Goal: Task Accomplishment & Management: Complete application form

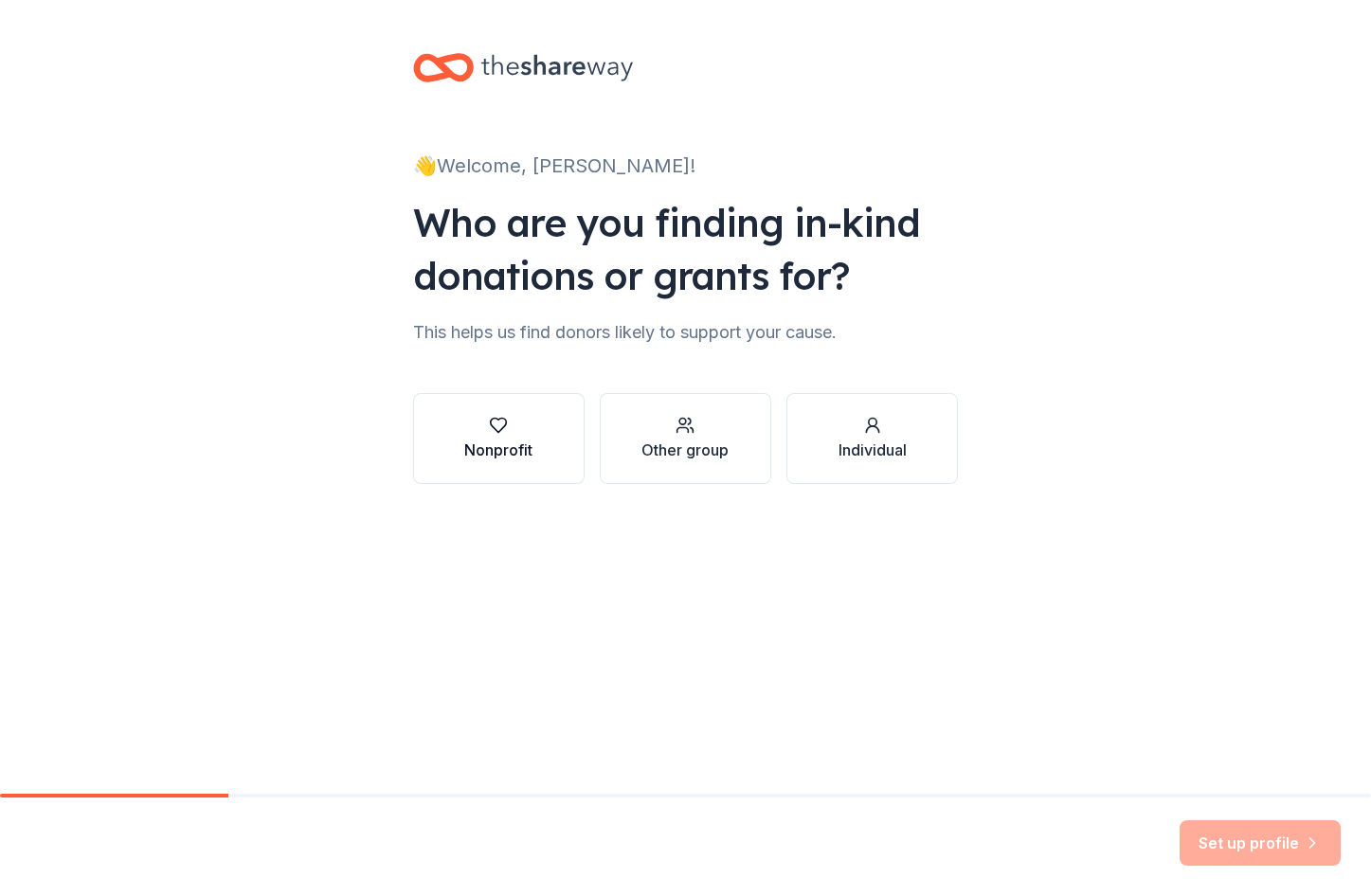
click at [503, 434] on icon "button" at bounding box center [498, 425] width 19 height 19
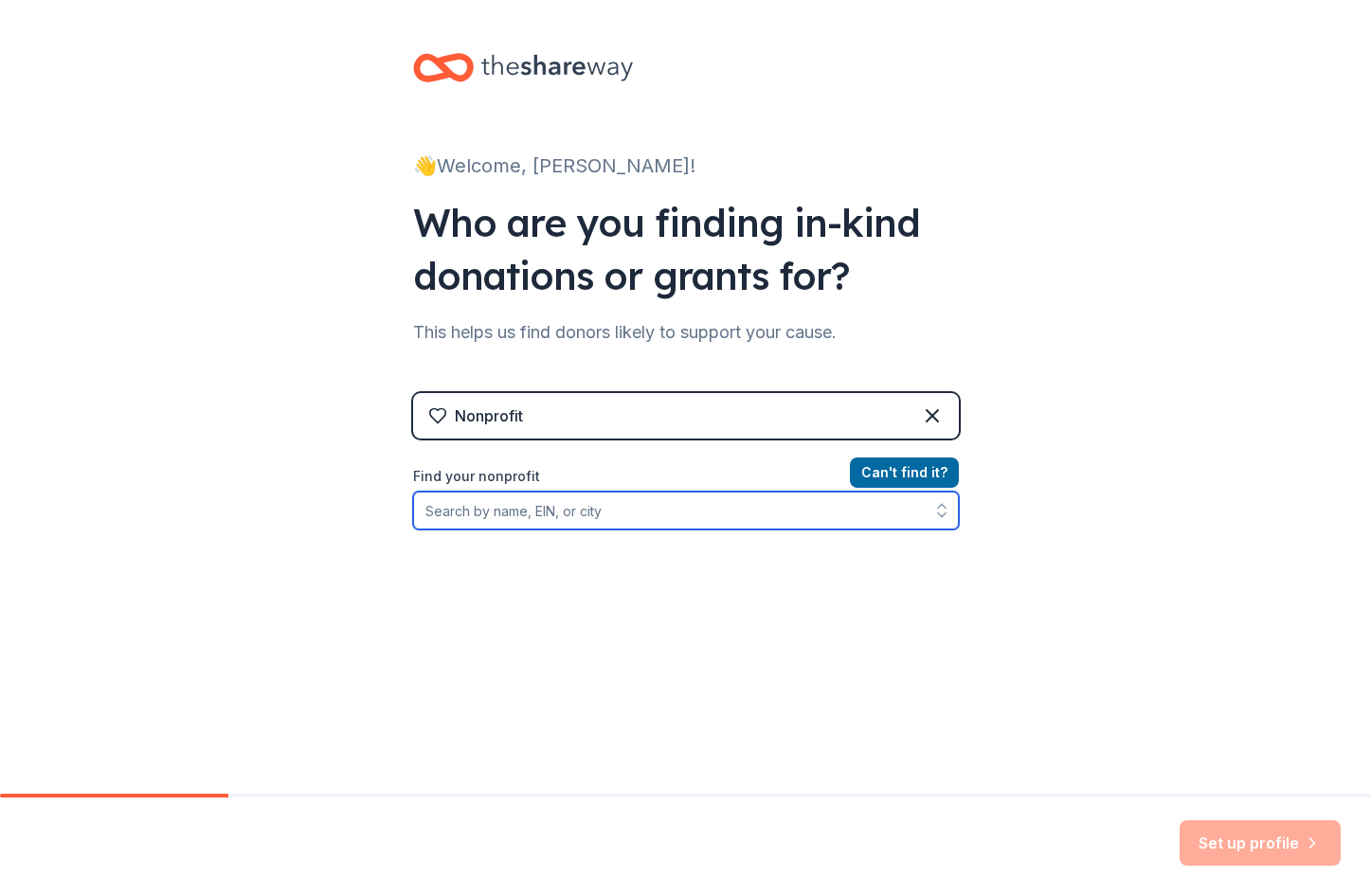
click at [649, 499] on input "Find your nonprofit" at bounding box center [686, 510] width 546 height 38
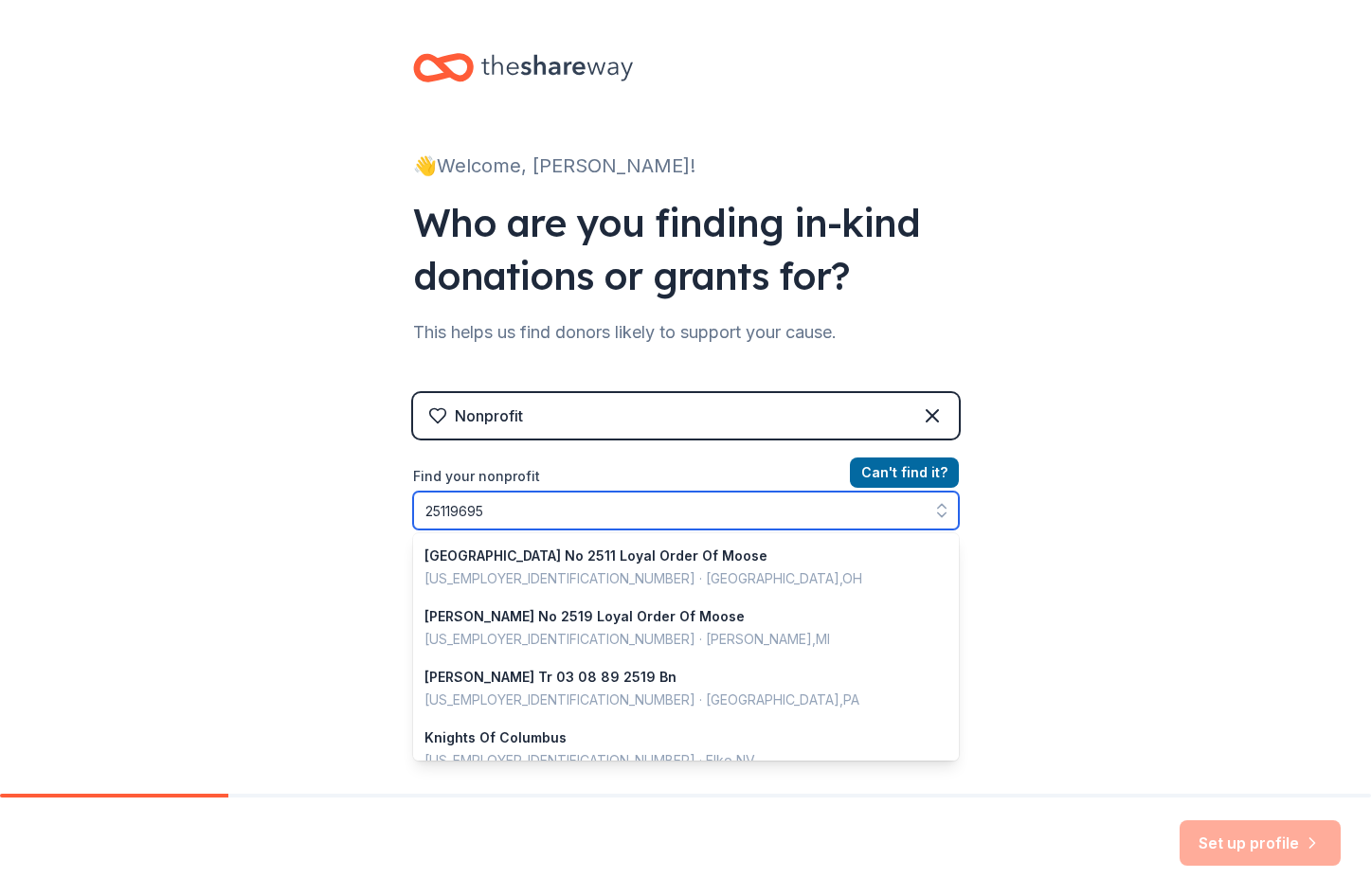
type input "251196957"
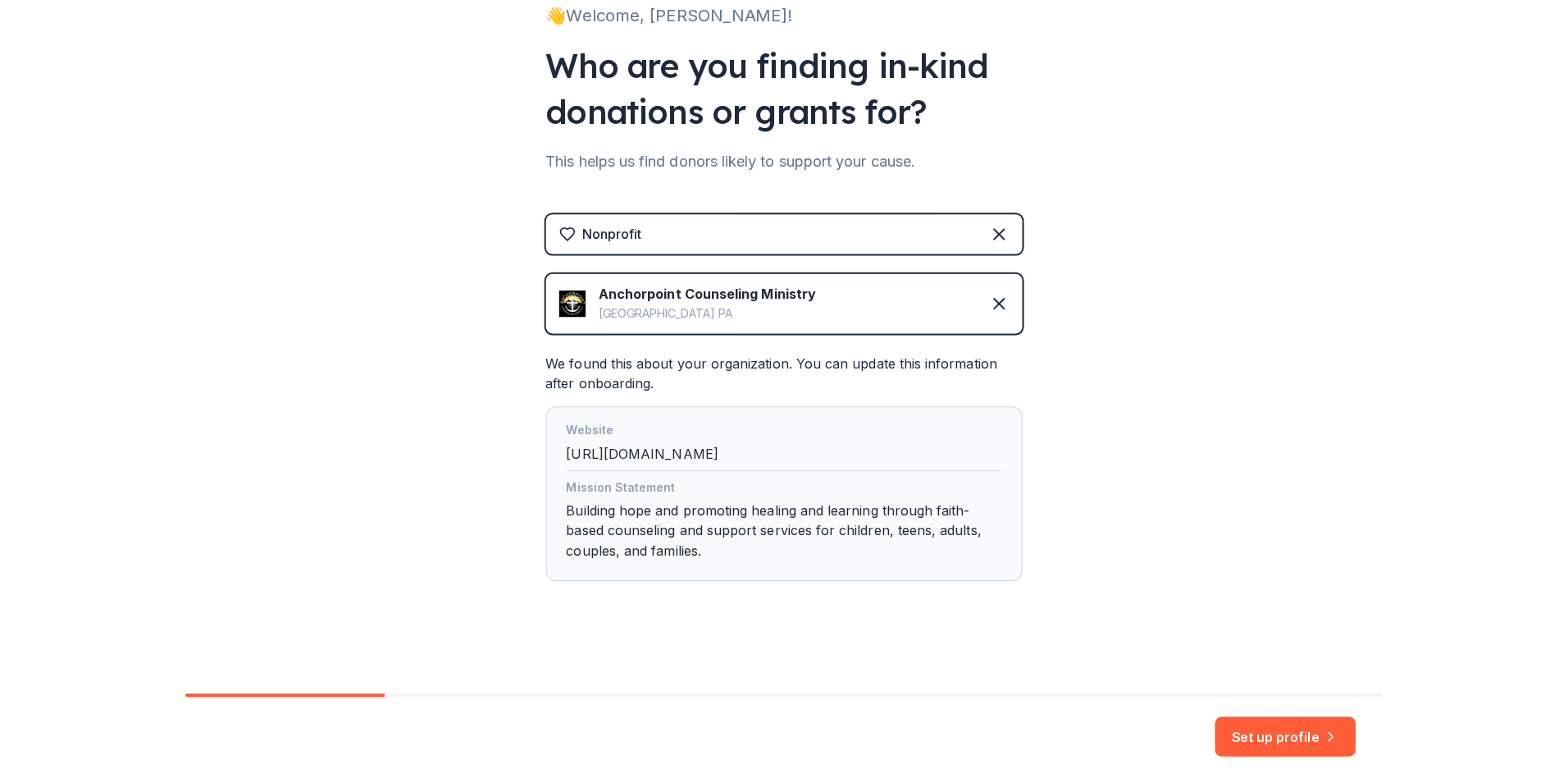
scroll to position [122, 0]
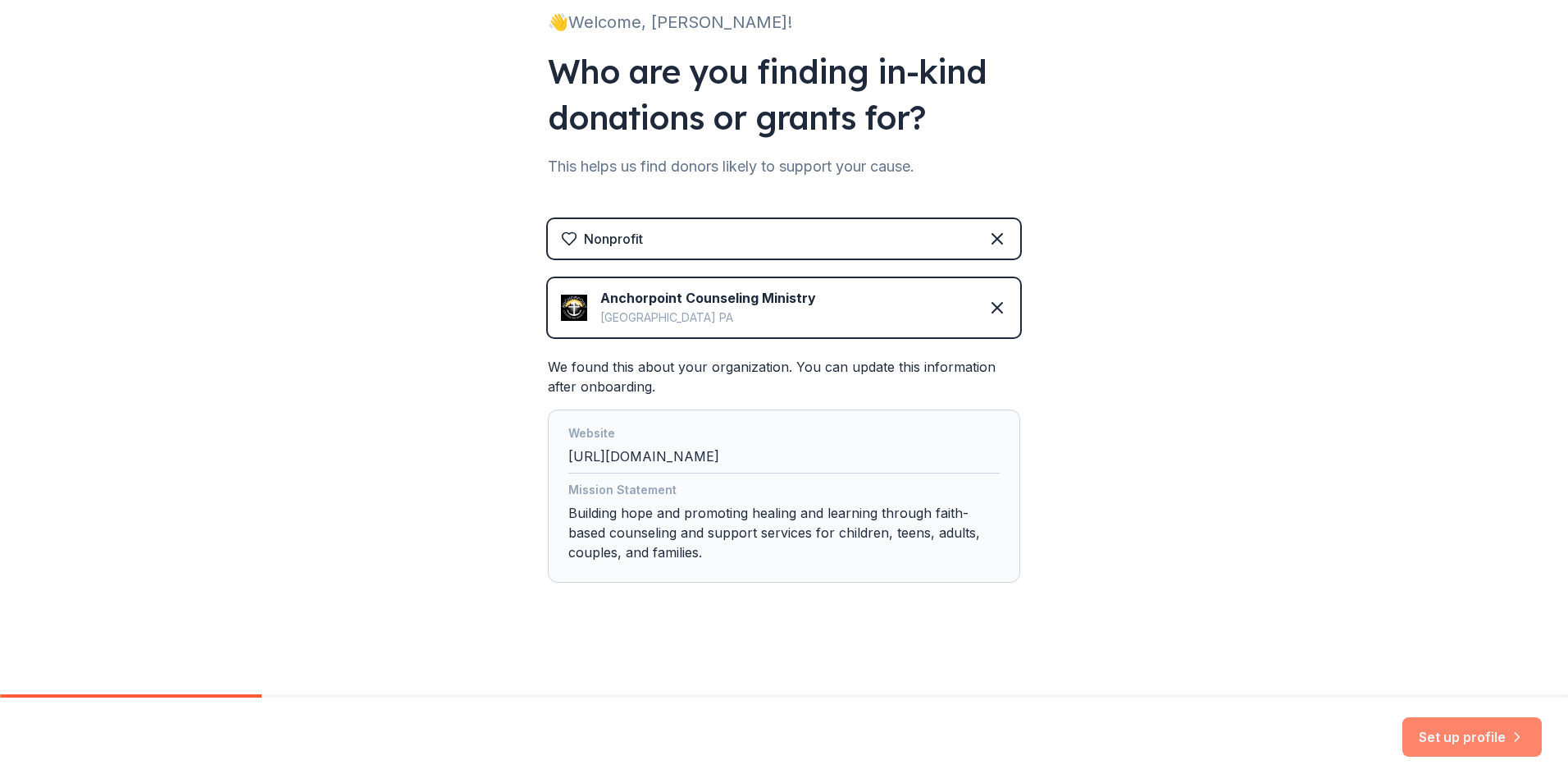
click at [1187, 734] on button "Set up profile" at bounding box center [1472, 737] width 140 height 40
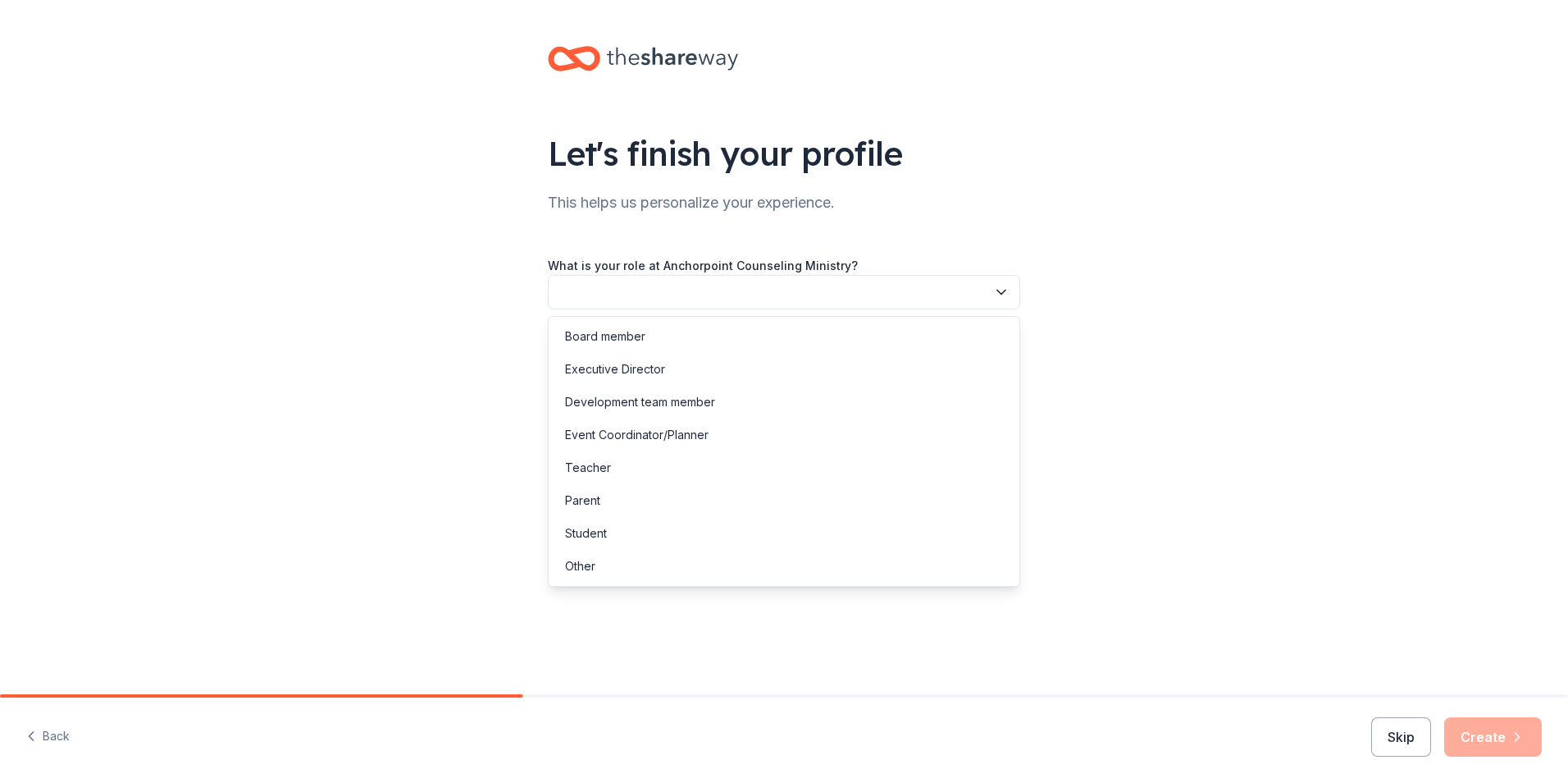
click at [754, 296] on button "button" at bounding box center [784, 292] width 473 height 35
click at [735, 400] on div "Development team member" at bounding box center [784, 402] width 464 height 33
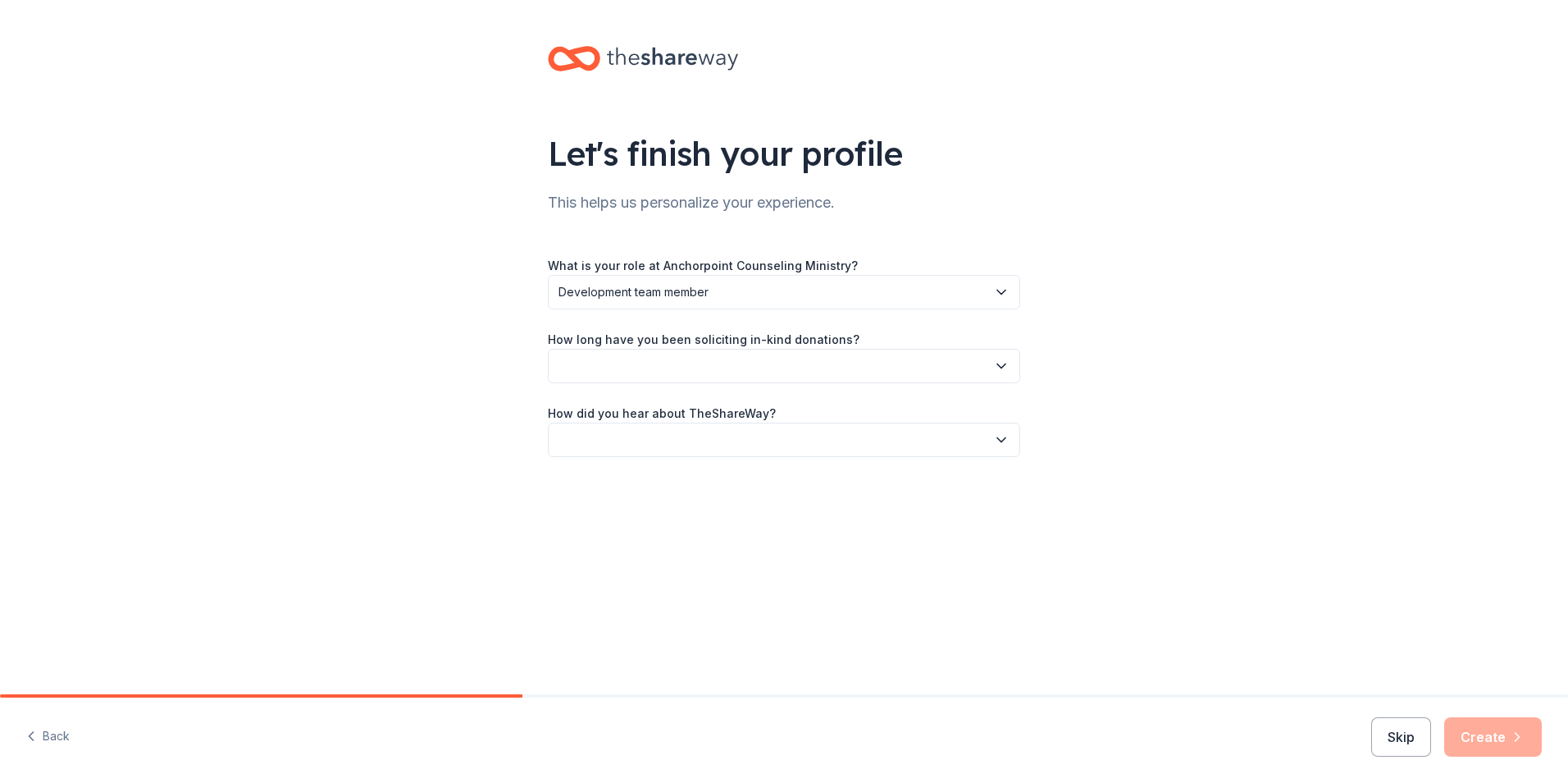
click at [734, 368] on button "button" at bounding box center [784, 366] width 473 height 35
click at [734, 506] on div "More than 5 years" at bounding box center [784, 508] width 464 height 33
click at [723, 437] on button "button" at bounding box center [784, 440] width 473 height 35
click at [730, 612] on div "Other" at bounding box center [784, 616] width 464 height 33
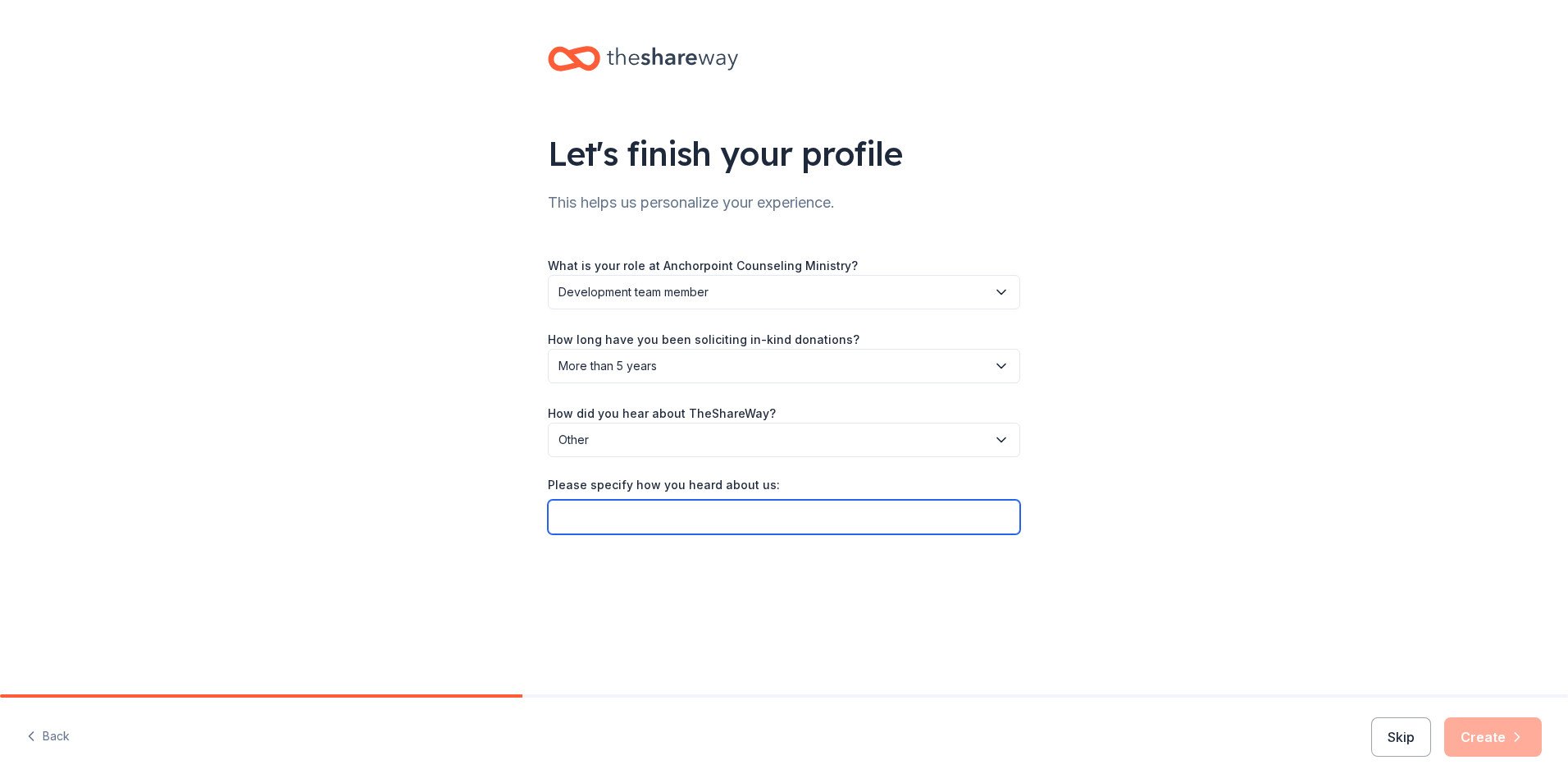
click at [705, 524] on input "Please specify how you heard about us:" at bounding box center [784, 517] width 473 height 35
type input "Have used at other nonprofit organizations"
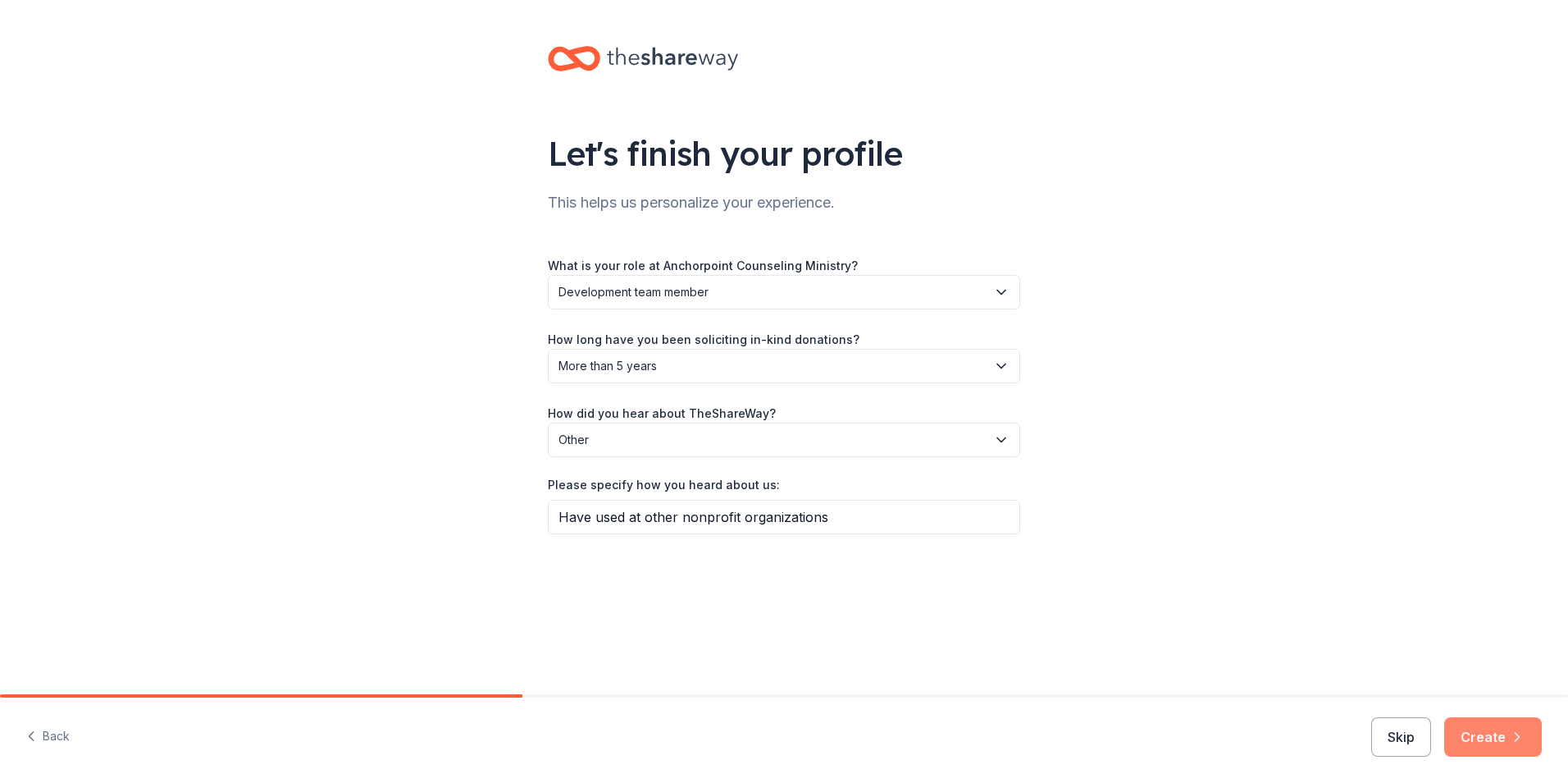
click at [1187, 734] on button "Create" at bounding box center [1493, 737] width 98 height 40
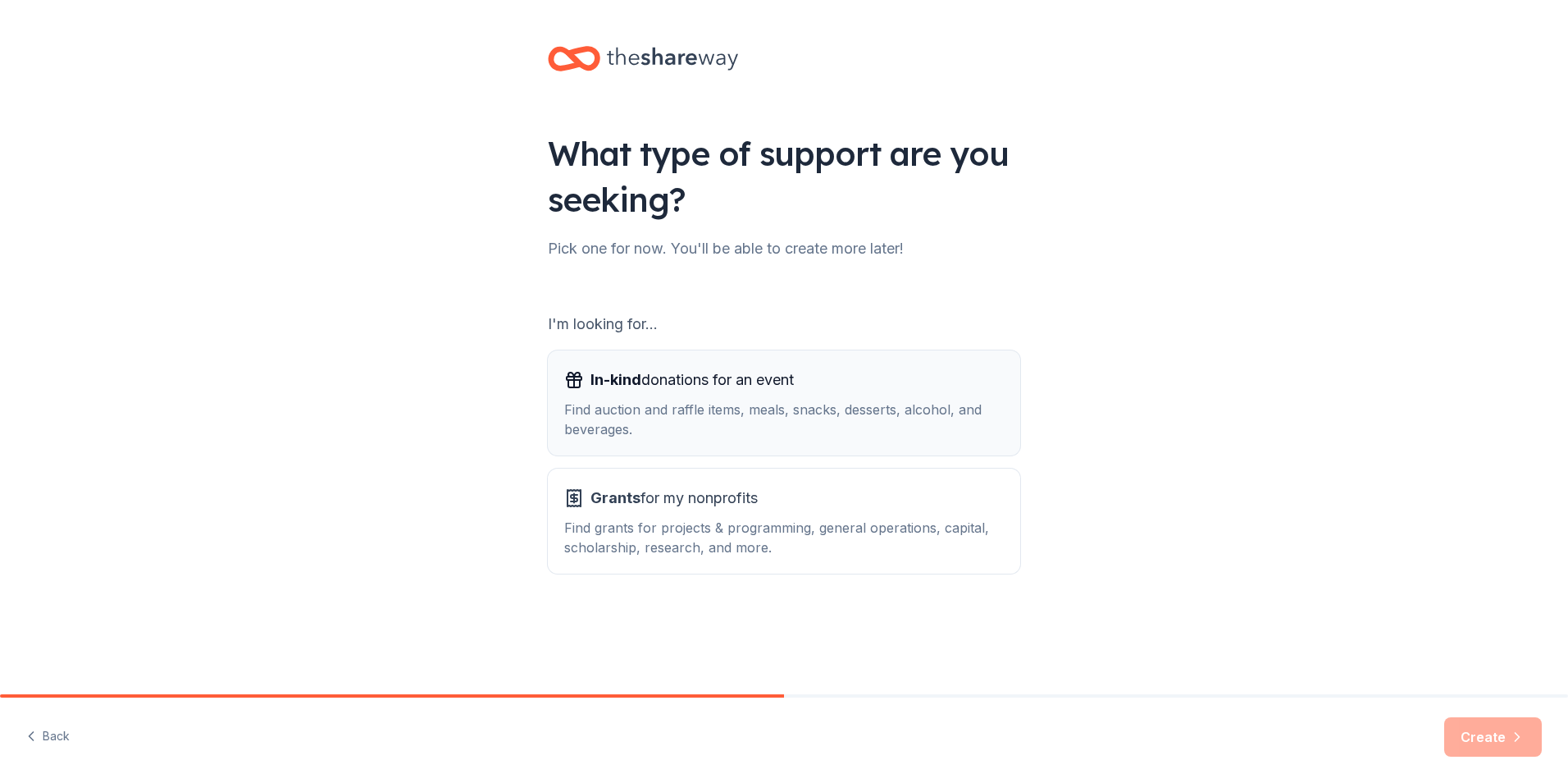
click at [763, 381] on span "In-kind donations for an event" at bounding box center [692, 380] width 204 height 26
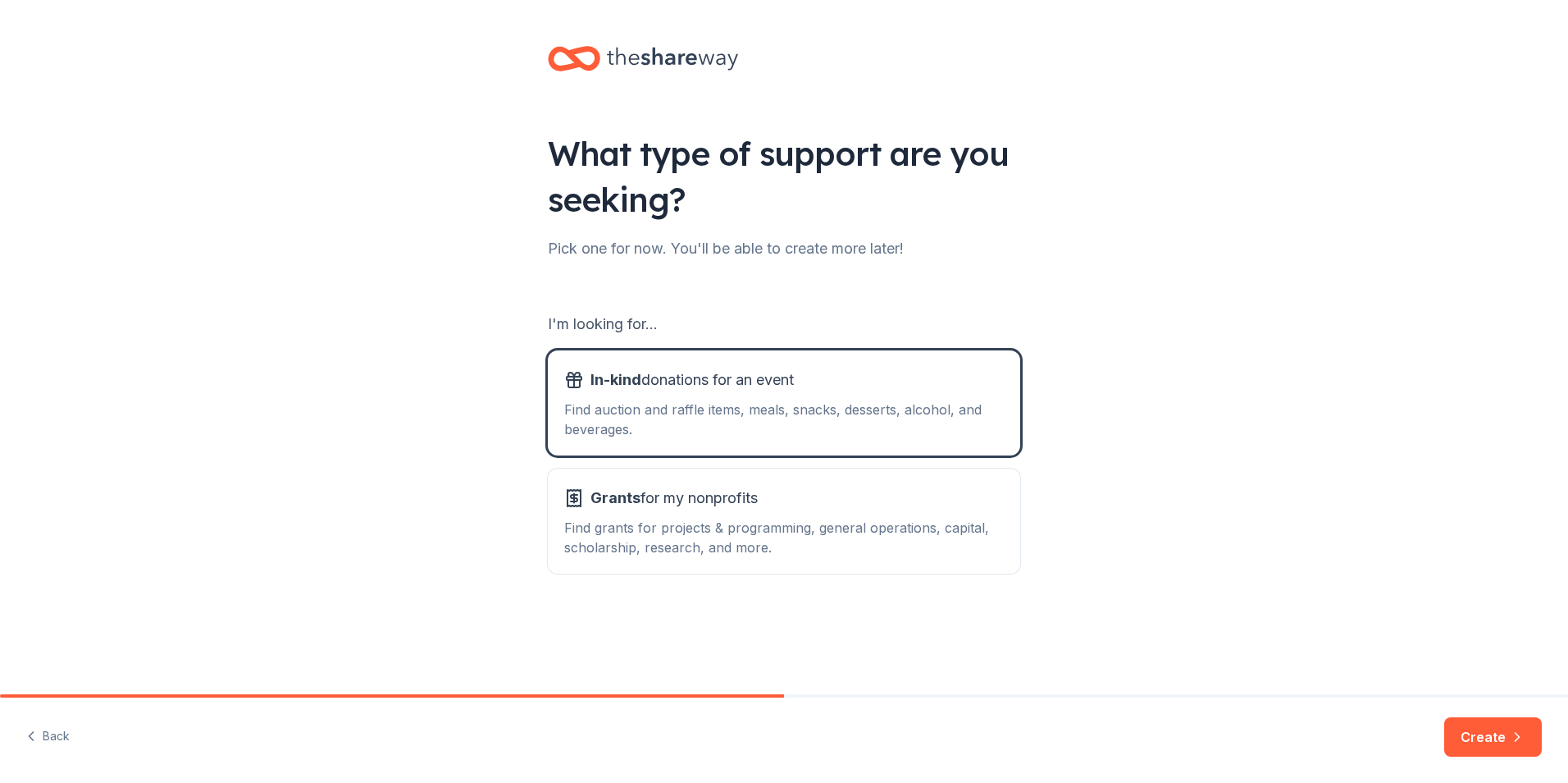
click at [1187, 738] on button "Create" at bounding box center [1493, 737] width 98 height 40
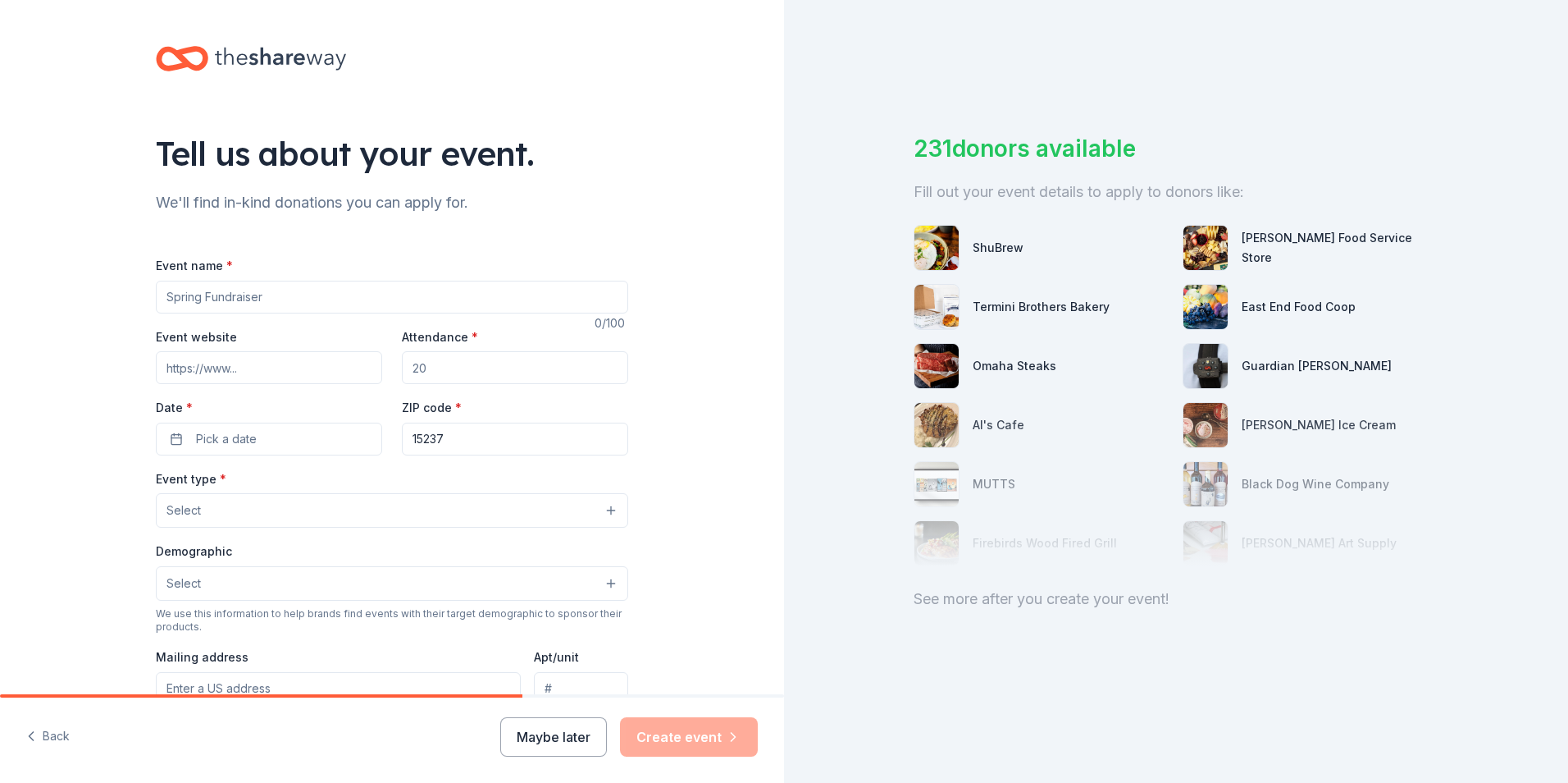
click at [268, 301] on input "Event name *" at bounding box center [393, 297] width 473 height 33
type input "Anchorpoint [PERSON_NAME] & Friends Golf Classic"
drag, startPoint x: 454, startPoint y: 368, endPoint x: 370, endPoint y: 361, distance: 84.3
click at [370, 361] on div "Event website Attendance * Date * Pick a date ZIP code * 15237" at bounding box center [393, 390] width 473 height 129
type input "144"
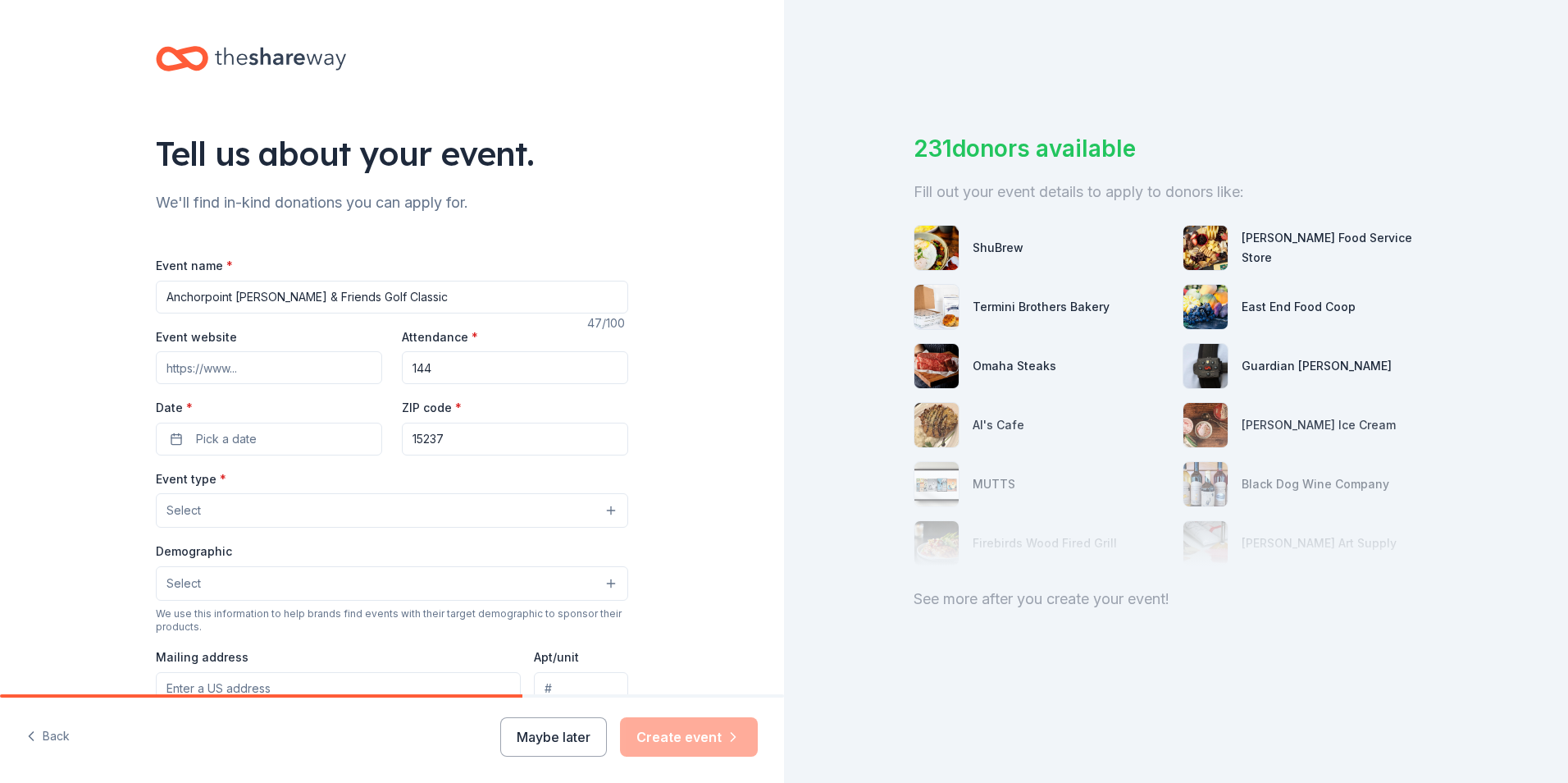
click at [299, 367] on input "Event website" at bounding box center [269, 368] width 226 height 33
click at [254, 370] on input "Event website" at bounding box center [269, 368] width 226 height 33
paste input "https://secure.qgiv.com/for/2gregis/event/2025golfclassic/"
type input "https://secure.qgiv.com/for/2gregis/event/2025golfclassic/"
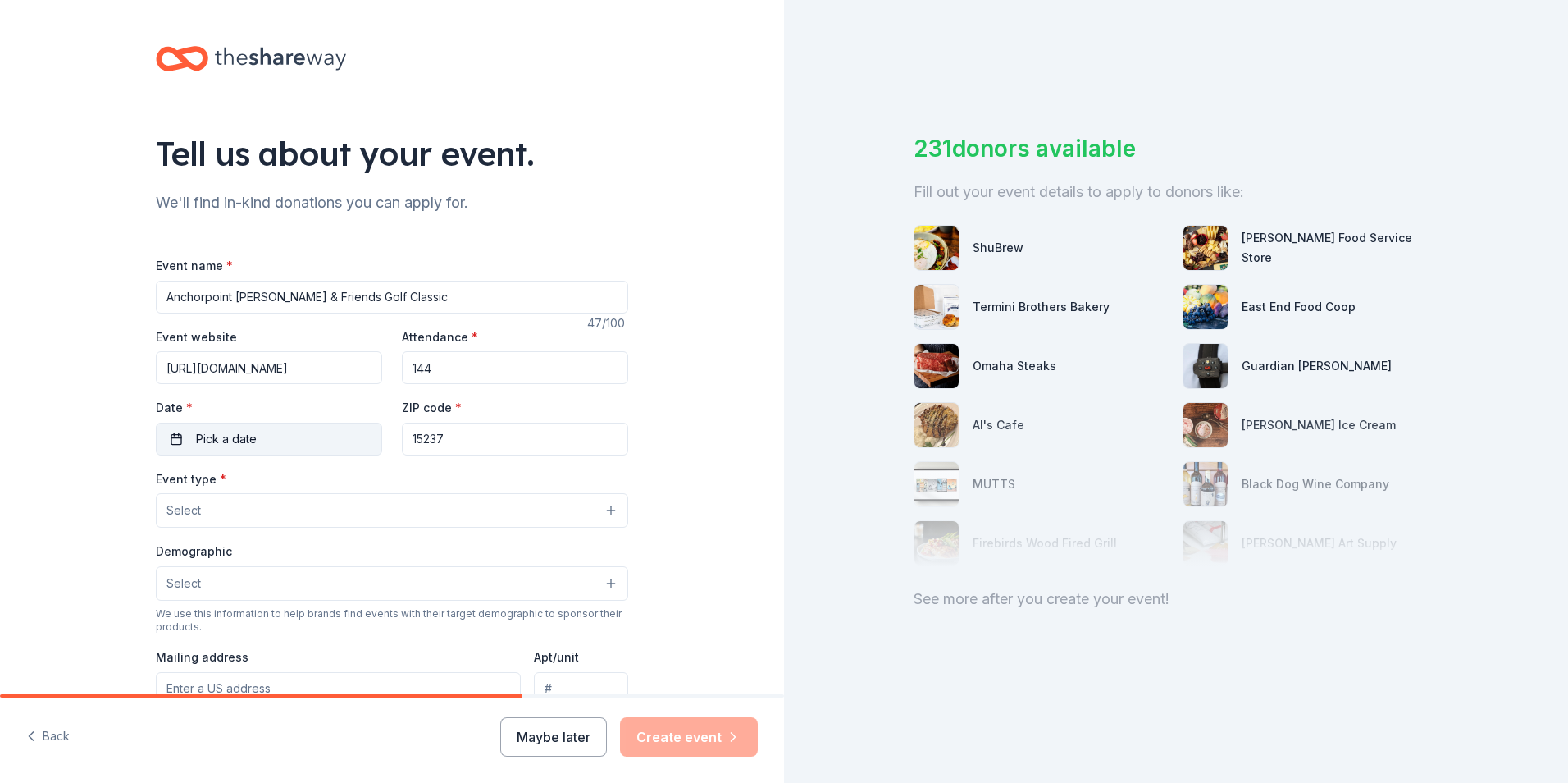
scroll to position [0, 0]
click at [259, 438] on button "Pick a date" at bounding box center [269, 439] width 226 height 33
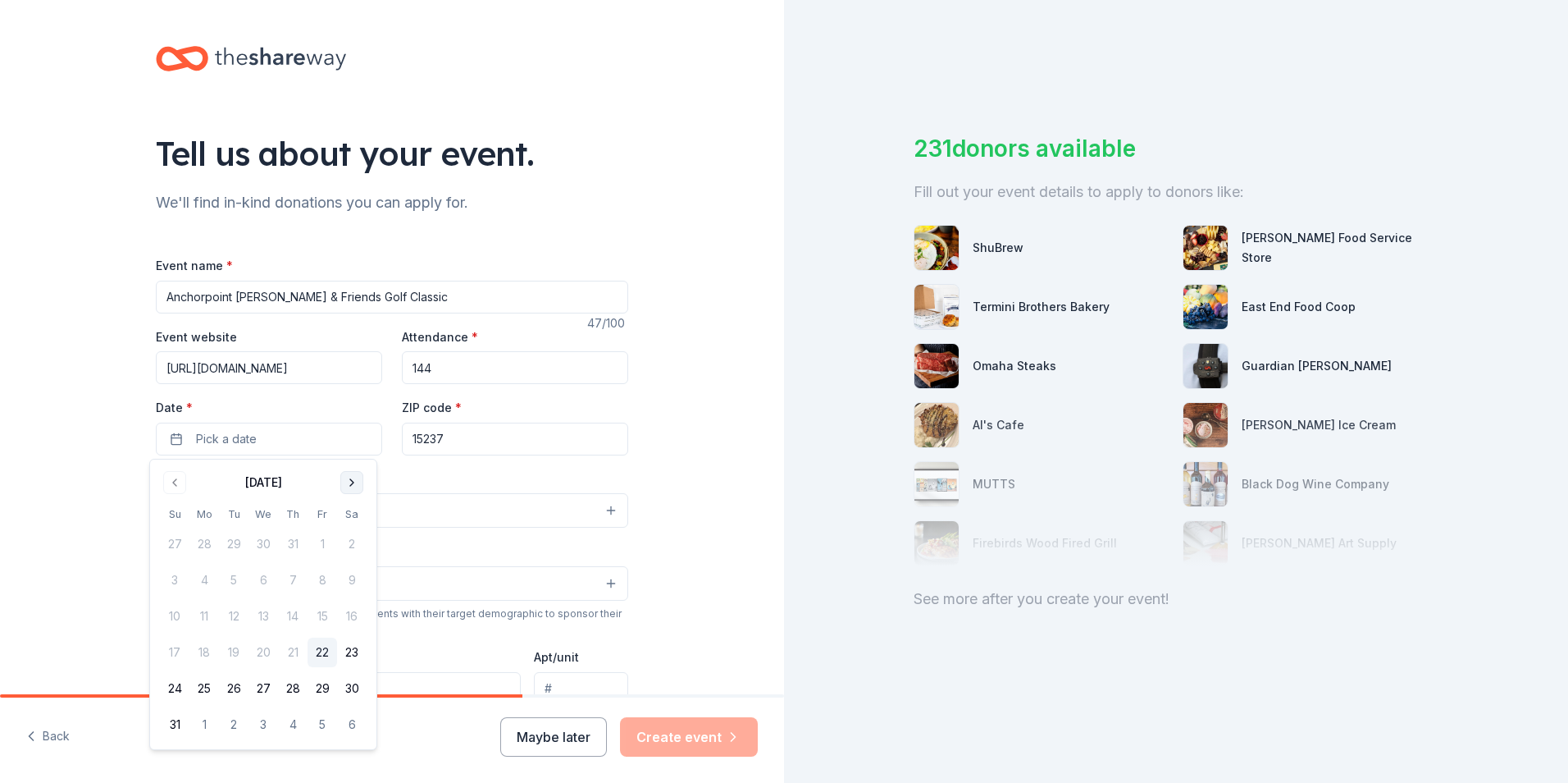
click at [353, 480] on button "Go to next month" at bounding box center [351, 483] width 23 height 23
click at [319, 578] on button "12" at bounding box center [322, 580] width 29 height 29
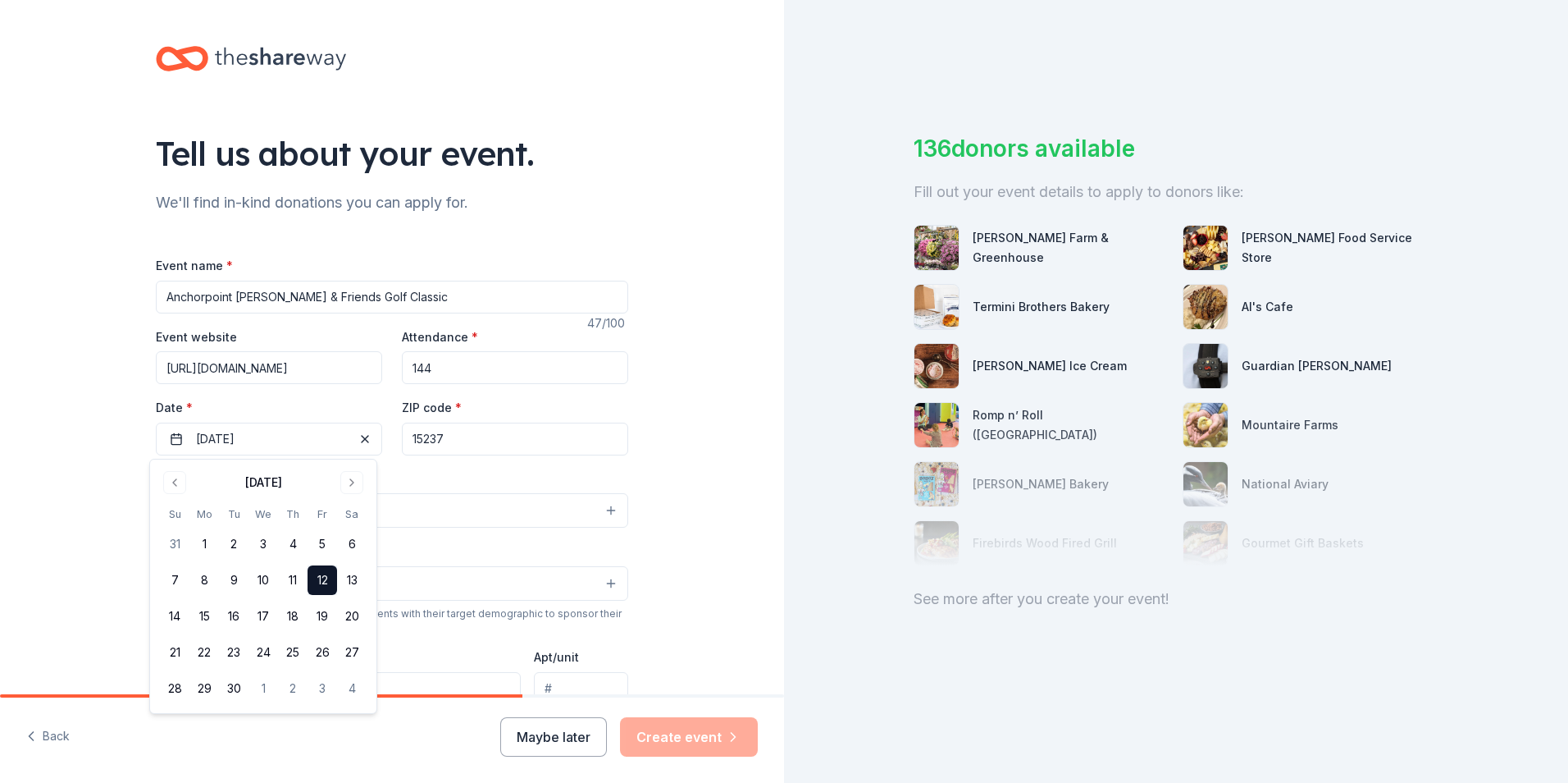
click at [70, 411] on div "Tell us about your event. We'll find in-kind donations you can apply for. Event…" at bounding box center [392, 546] width 784 height 1092
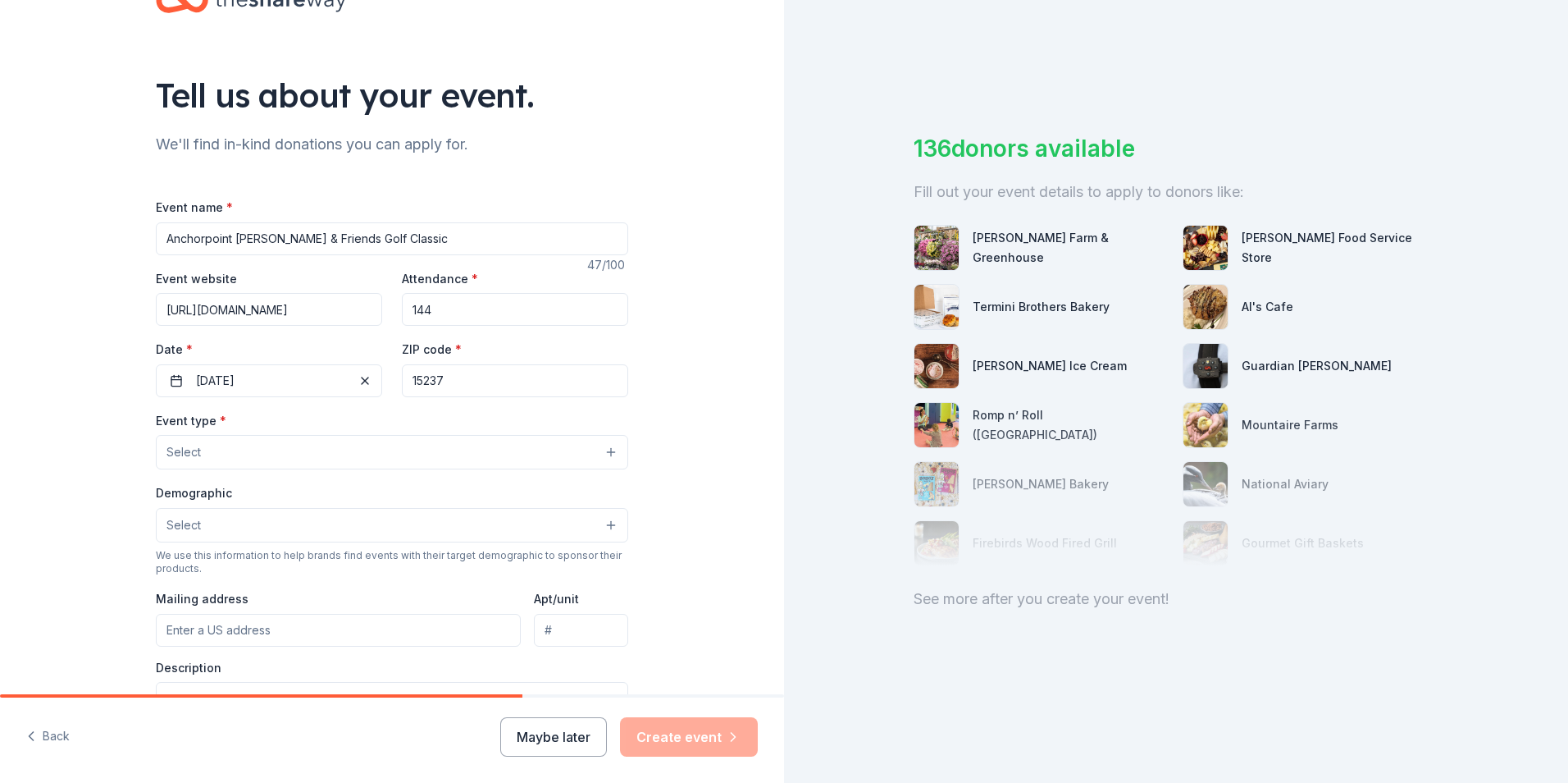
scroll to position [82, 0]
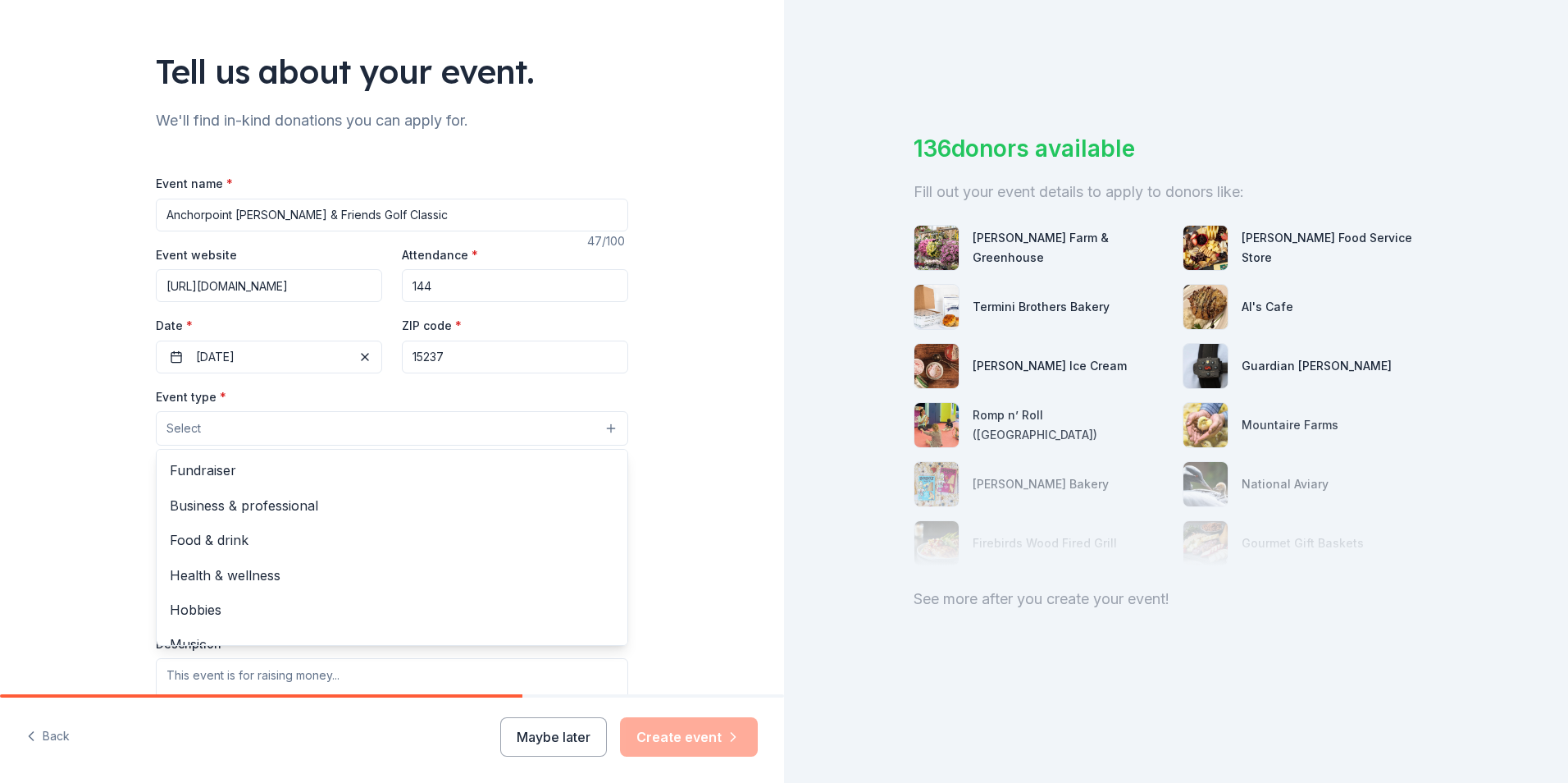
click at [212, 423] on button "Select" at bounding box center [393, 428] width 473 height 35
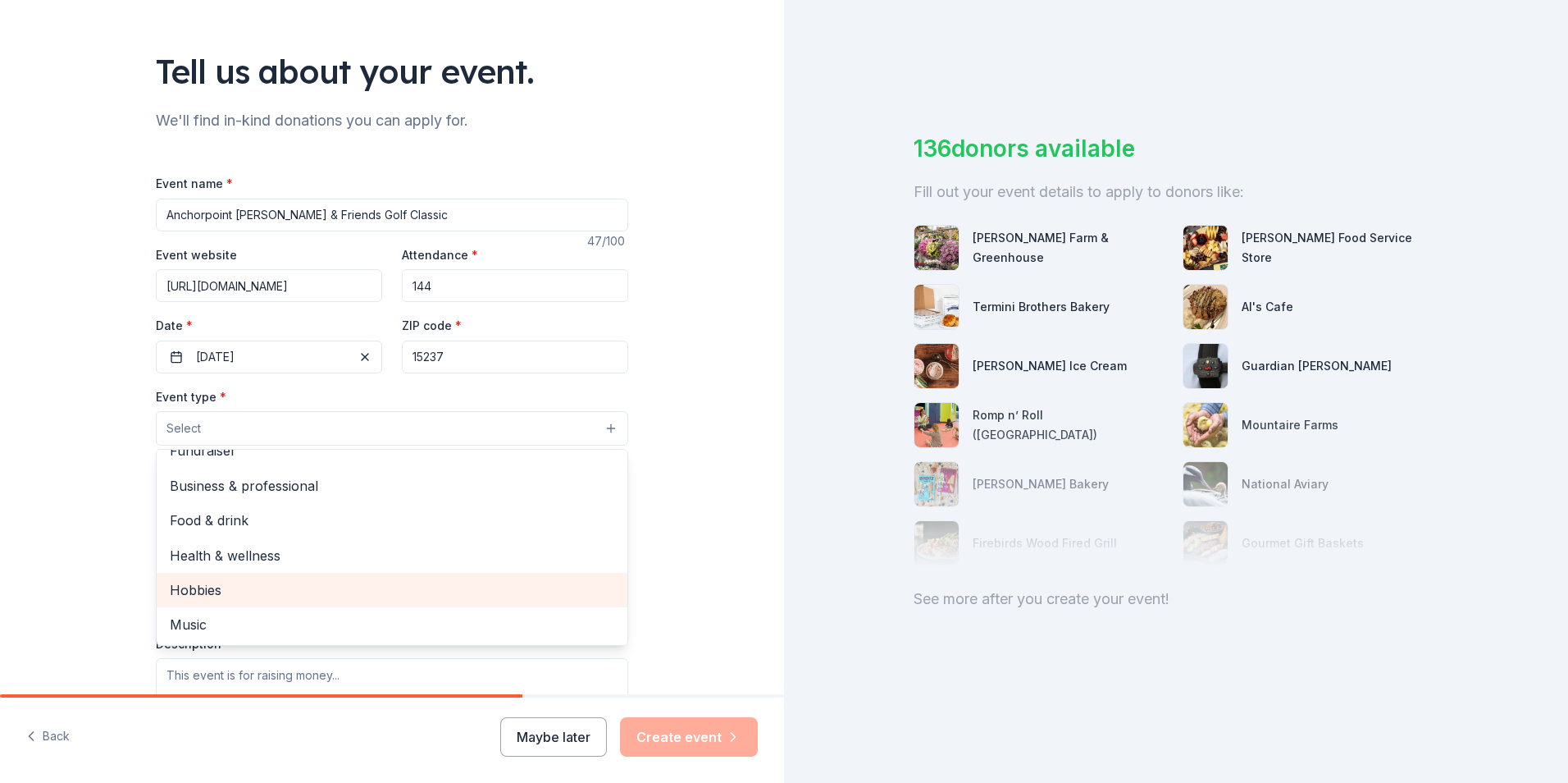
scroll to position [0, 0]
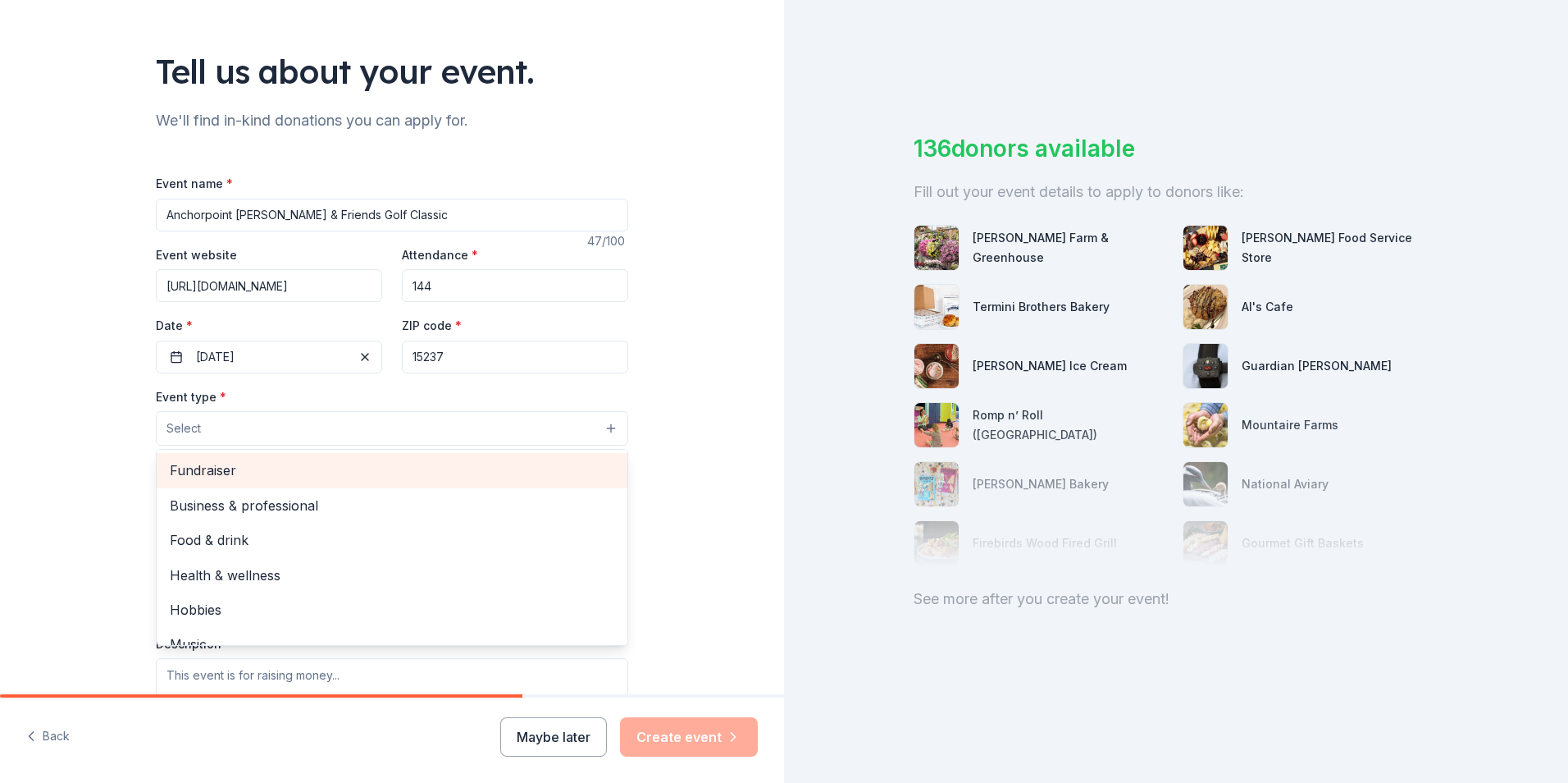
click at [241, 482] on div "Fundraiser" at bounding box center [393, 470] width 471 height 35
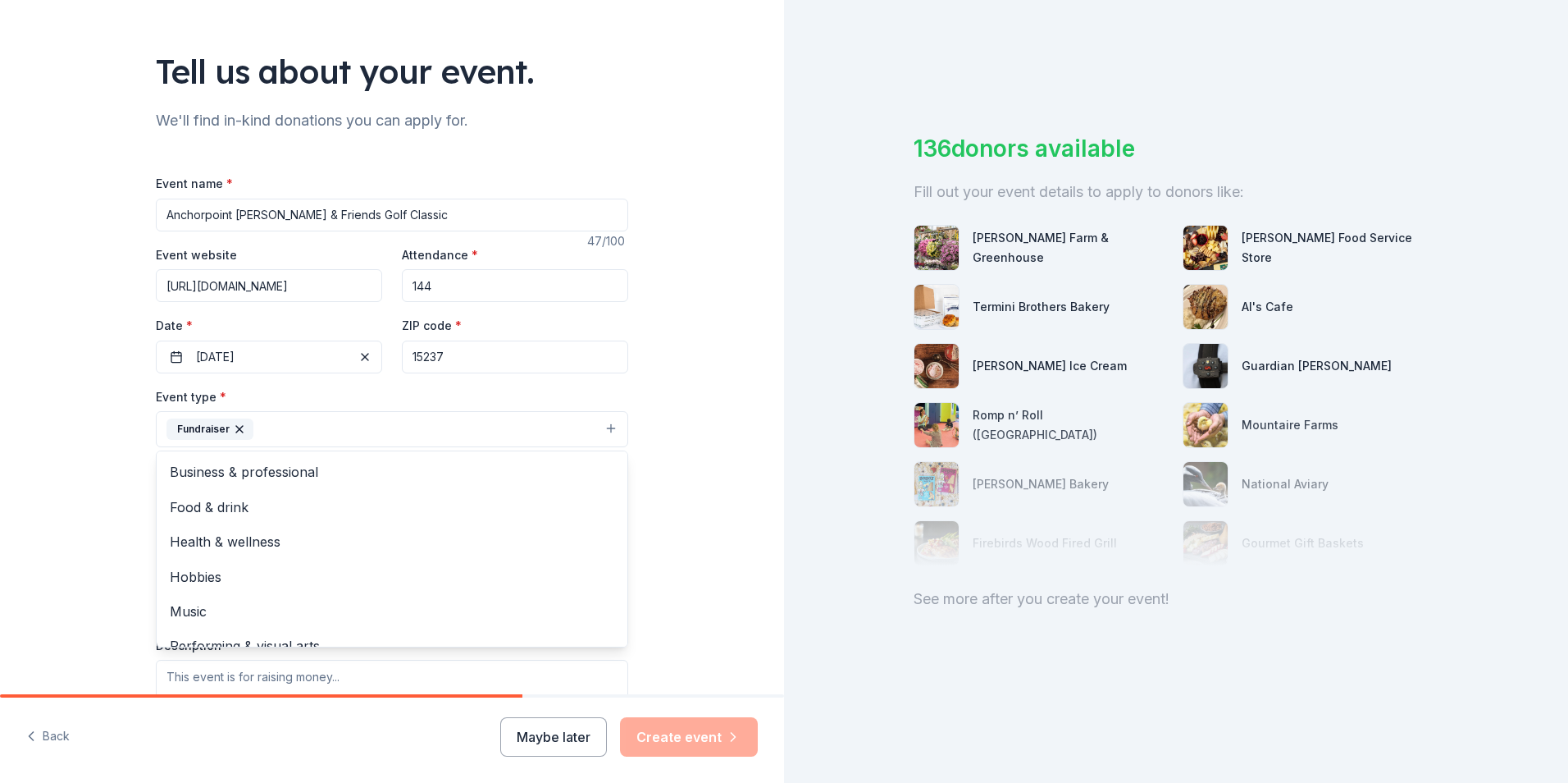
click at [97, 422] on div "Tell us about your event. We'll find in-kind donations you can apply for. Event…" at bounding box center [392, 464] width 784 height 1094
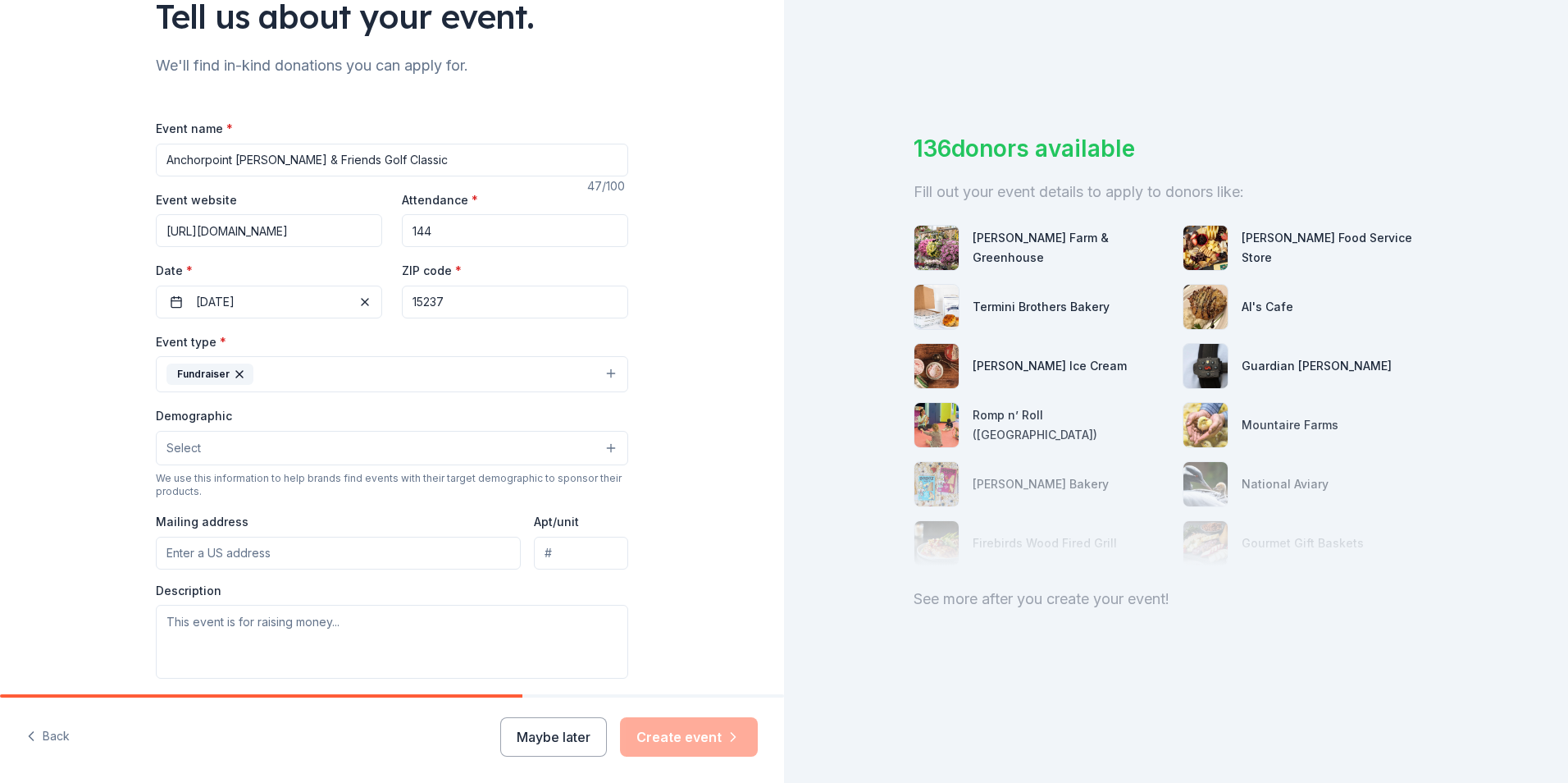
scroll to position [164, 0]
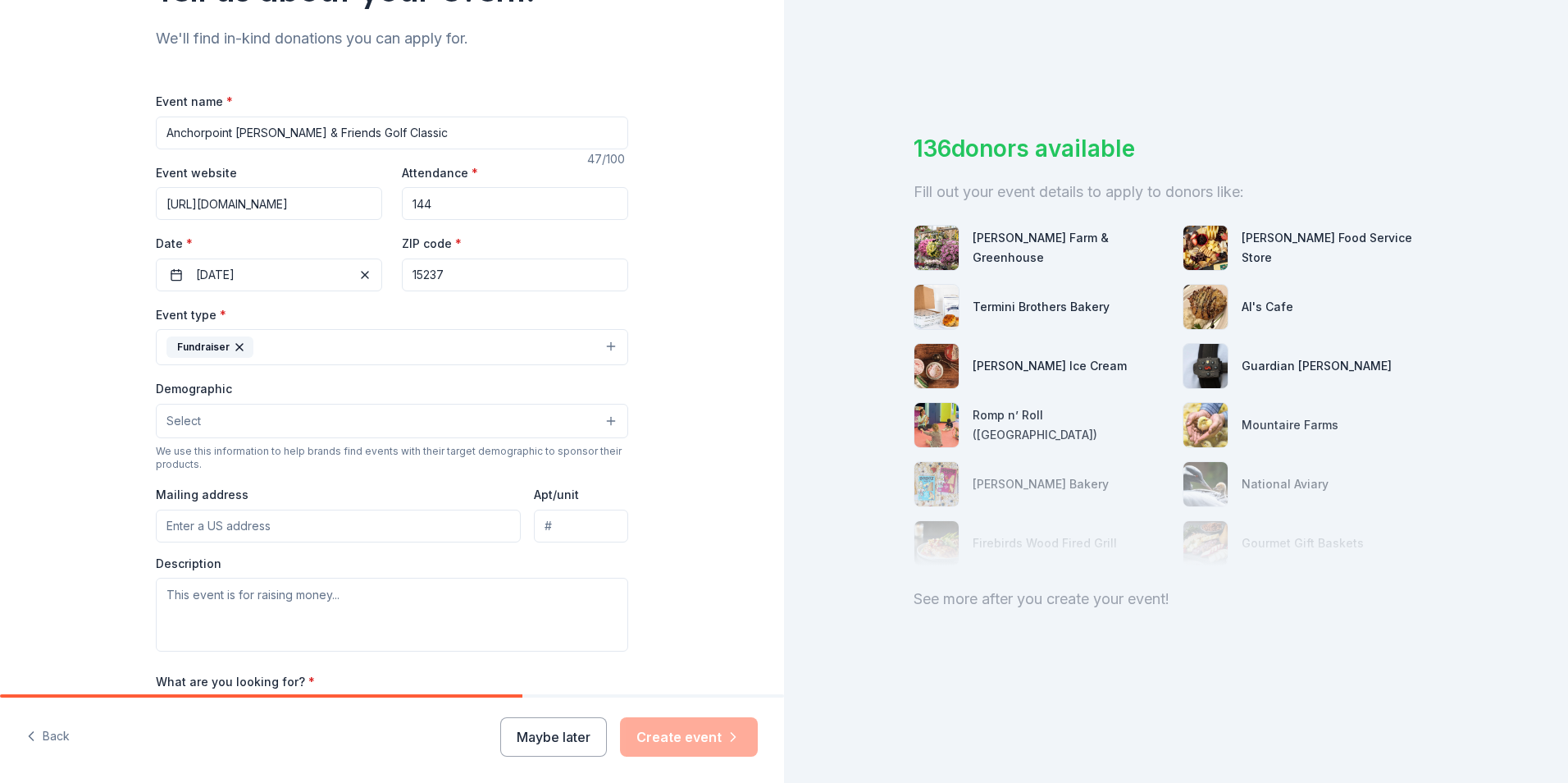
click at [202, 421] on button "Select" at bounding box center [393, 421] width 473 height 35
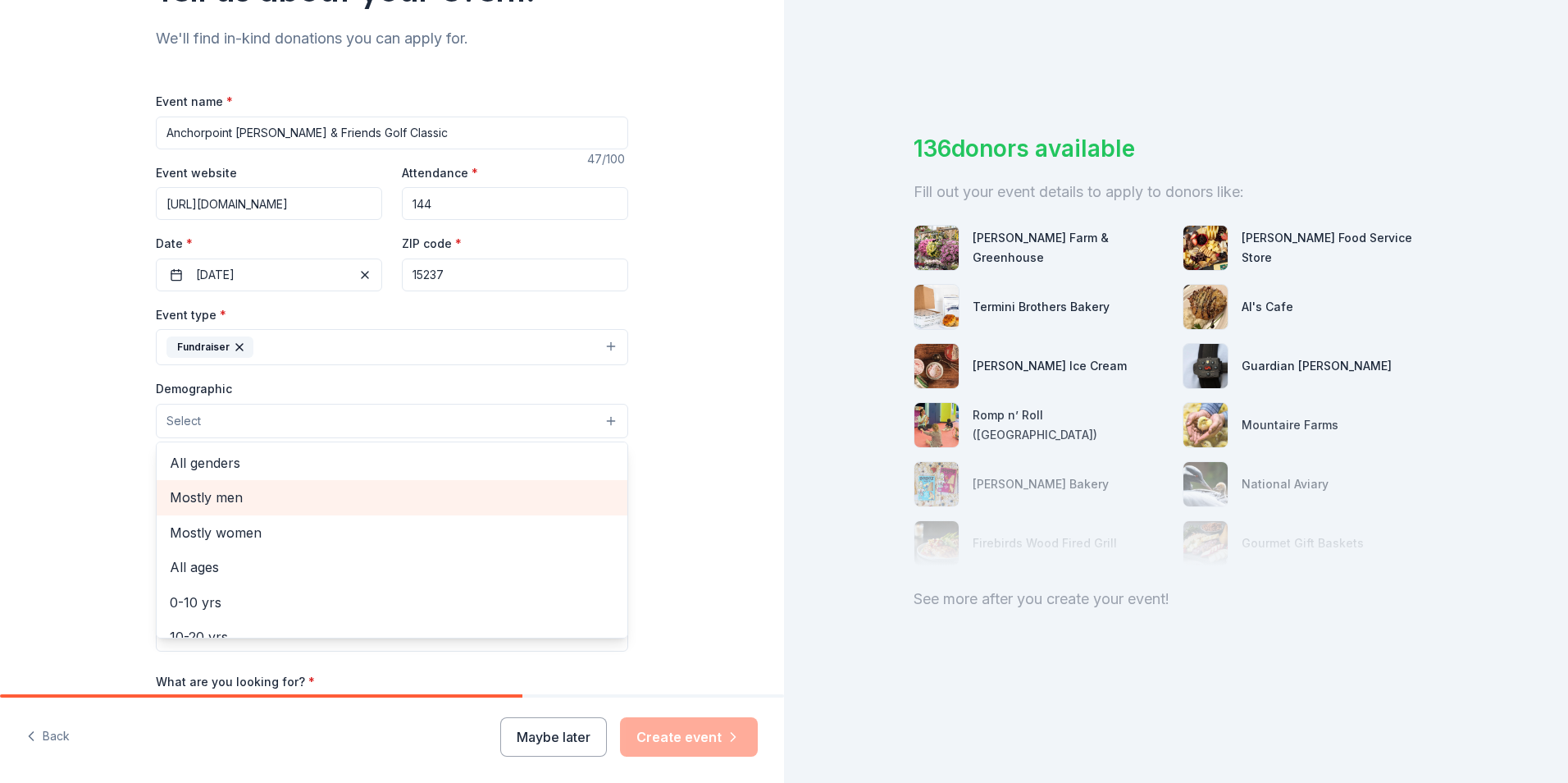
click at [234, 498] on span "Mostly men" at bounding box center [392, 497] width 444 height 22
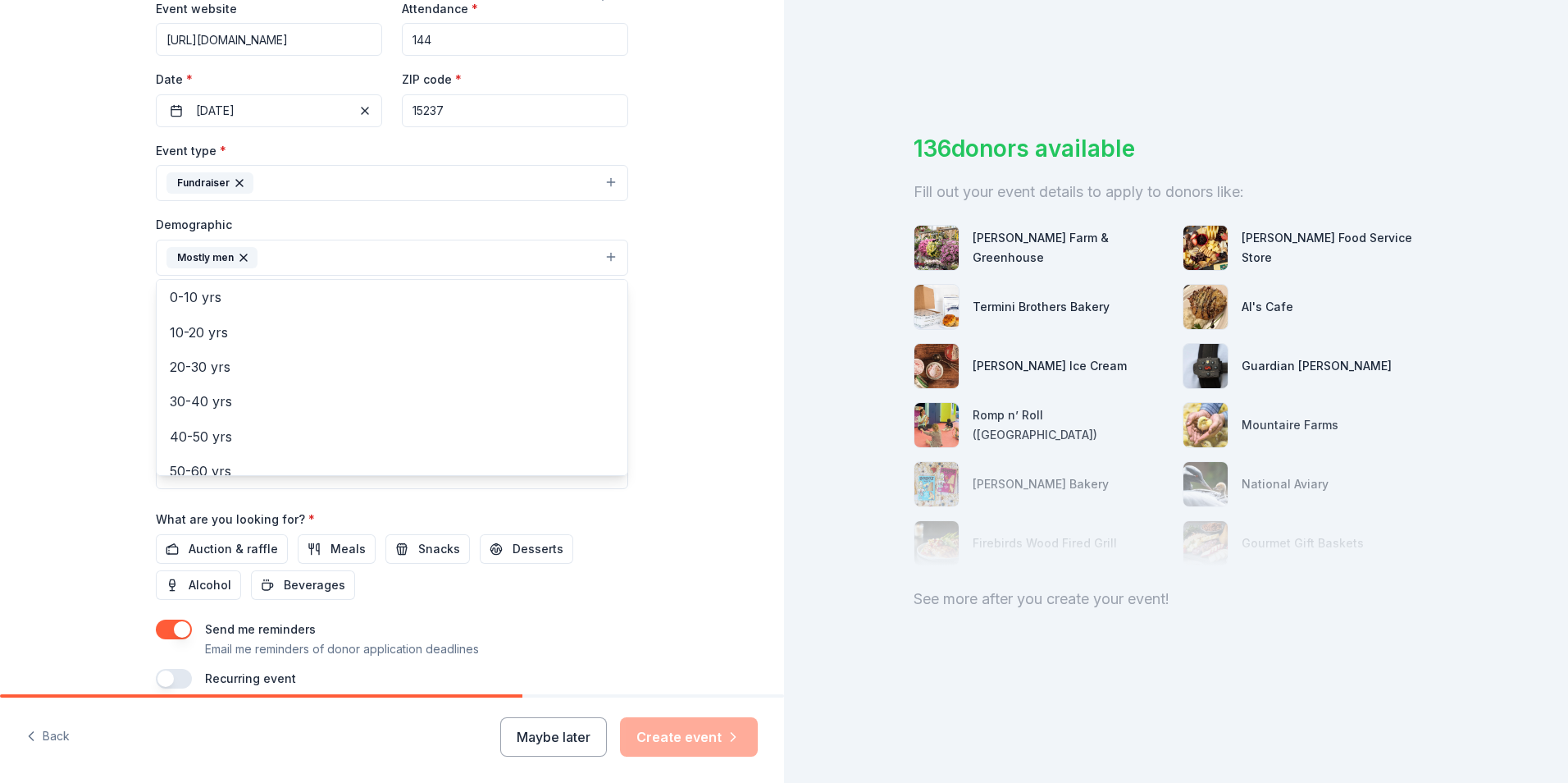
scroll to position [136, 0]
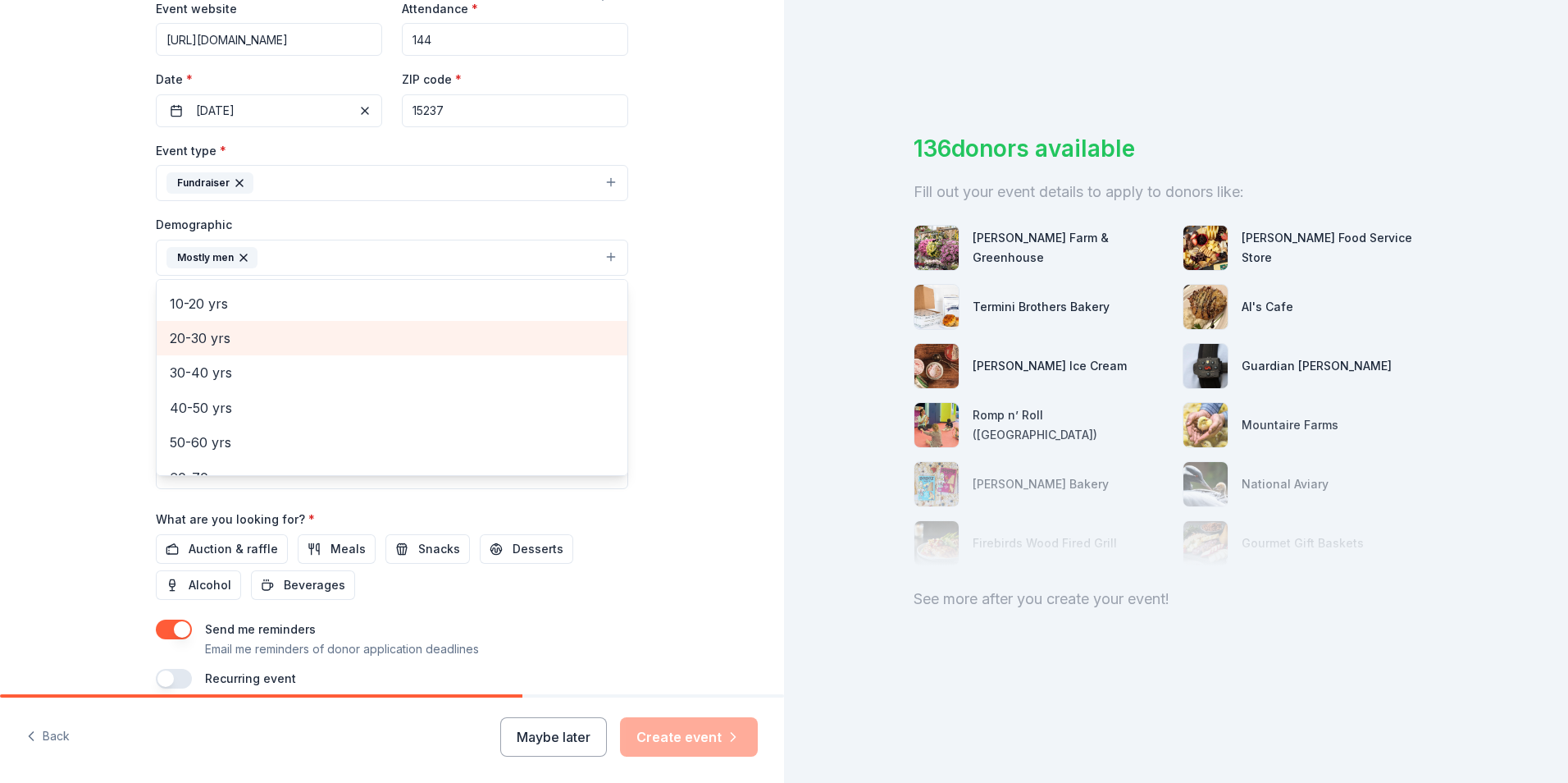
click at [177, 345] on span "20-30 yrs" at bounding box center [392, 338] width 444 height 22
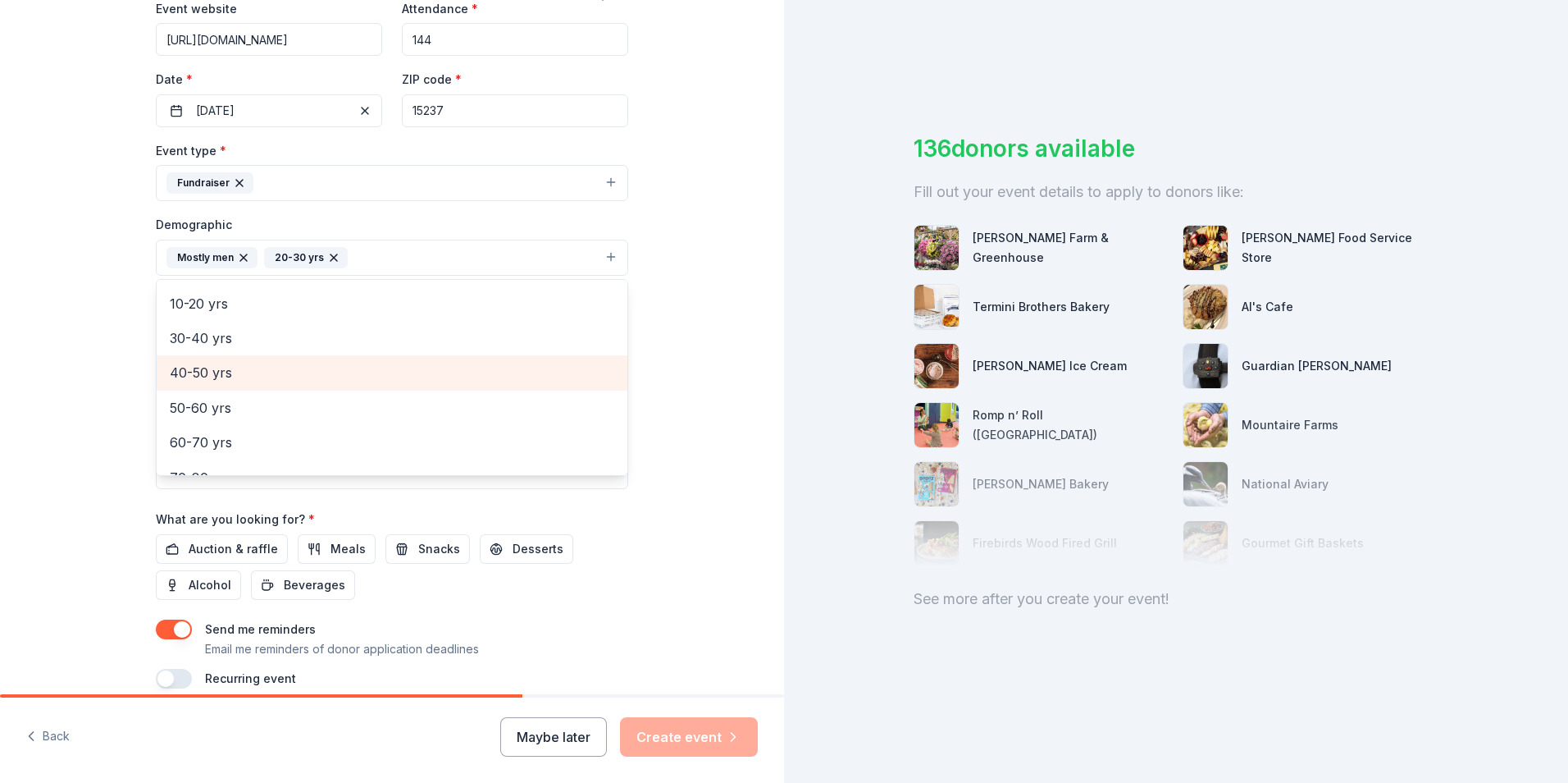
click at [186, 376] on span "40-50 yrs" at bounding box center [392, 372] width 444 height 22
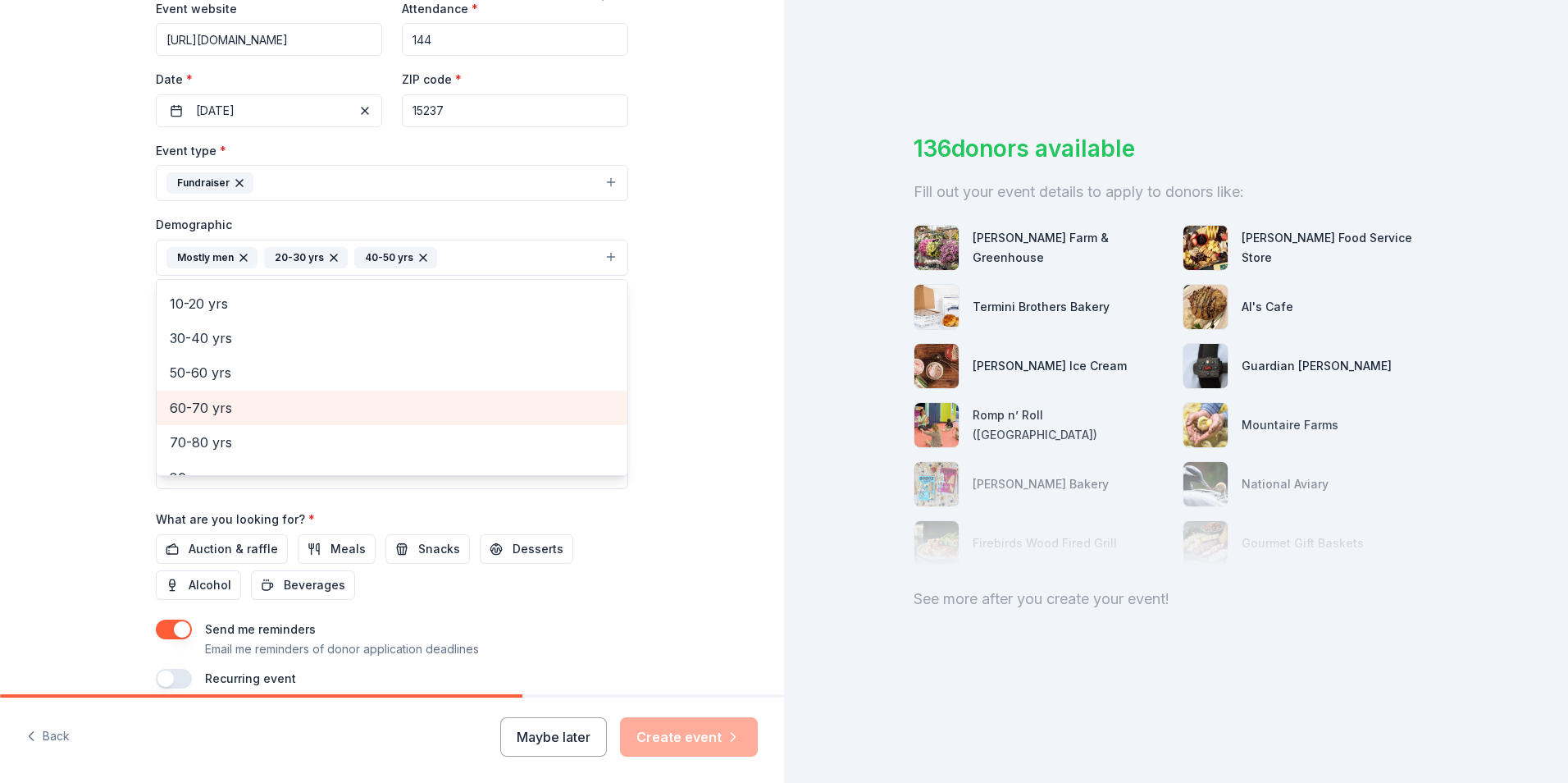
click at [189, 404] on span "60-70 yrs" at bounding box center [392, 407] width 444 height 22
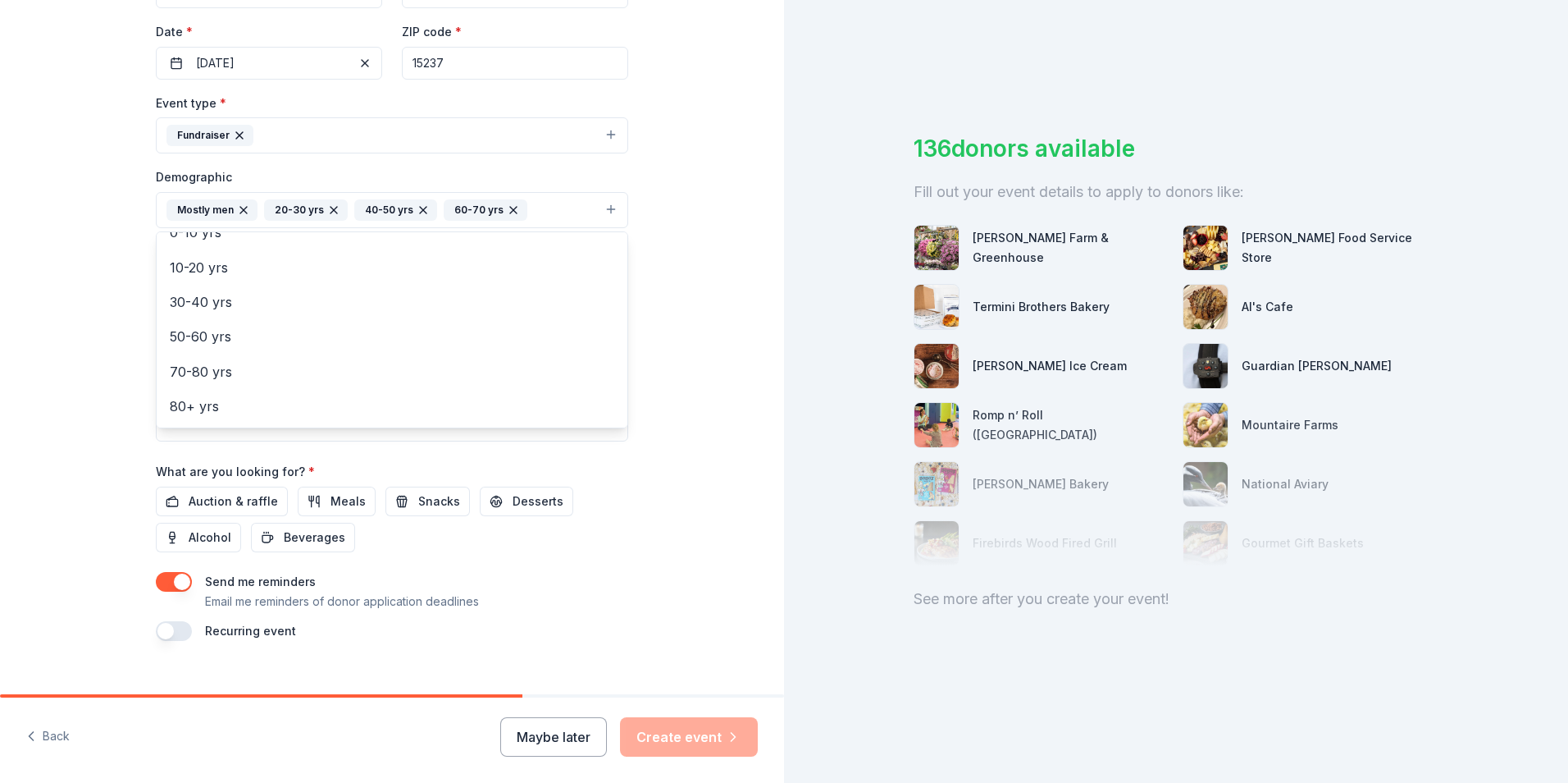
scroll to position [401, 0]
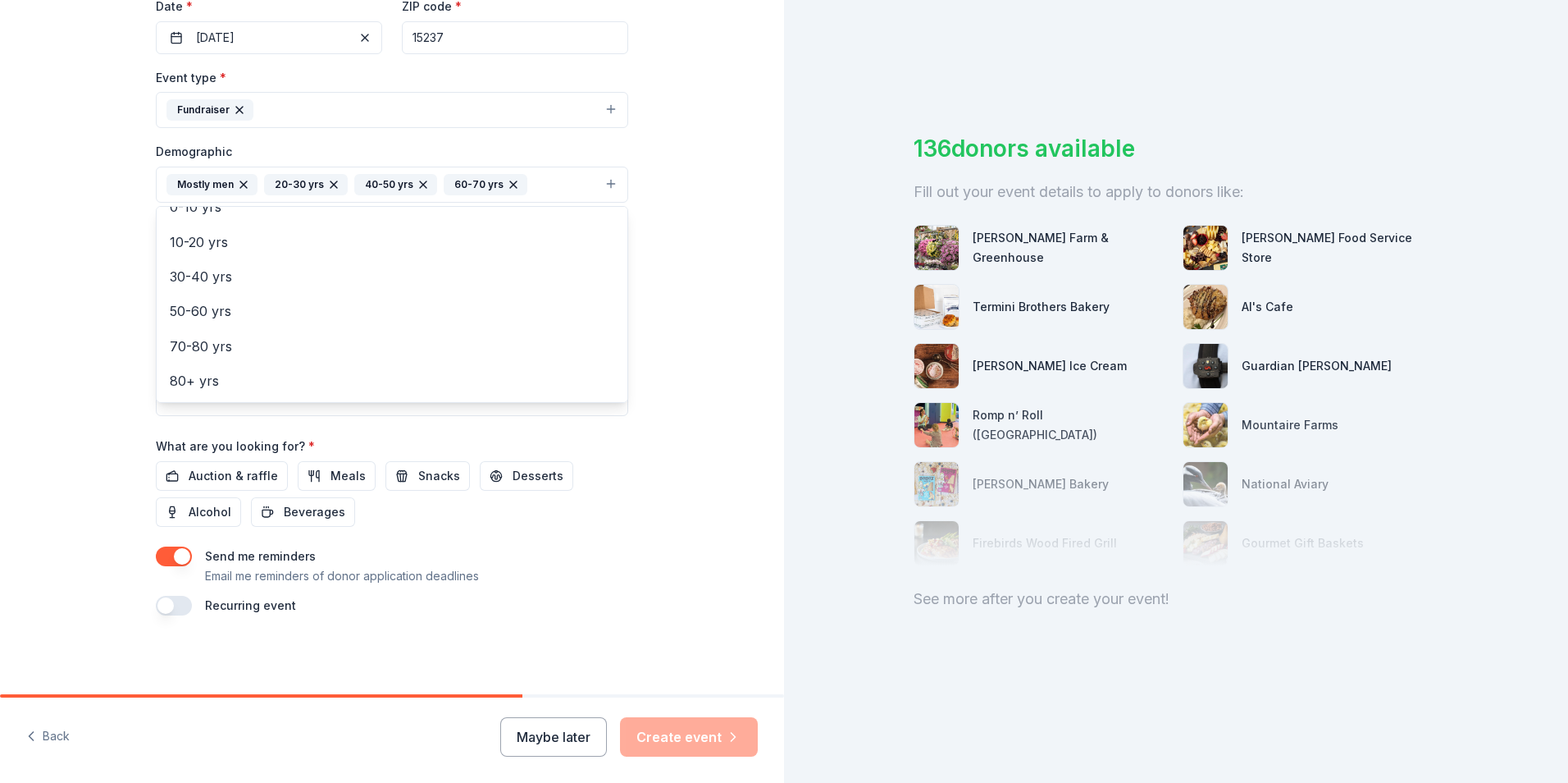
click at [301, 512] on div "Event name * Anchorpoint Joe Klimchak & Friends Golf Classic 47 /100 Event webs…" at bounding box center [393, 235] width 473 height 761
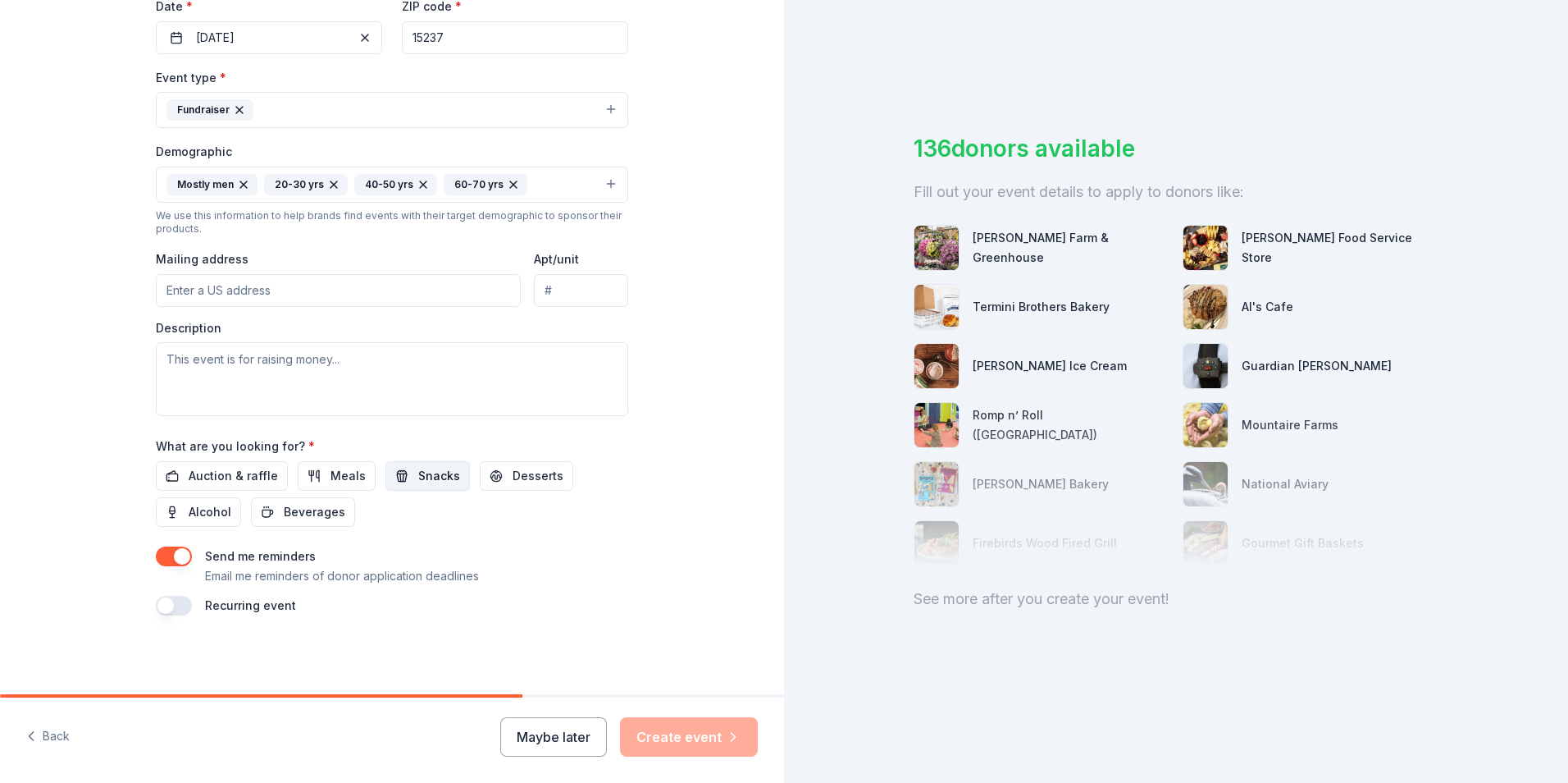
click at [420, 475] on span "Snacks" at bounding box center [439, 476] width 41 height 20
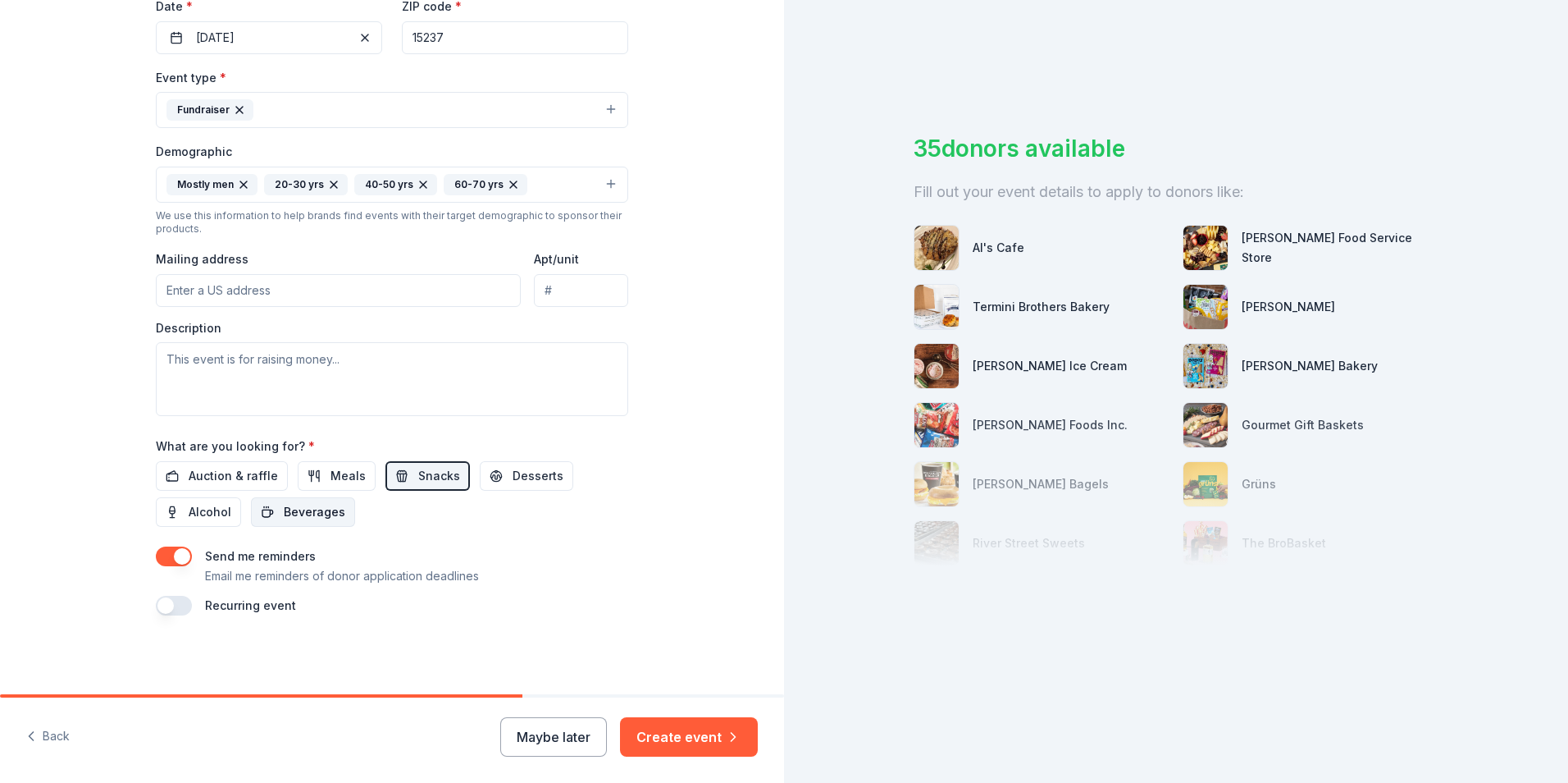
click at [297, 510] on span "Beverages" at bounding box center [314, 512] width 61 height 20
click at [194, 481] on span "Auction & raffle" at bounding box center [234, 476] width 90 height 20
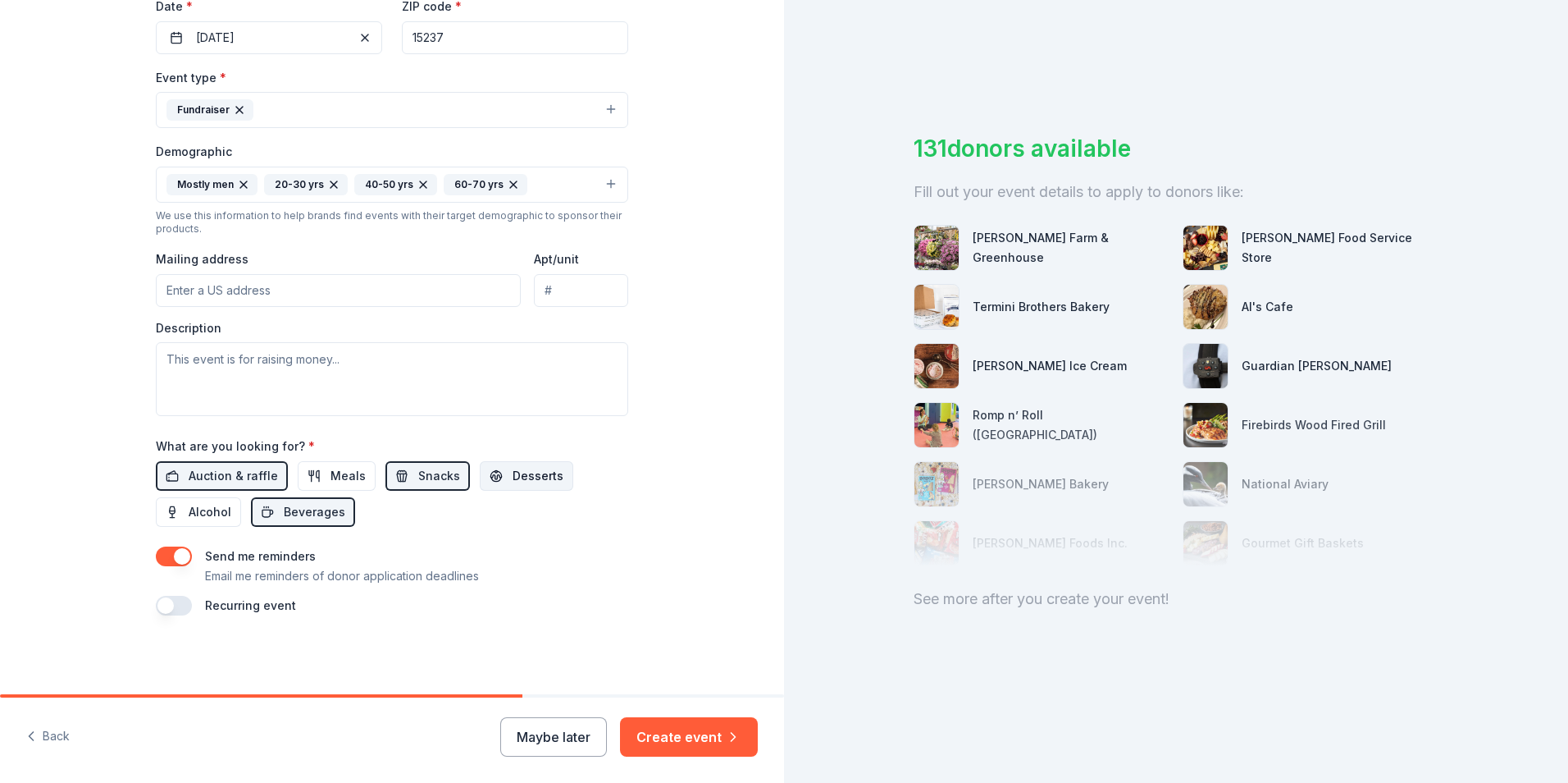
click at [516, 475] on span "Desserts" at bounding box center [538, 476] width 51 height 20
click at [236, 287] on input "Mailing address" at bounding box center [338, 290] width 365 height 33
type input "820 McKnight Park Drive"
type input "Suite 802"
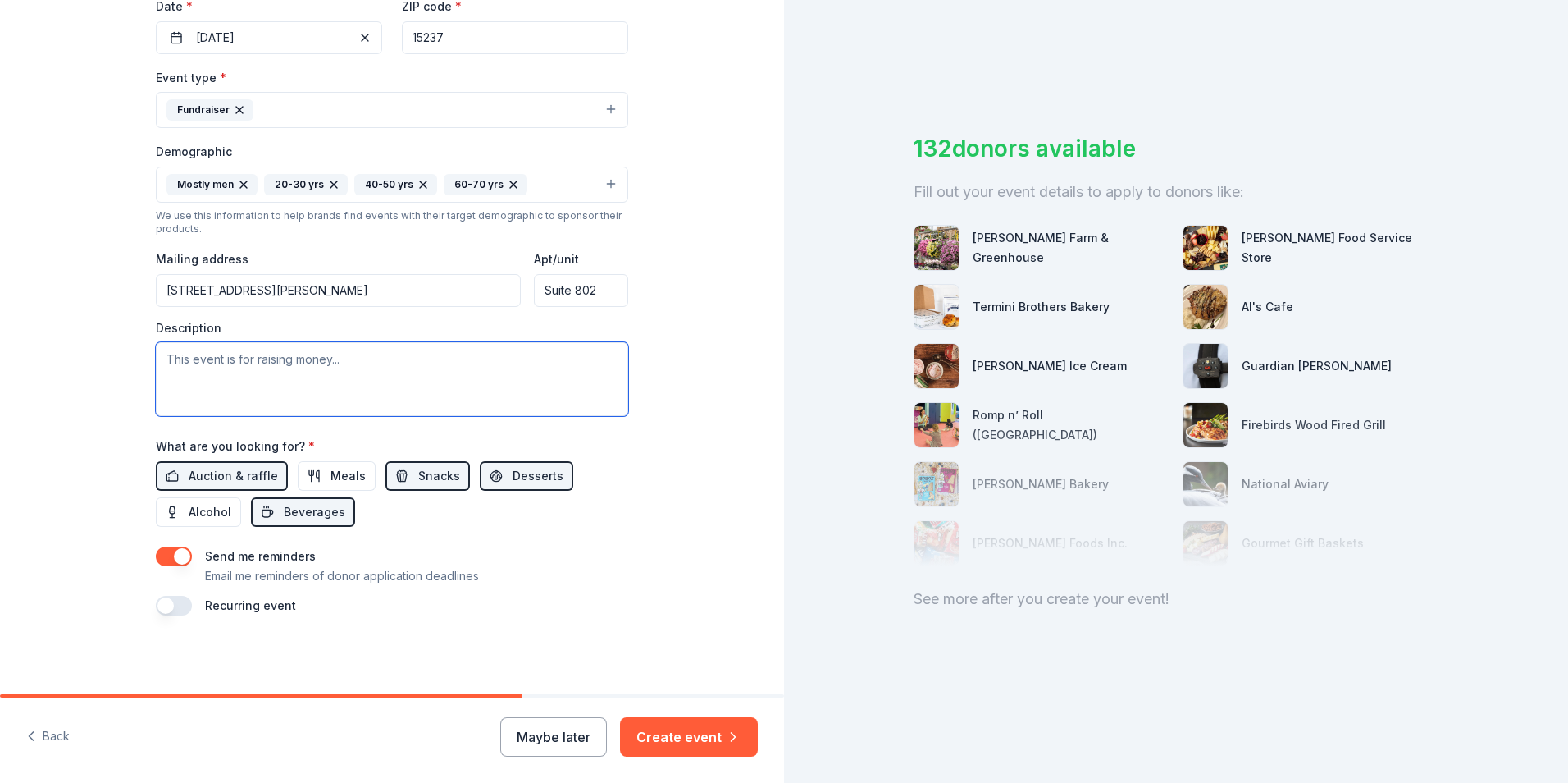
click at [254, 352] on textarea at bounding box center [393, 379] width 473 height 74
type textarea "This event is raising money to provide mental health and wellness services to c…"
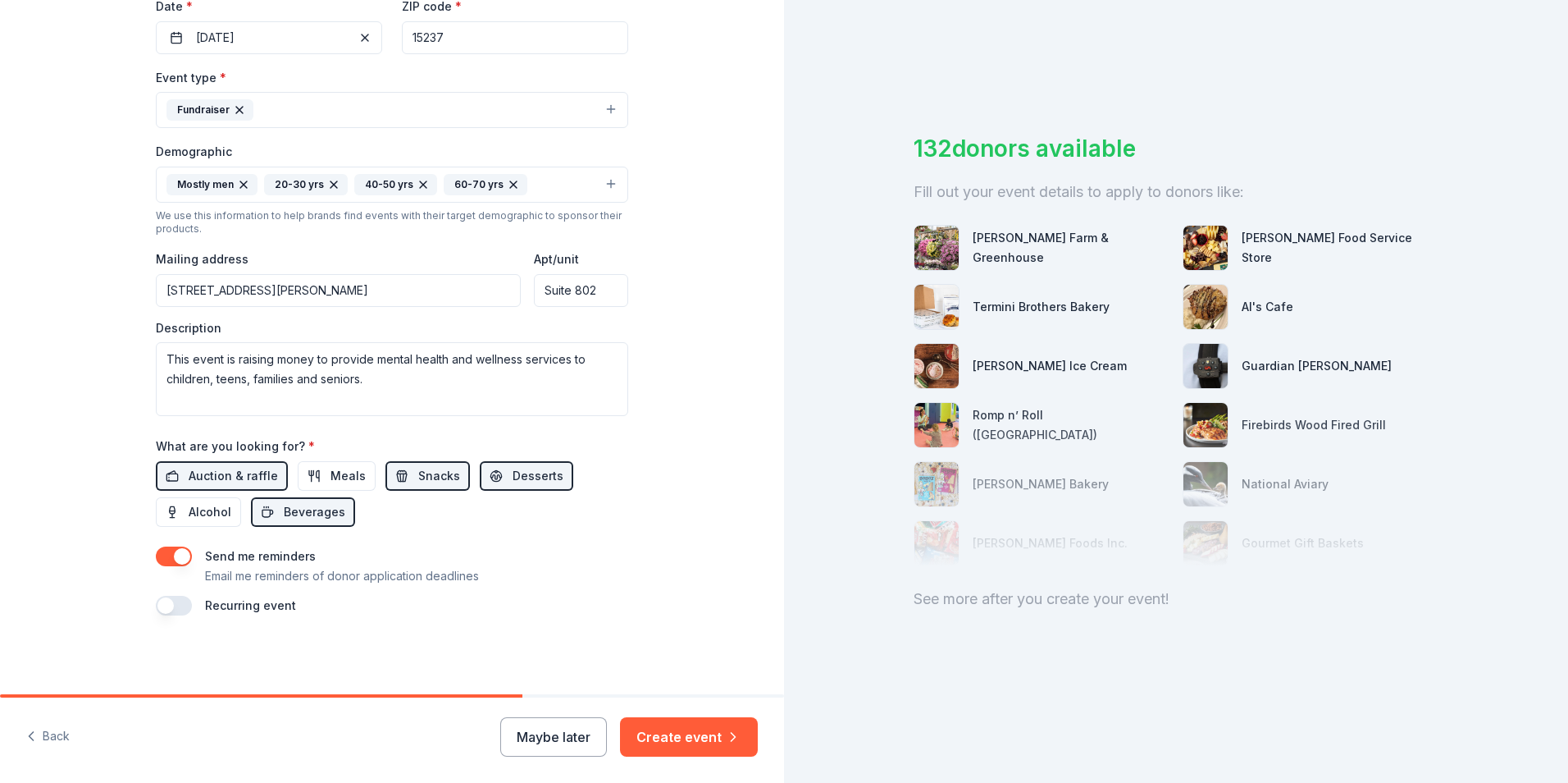
click at [716, 427] on div "Tell us about your event. We'll find in-kind donations you can apply for. Event…" at bounding box center [392, 146] width 784 height 1096
click at [709, 742] on button "Create event" at bounding box center [690, 737] width 138 height 40
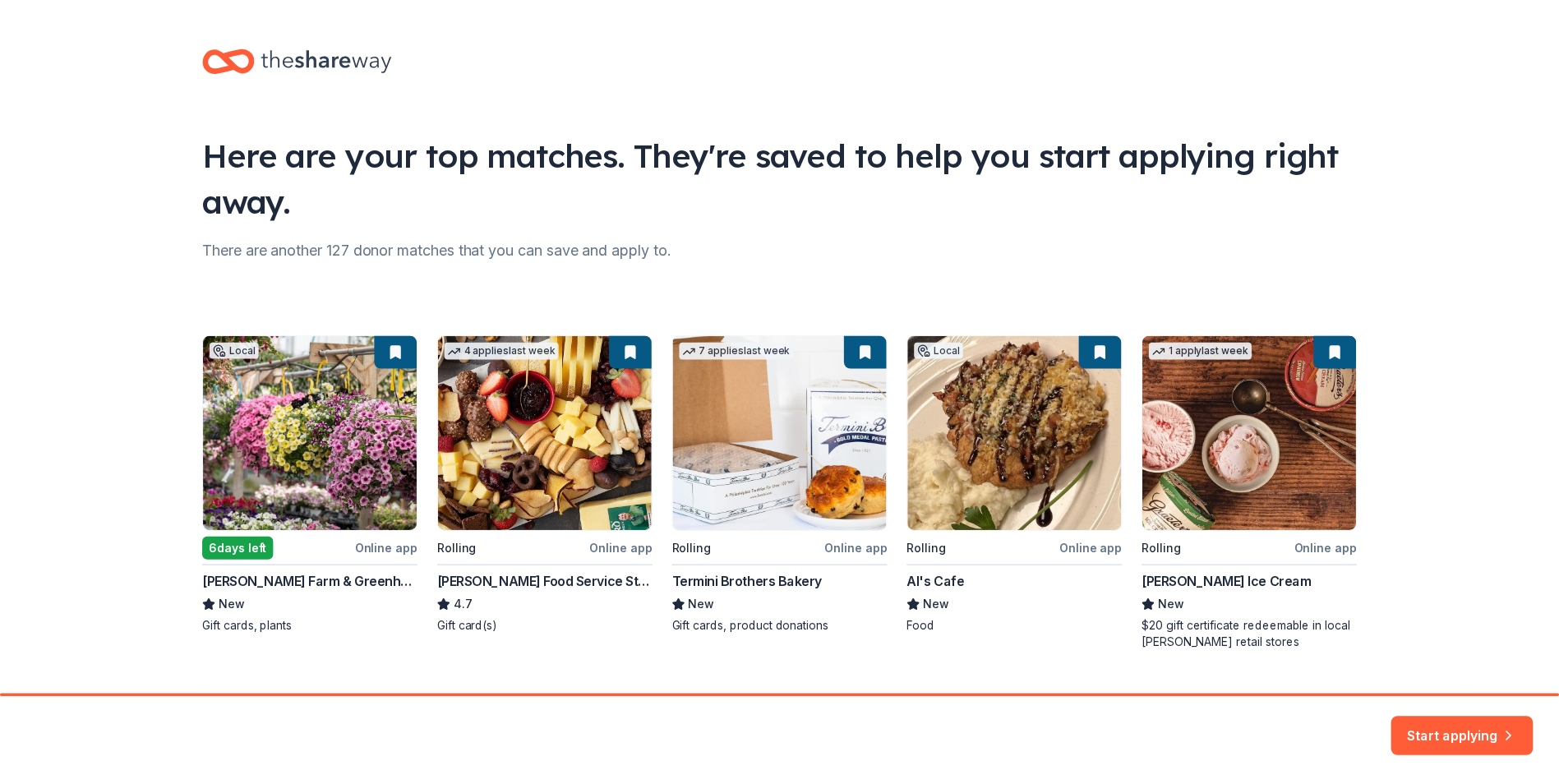
scroll to position [35, 0]
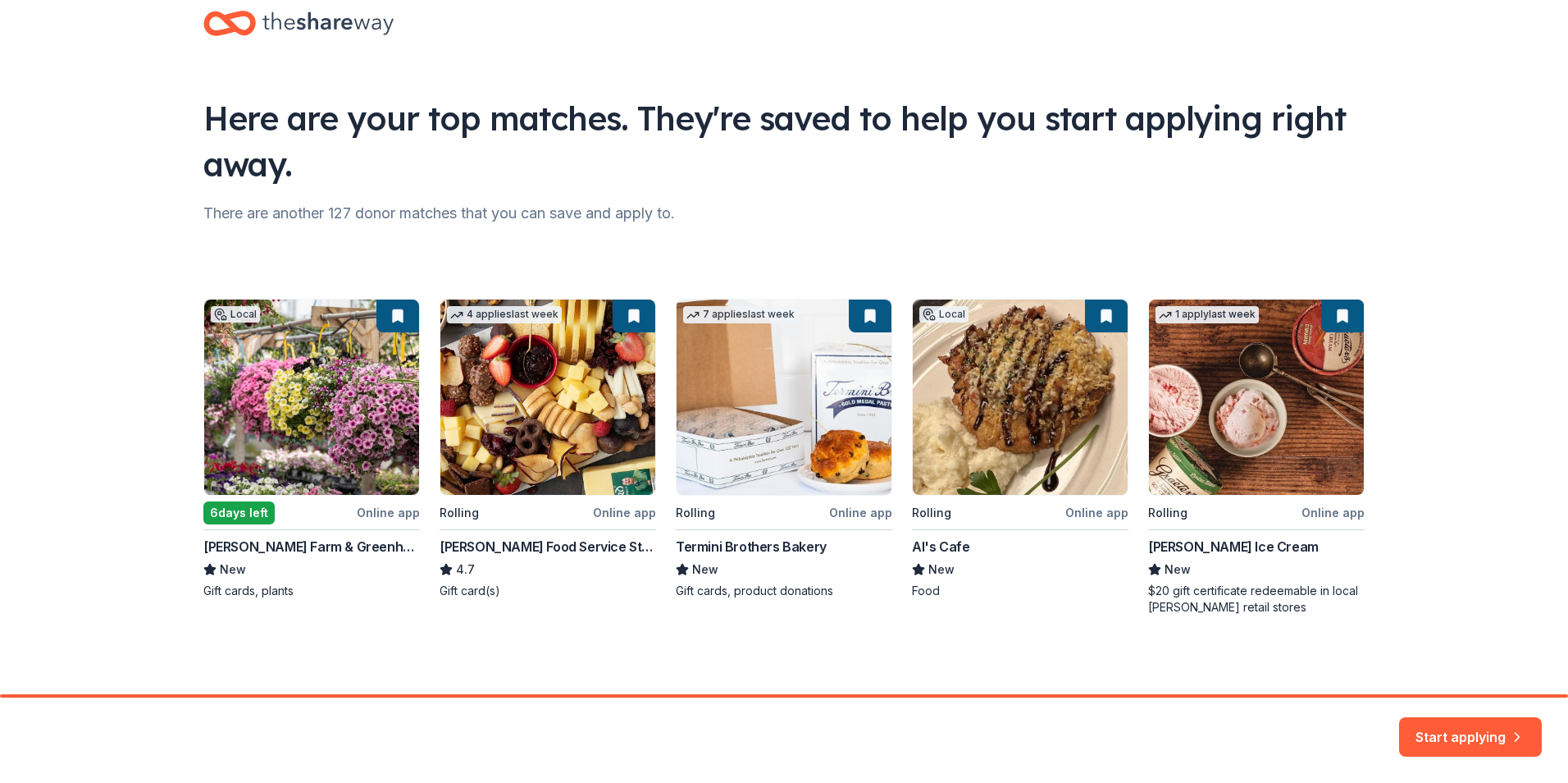
click at [245, 508] on div "Local 6 days left Online app Bedner's Farm & Greenhouse New Gift cards, plants …" at bounding box center [784, 457] width 1162 height 317
click at [371, 508] on div "Local 6 days left Online app Bedner's Farm & Greenhouse New Gift cards, plants …" at bounding box center [784, 457] width 1162 height 317
drag, startPoint x: 249, startPoint y: 587, endPoint x: 311, endPoint y: 541, distance: 77.2
click at [251, 587] on div "Local 6 days left Online app Bedner's Farm & Greenhouse New Gift cards, plants …" at bounding box center [784, 457] width 1162 height 317
click at [375, 509] on div "Local 6 days left Online app Bedner's Farm & Greenhouse New Gift cards, plants …" at bounding box center [784, 457] width 1162 height 317
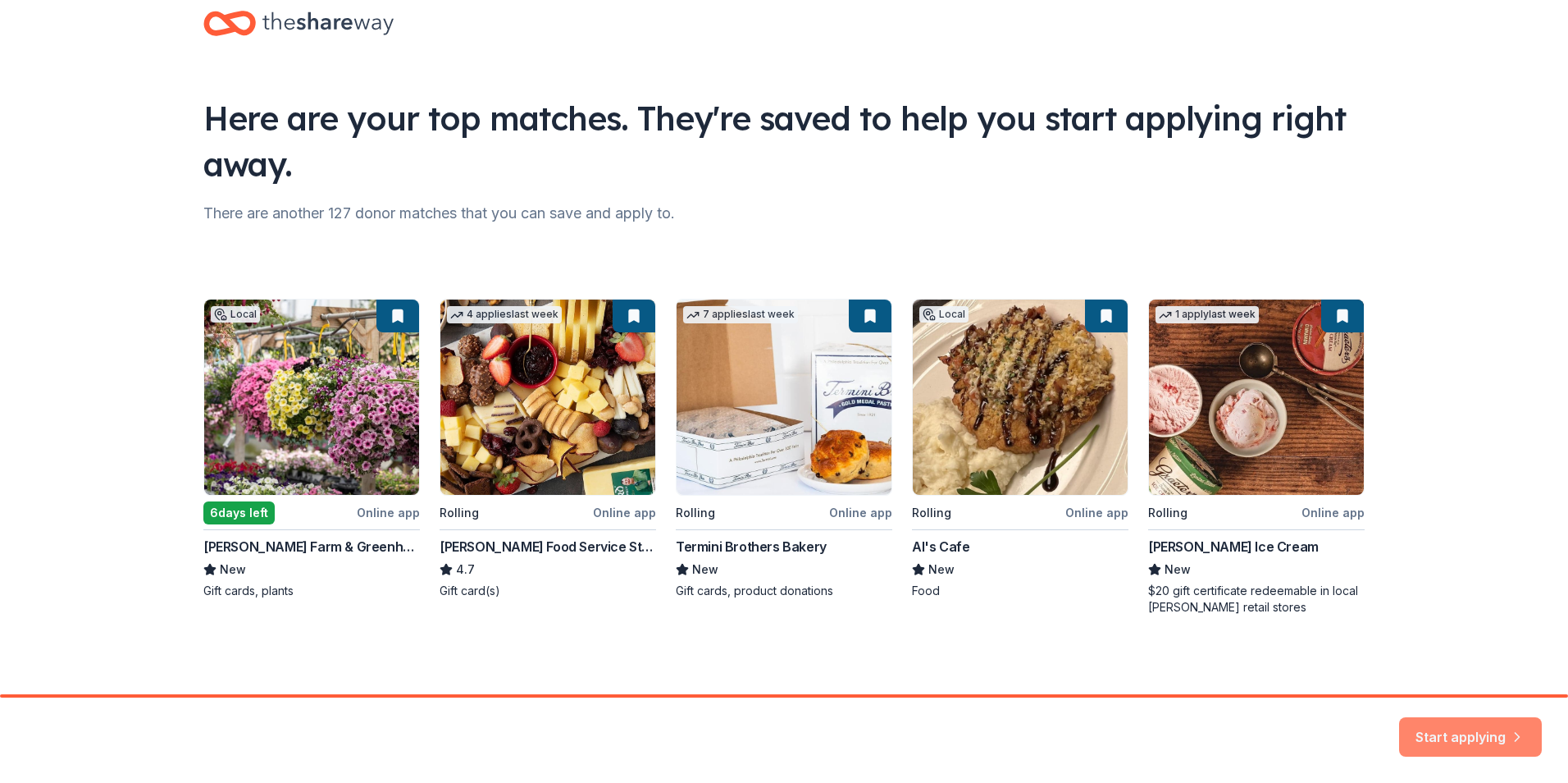
click at [1187, 727] on button "Start applying" at bounding box center [1470, 727] width 142 height 40
click at [1187, 725] on div "Start applying" at bounding box center [1470, 737] width 142 height 40
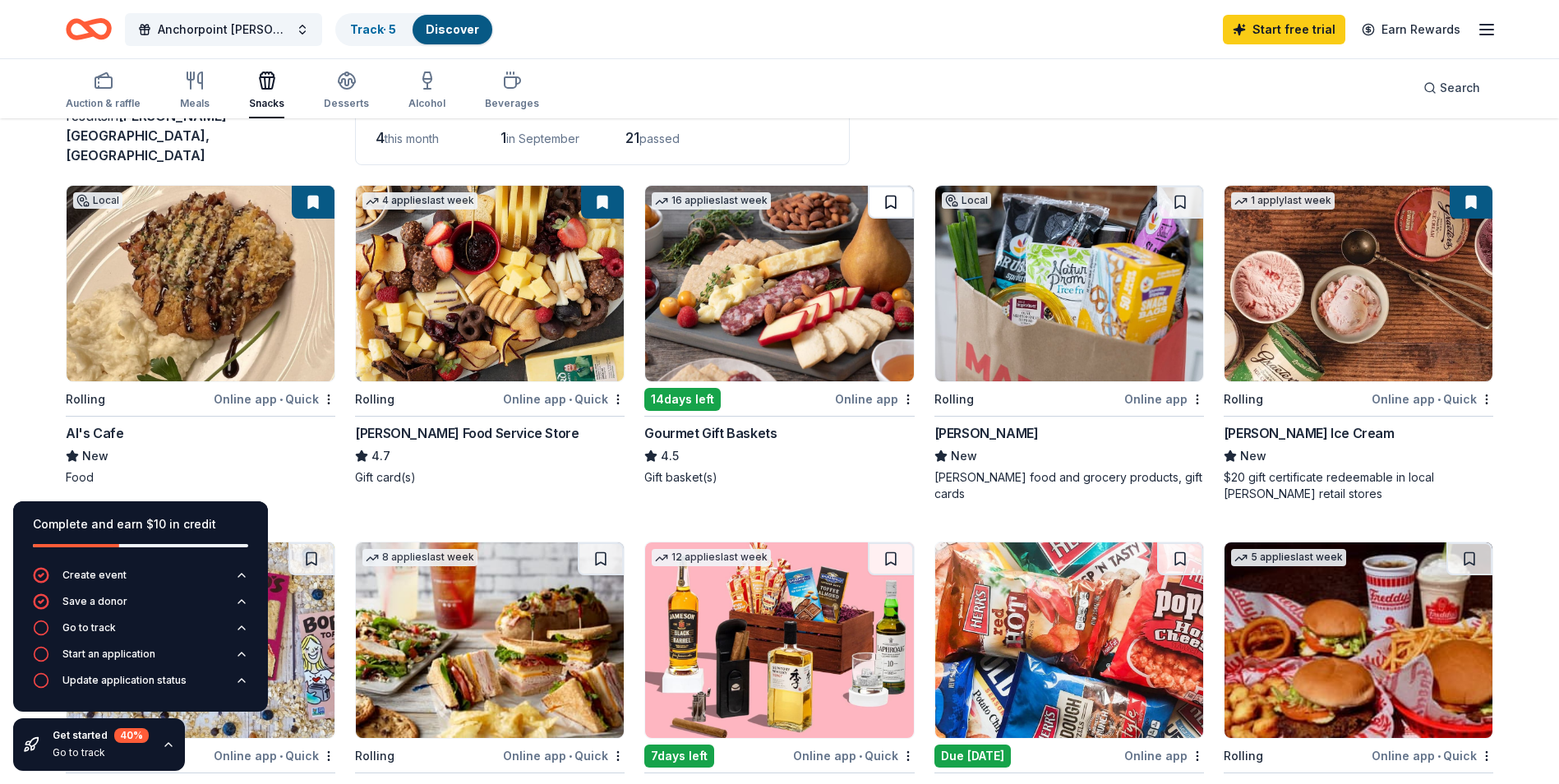
scroll to position [164, 0]
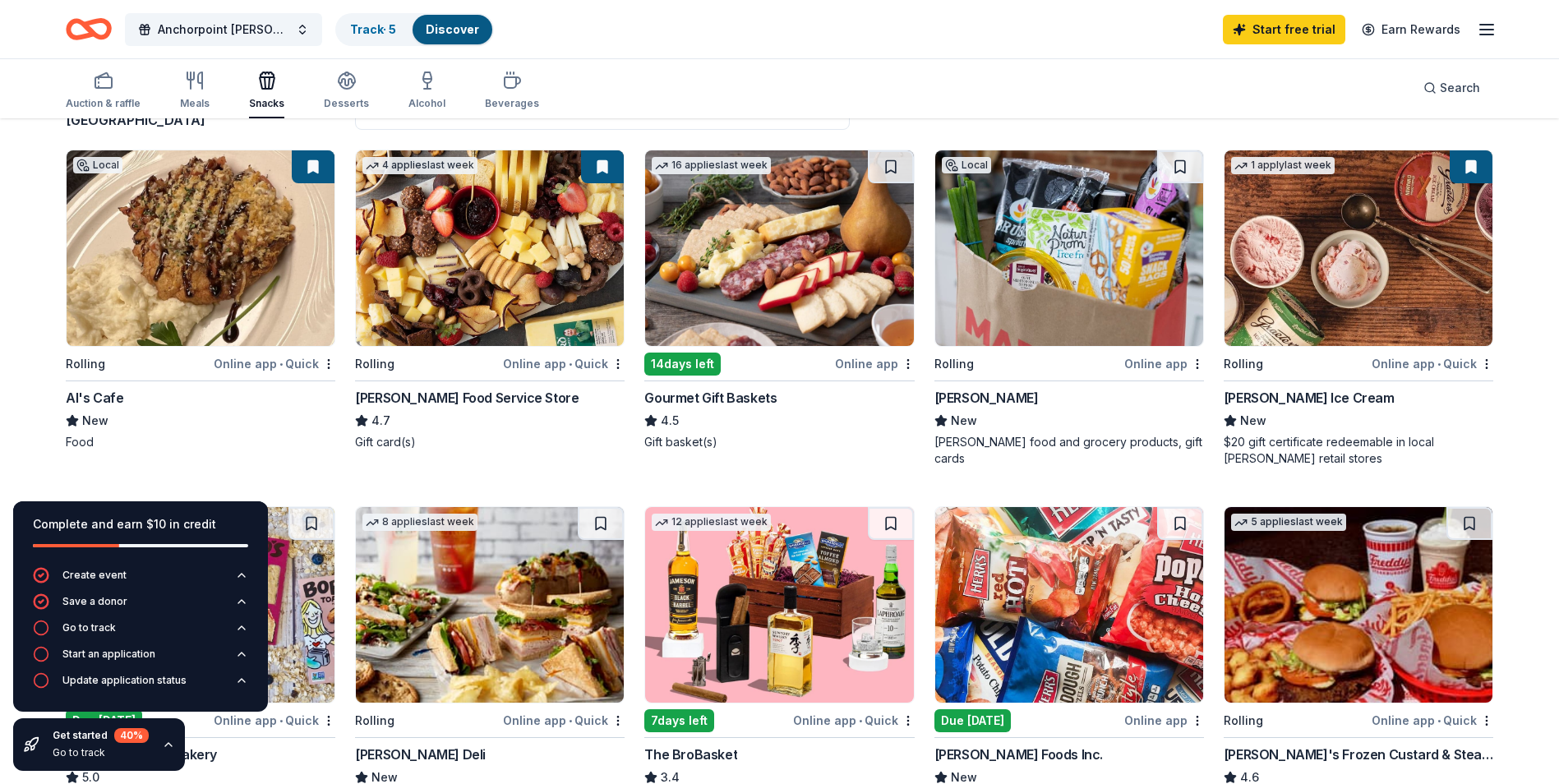
click at [868, 354] on div "Online app" at bounding box center [875, 364] width 80 height 21
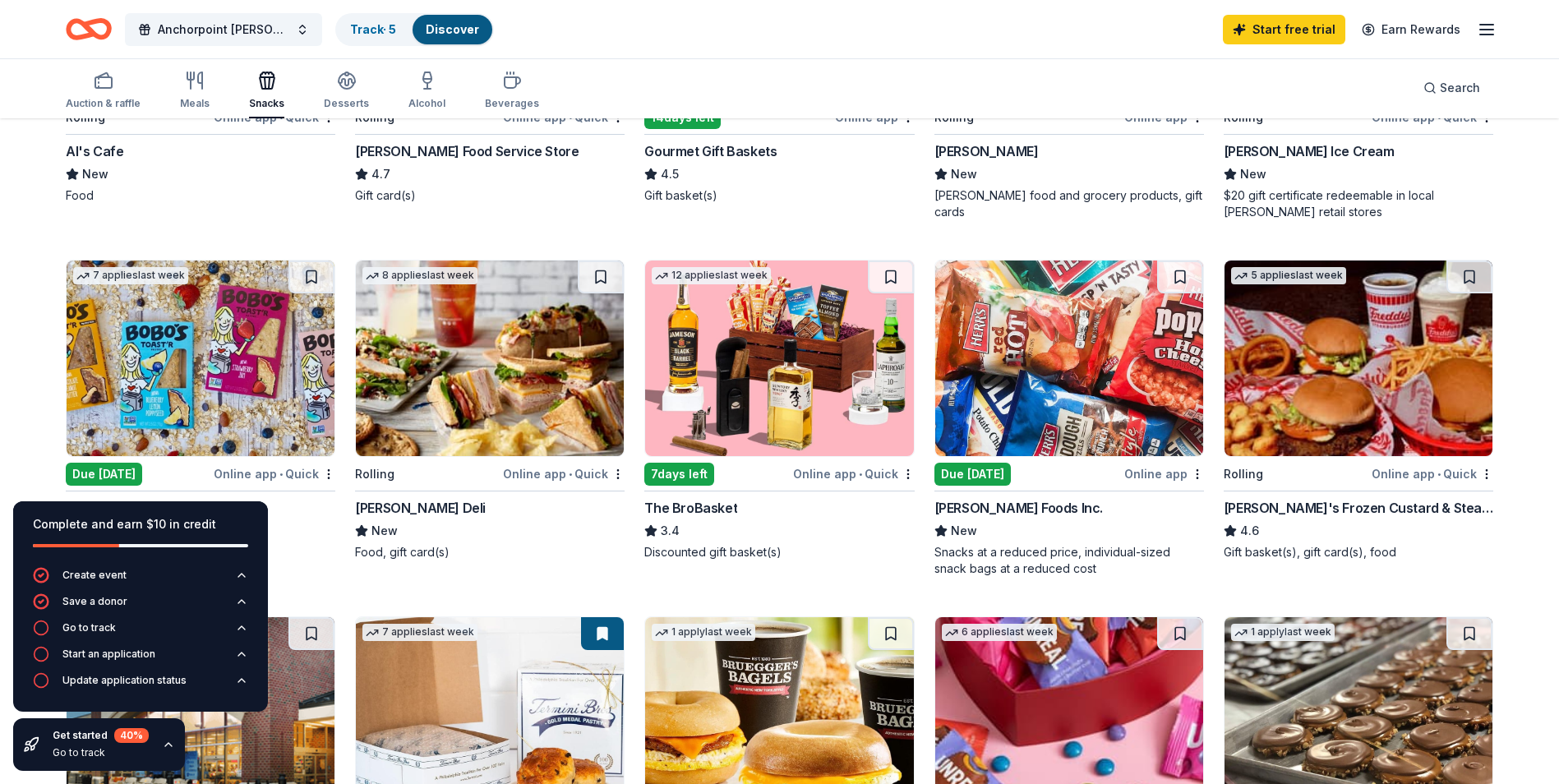
scroll to position [493, 0]
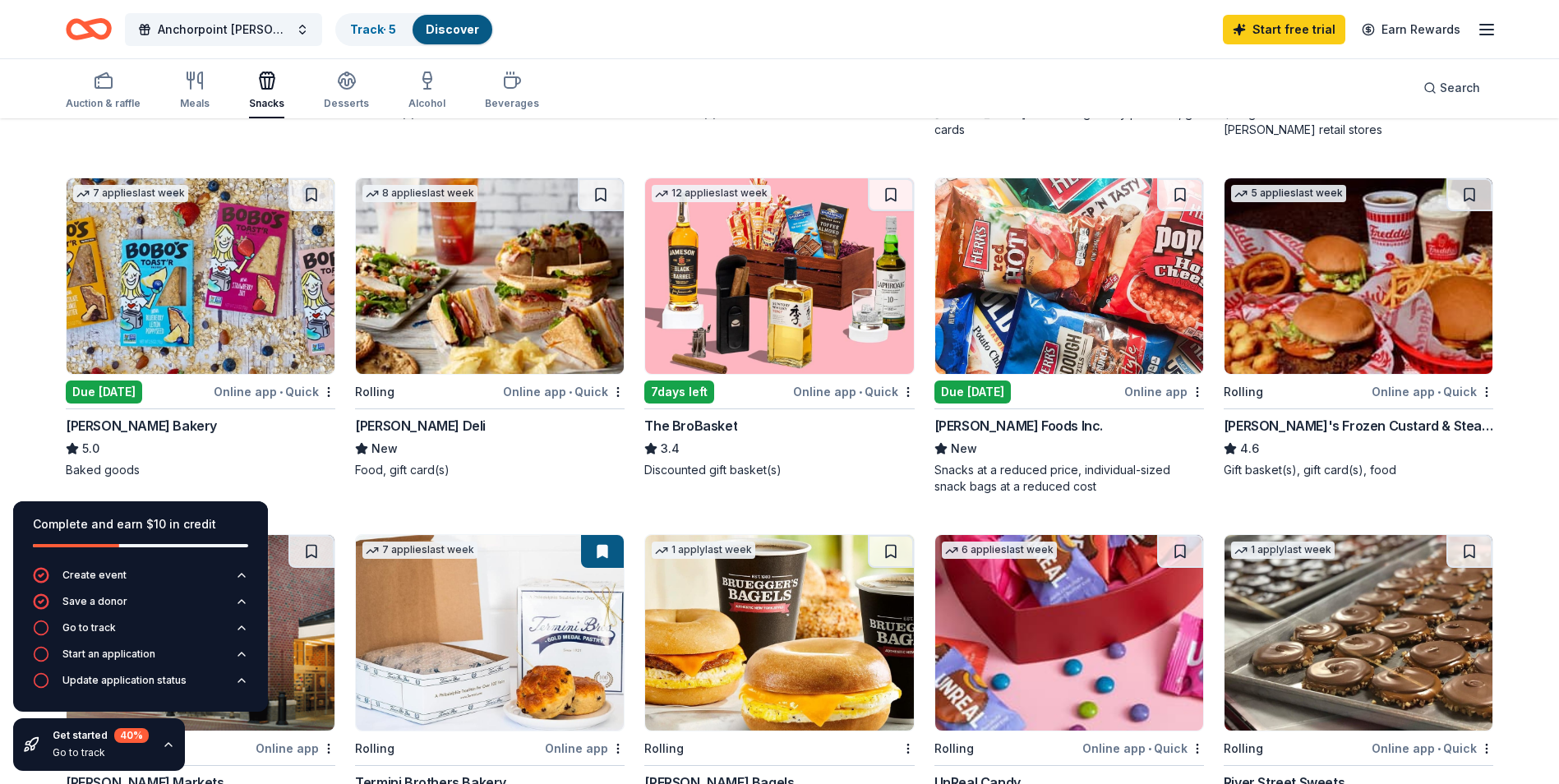
click at [677, 380] on div "7 days left" at bounding box center [679, 392] width 70 height 23
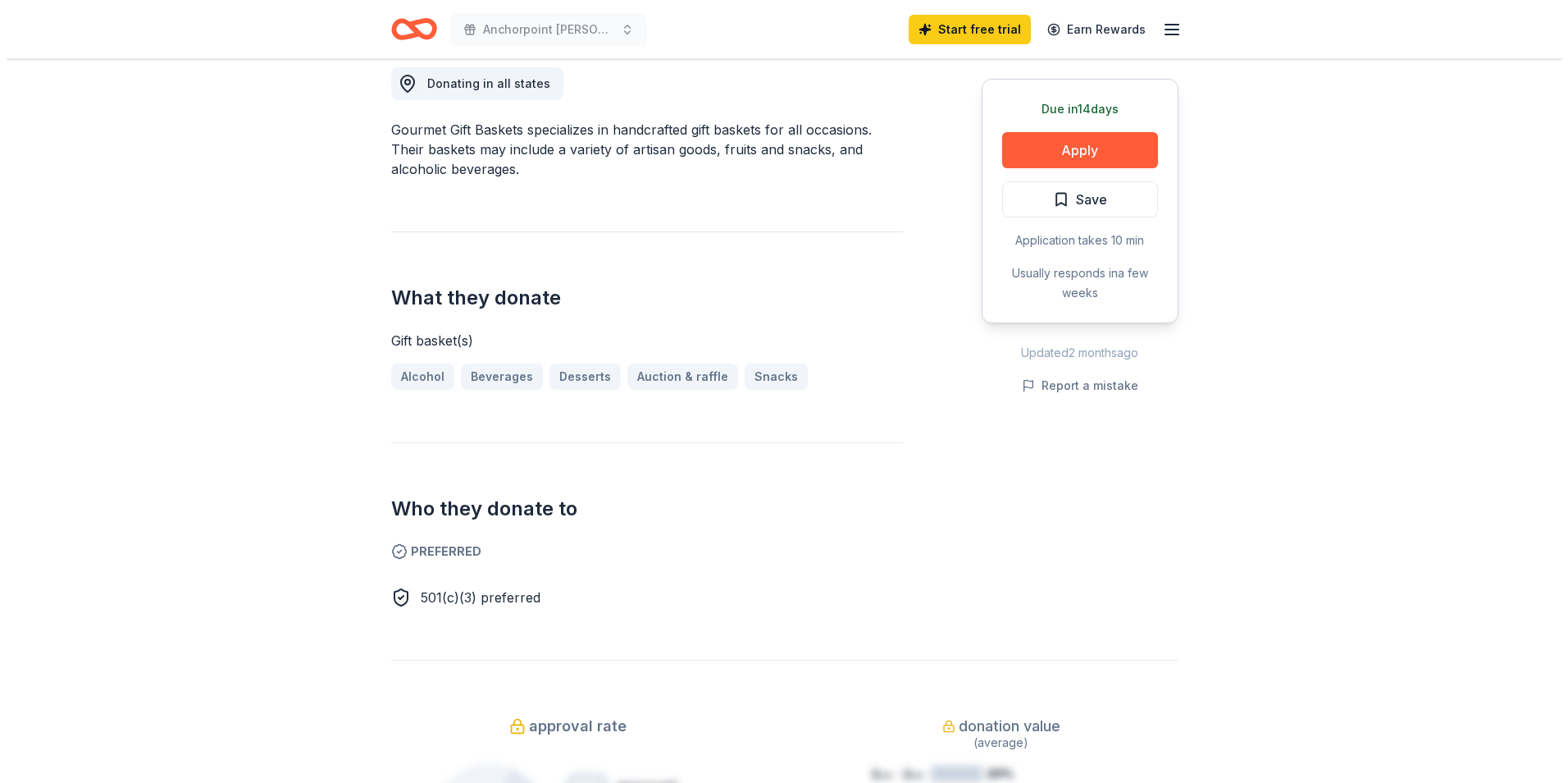
scroll to position [492, 0]
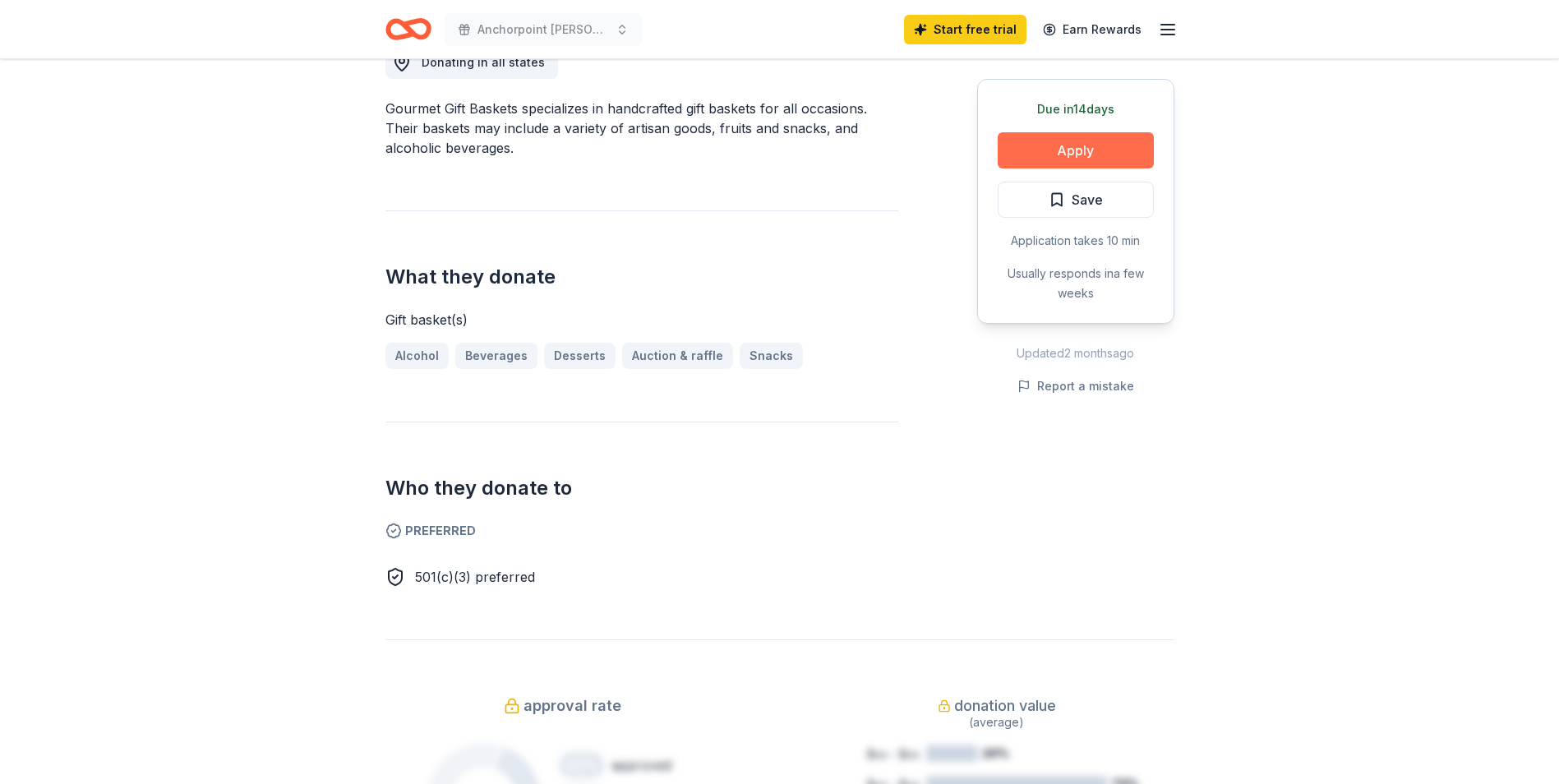
click at [1073, 145] on button "Apply" at bounding box center [1076, 150] width 157 height 36
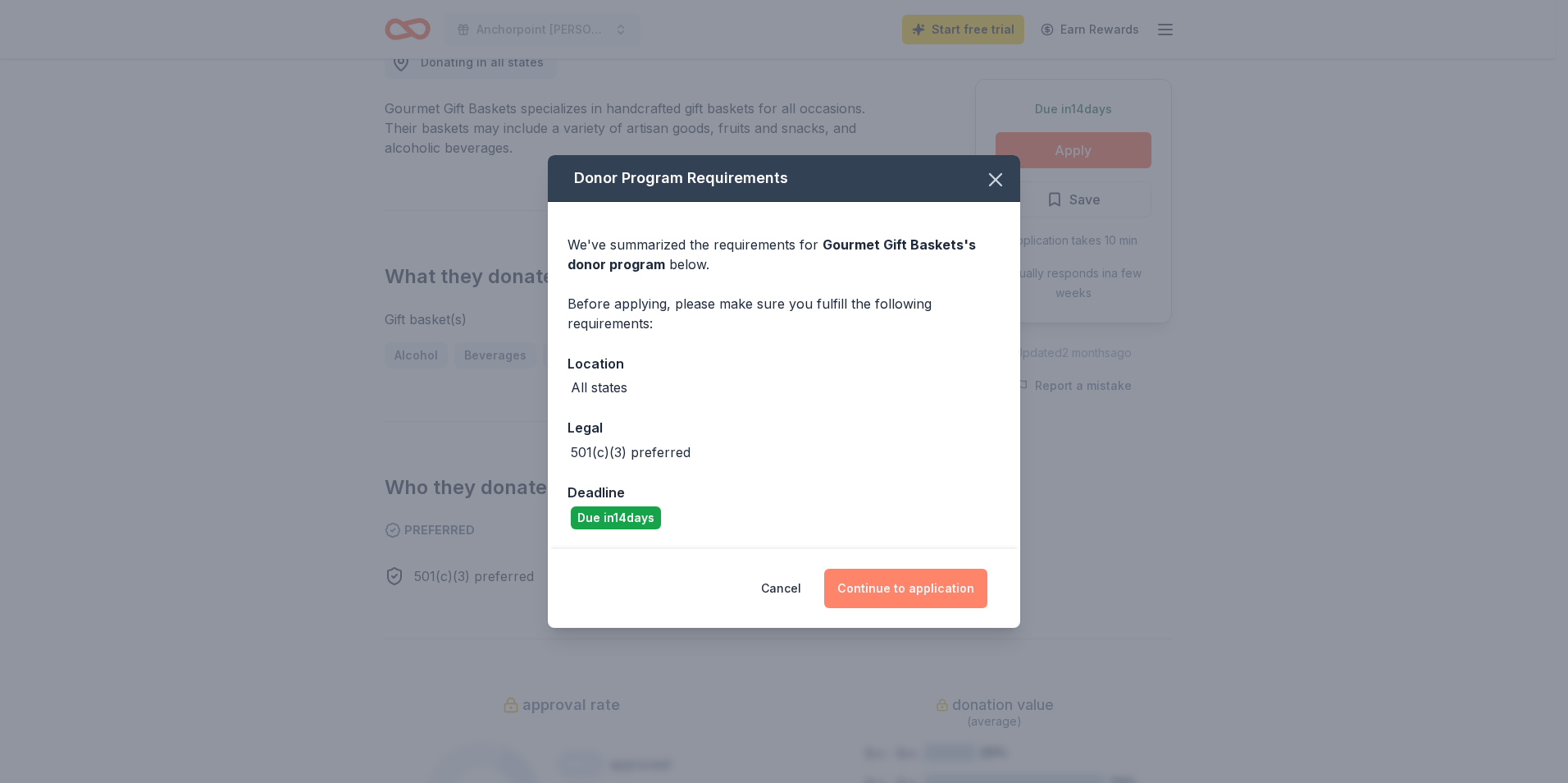
click at [912, 584] on button "Continue to application" at bounding box center [905, 589] width 163 height 40
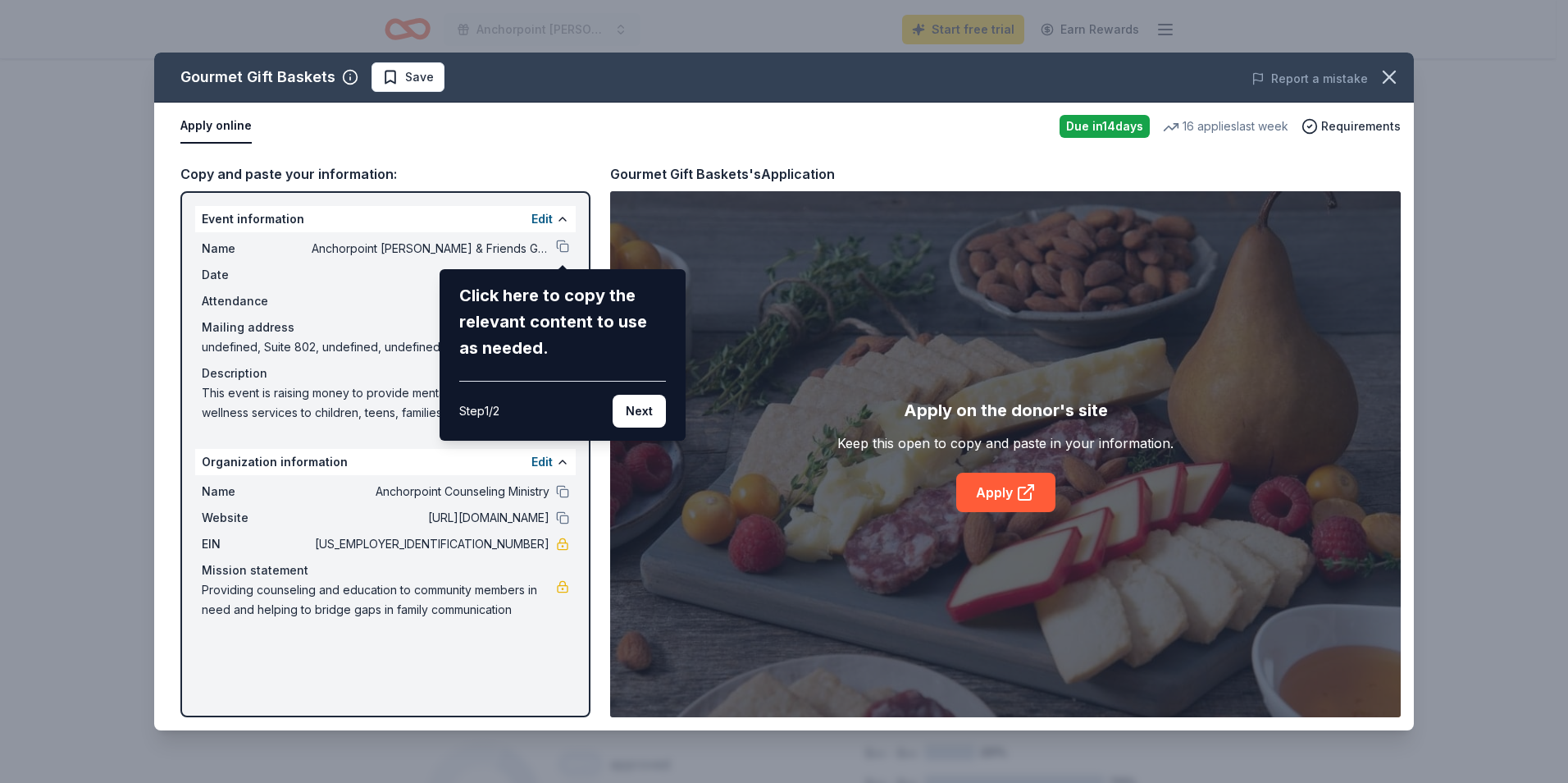
click at [539, 220] on div "Gourmet Gift Baskets Save Report a mistake Apply online Due in 14 days 16 appli…" at bounding box center [784, 391] width 1260 height 678
click at [635, 401] on button "Next" at bounding box center [639, 411] width 54 height 33
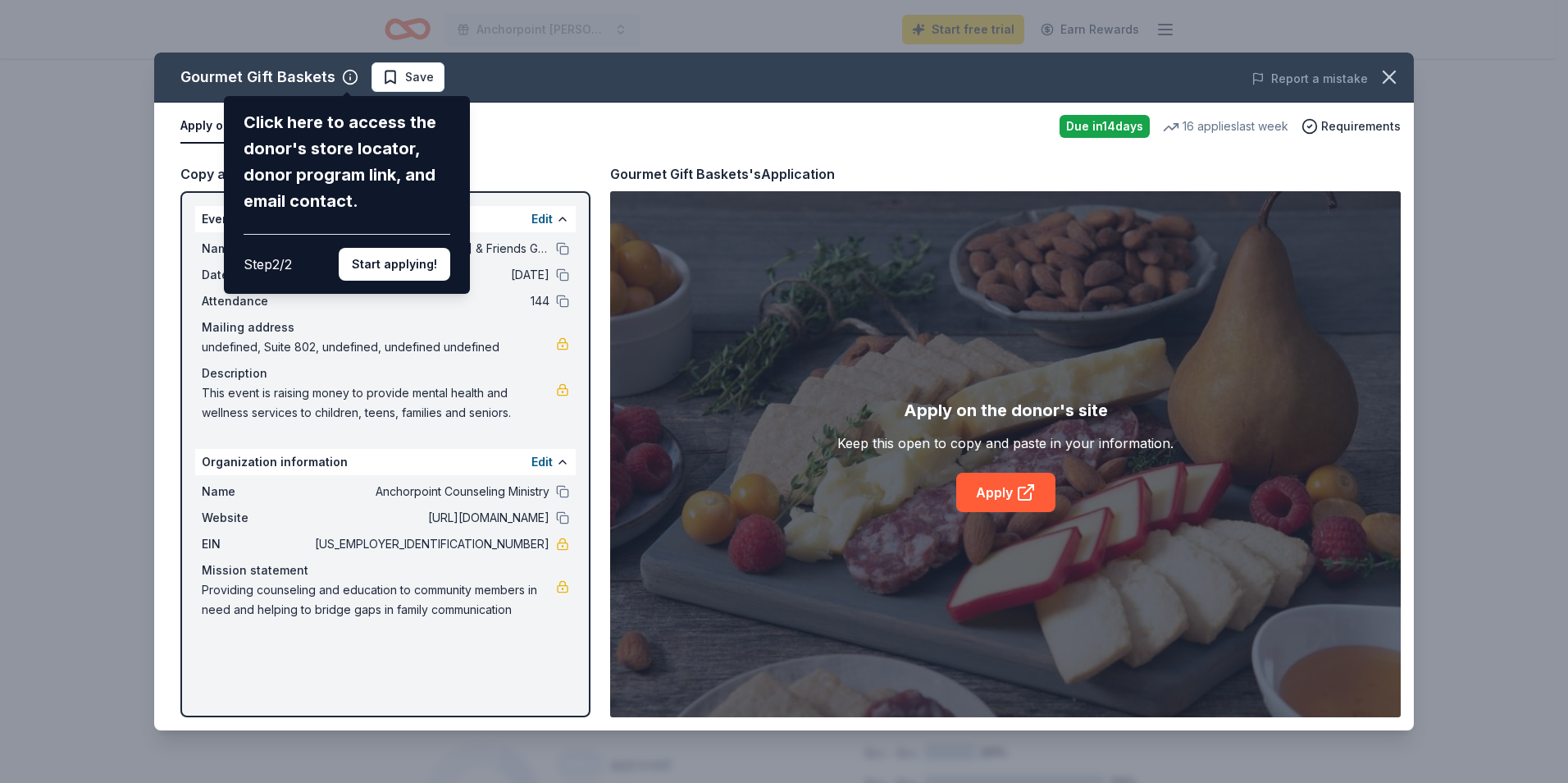
click at [454, 289] on div "Click here to access the donor's store locator, donor program link, and email c…" at bounding box center [347, 194] width 246 height 198
click at [441, 260] on button "Start applying!" at bounding box center [394, 264] width 111 height 33
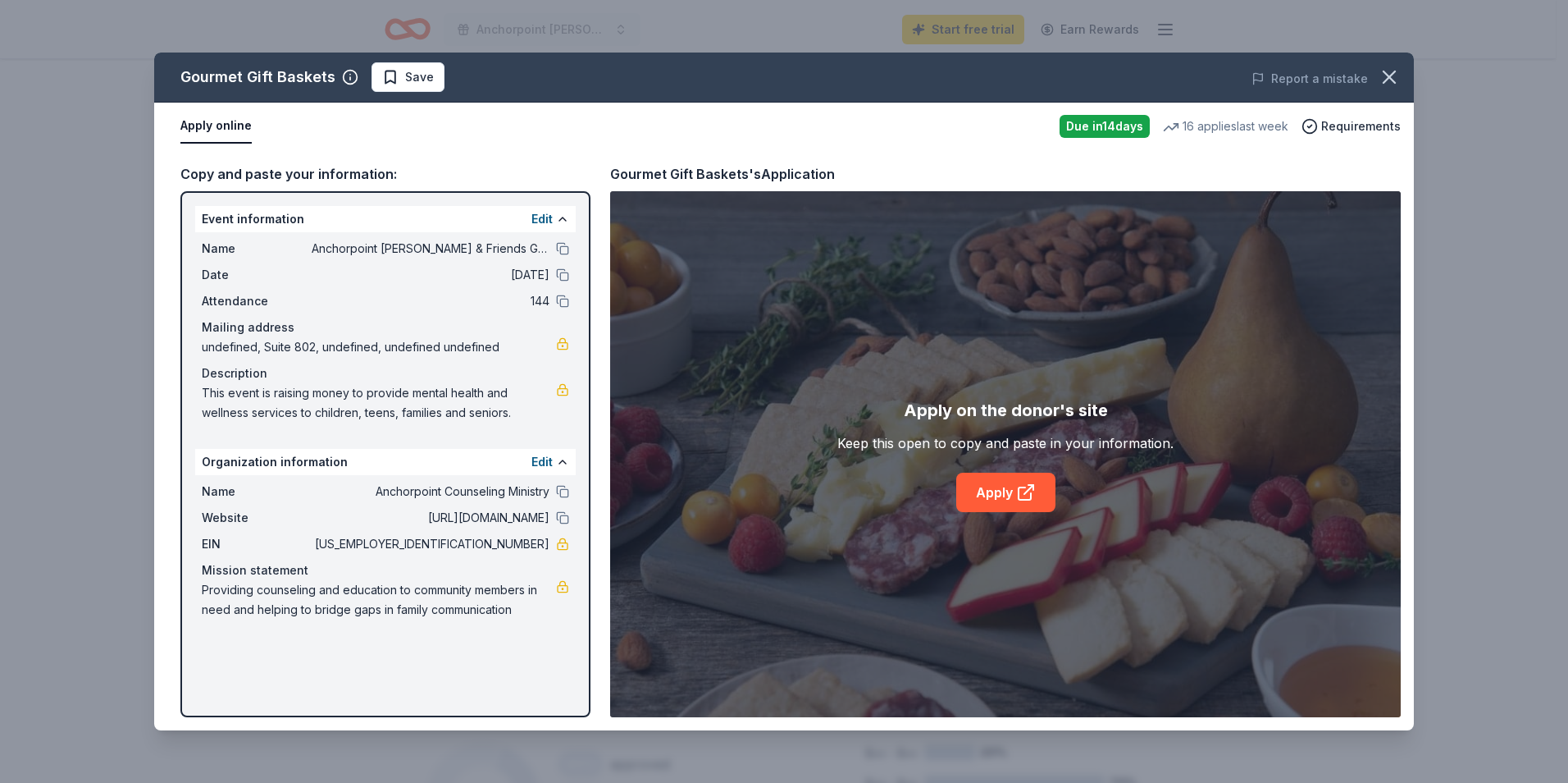
click at [543, 222] on div "Gourmet Gift Baskets Save Report a mistake Apply online Due in 14 days 16 appli…" at bounding box center [784, 391] width 1260 height 678
click at [562, 223] on button at bounding box center [562, 218] width 13 height 13
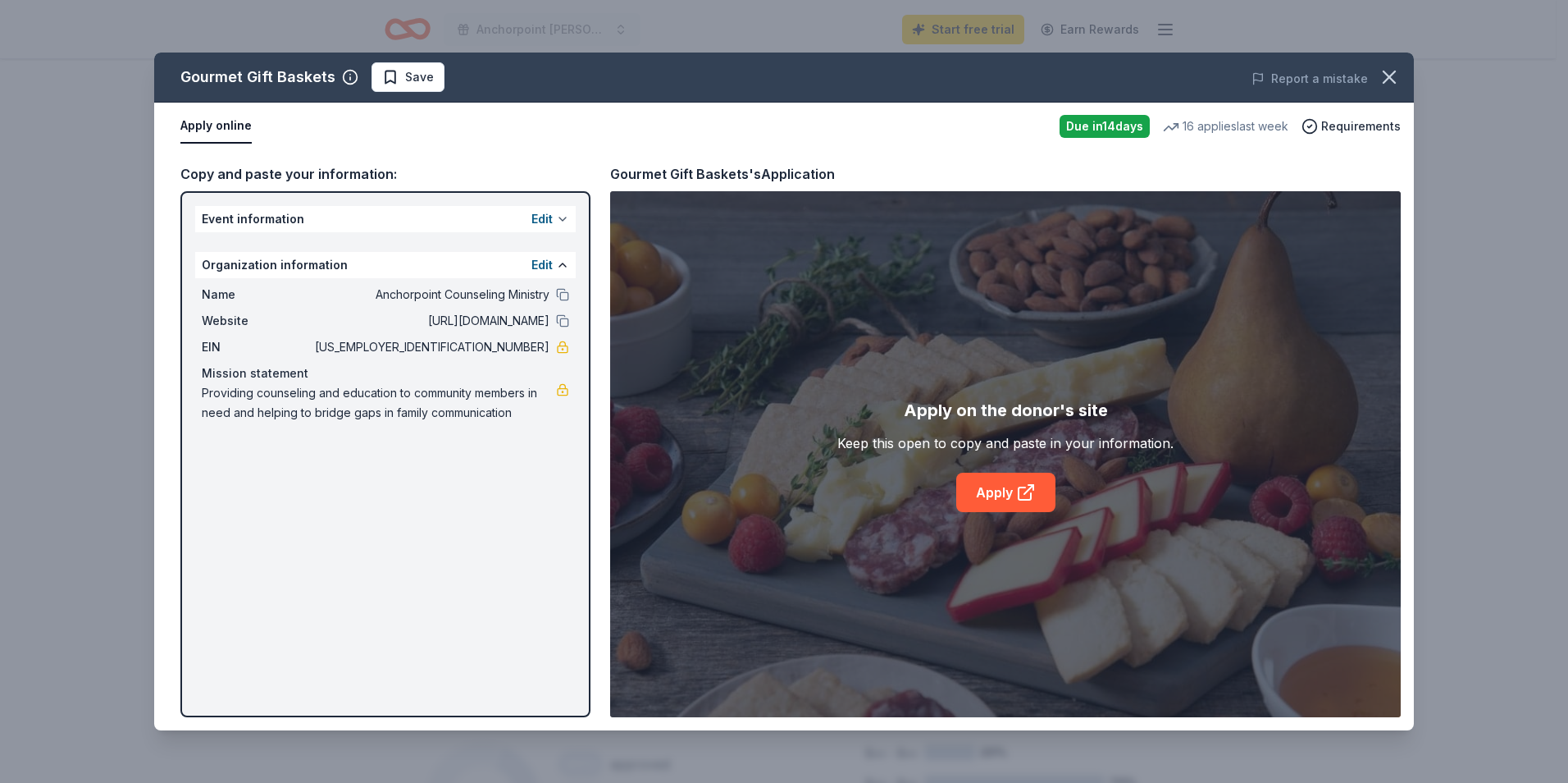
click at [565, 219] on button at bounding box center [562, 218] width 13 height 13
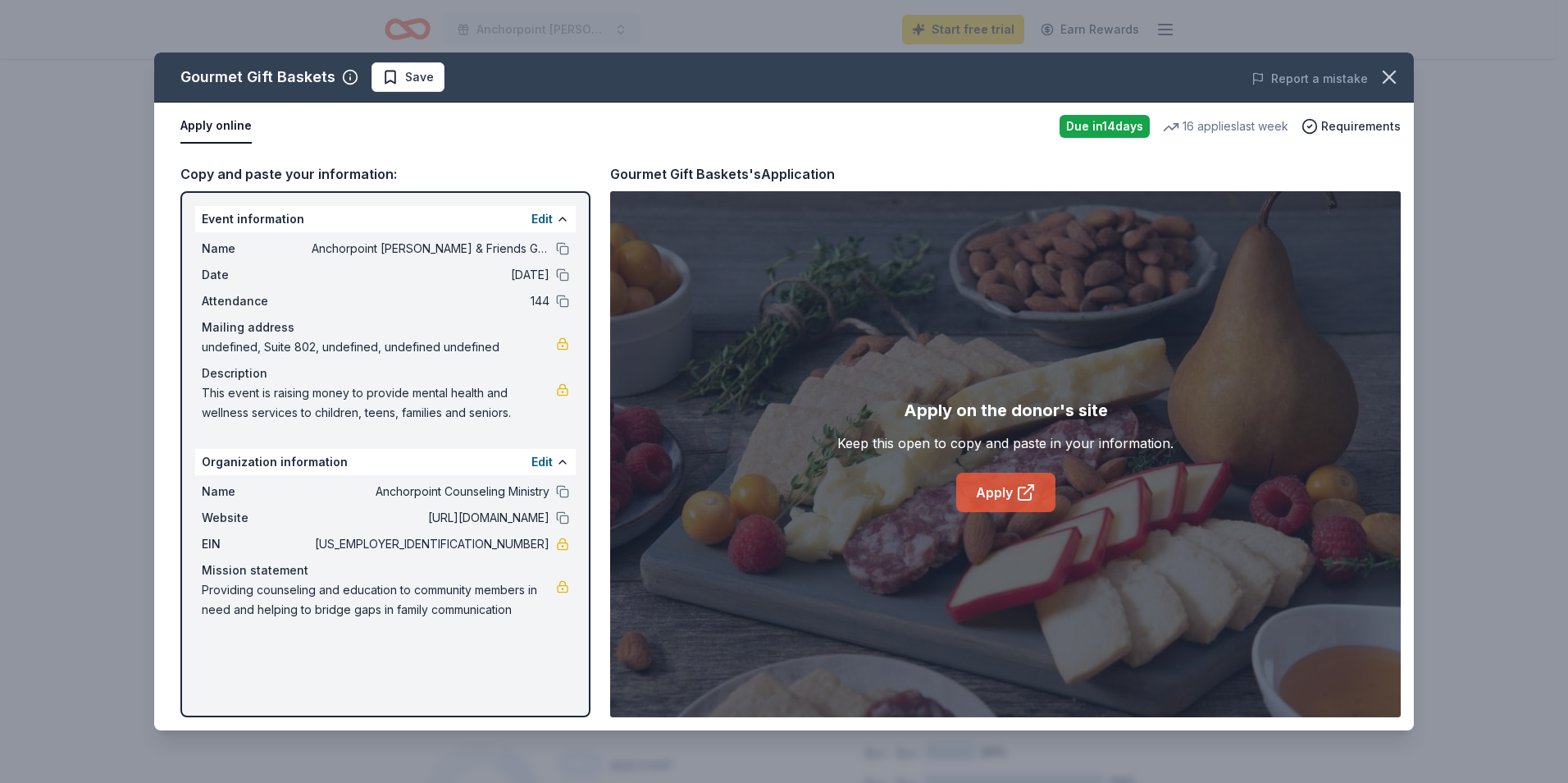
click at [983, 489] on link "Apply" at bounding box center [1005, 493] width 99 height 40
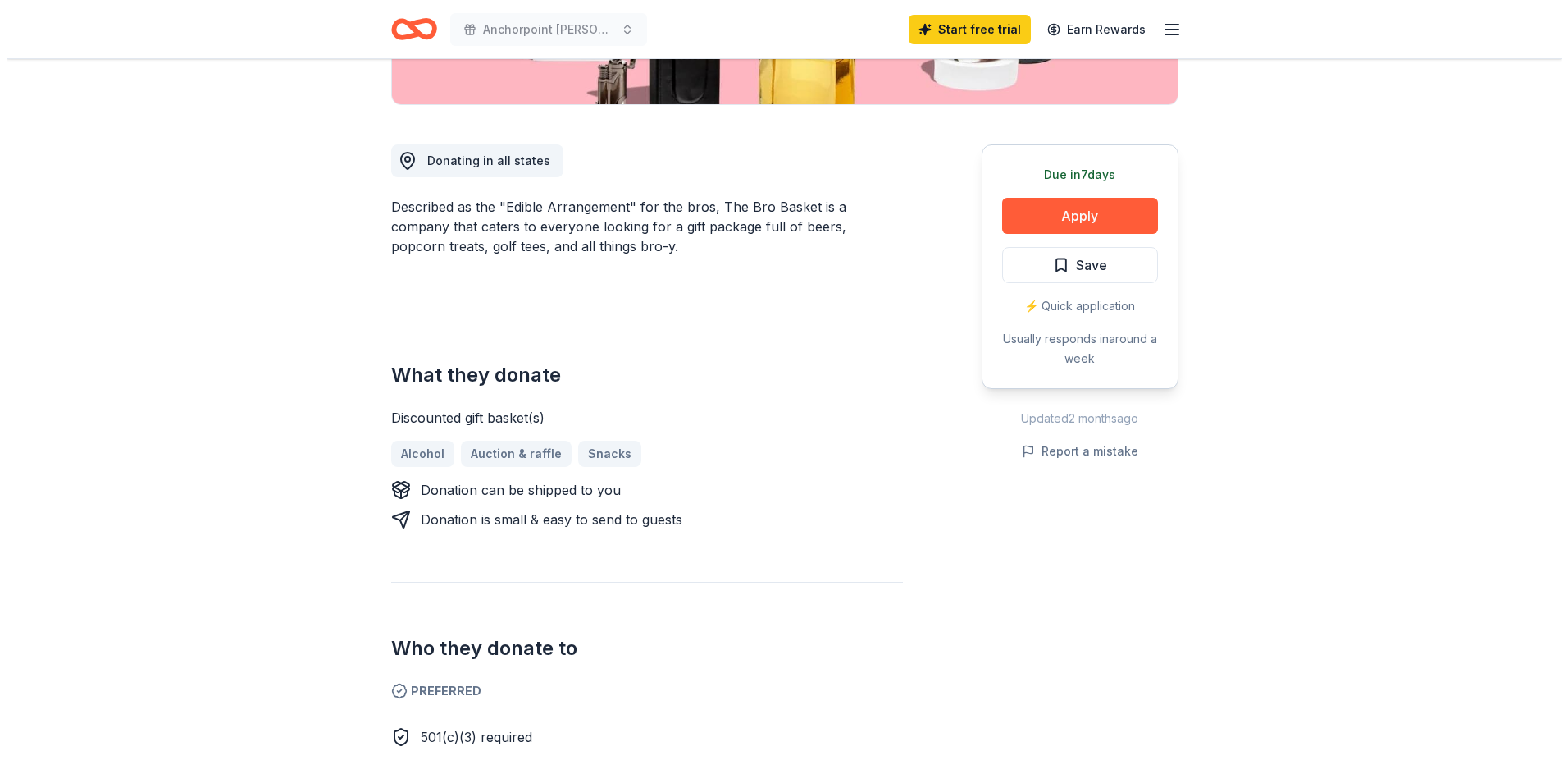
scroll to position [492, 0]
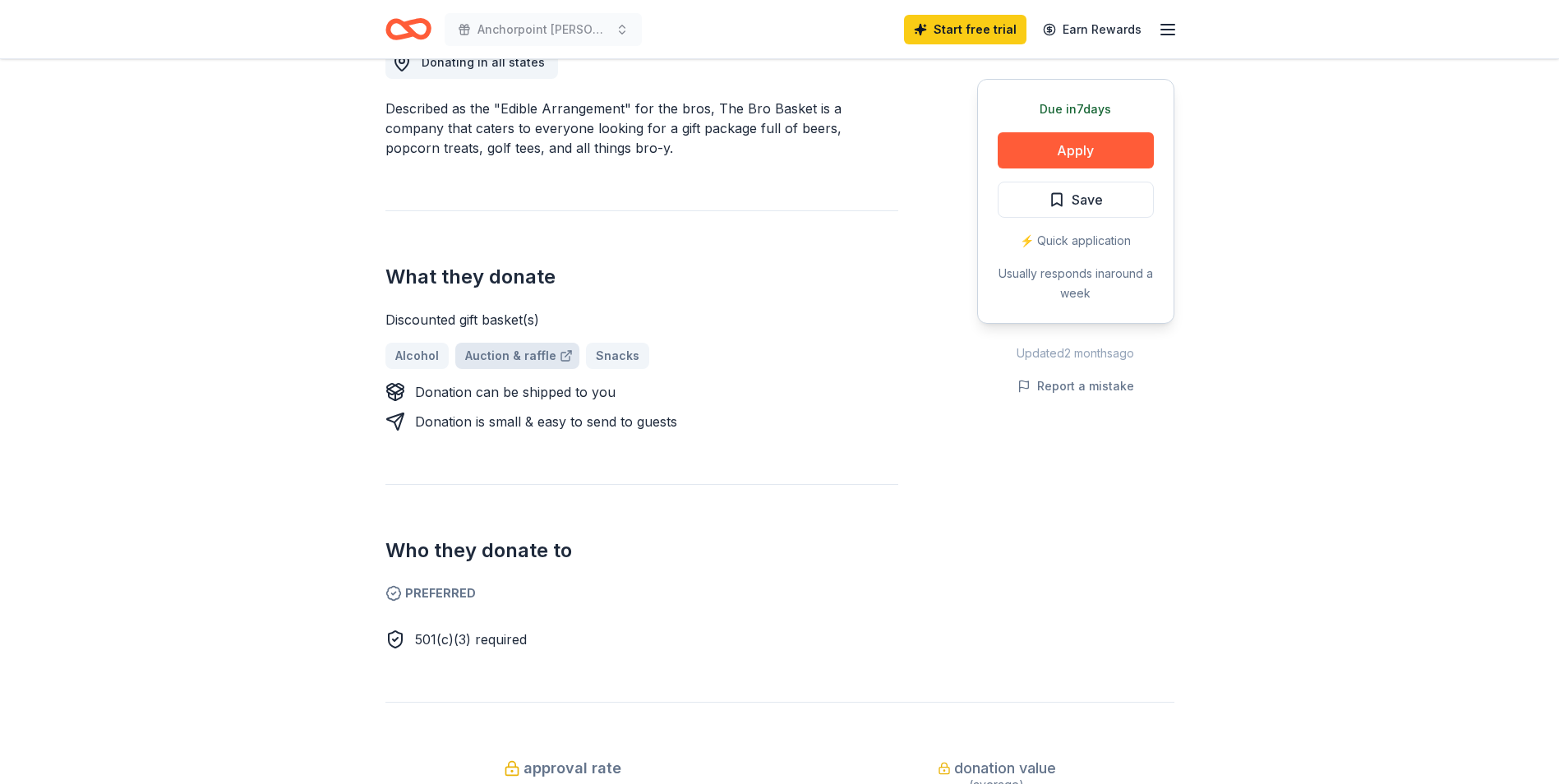
click at [484, 353] on link "Auction & raffle" at bounding box center [518, 355] width 125 height 26
click at [1072, 150] on button "Apply" at bounding box center [1076, 150] width 157 height 36
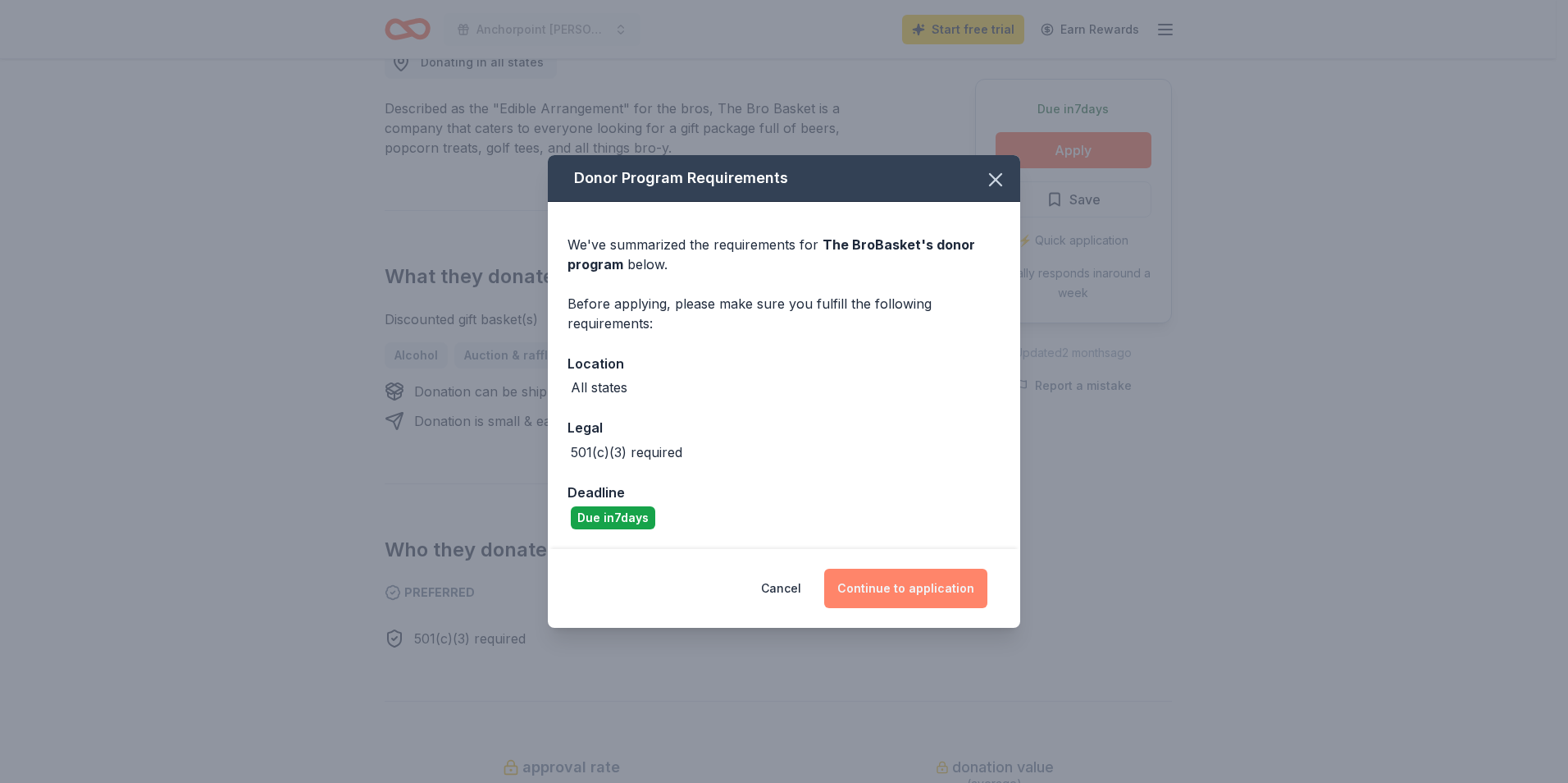
click at [909, 587] on button "Continue to application" at bounding box center [905, 589] width 163 height 40
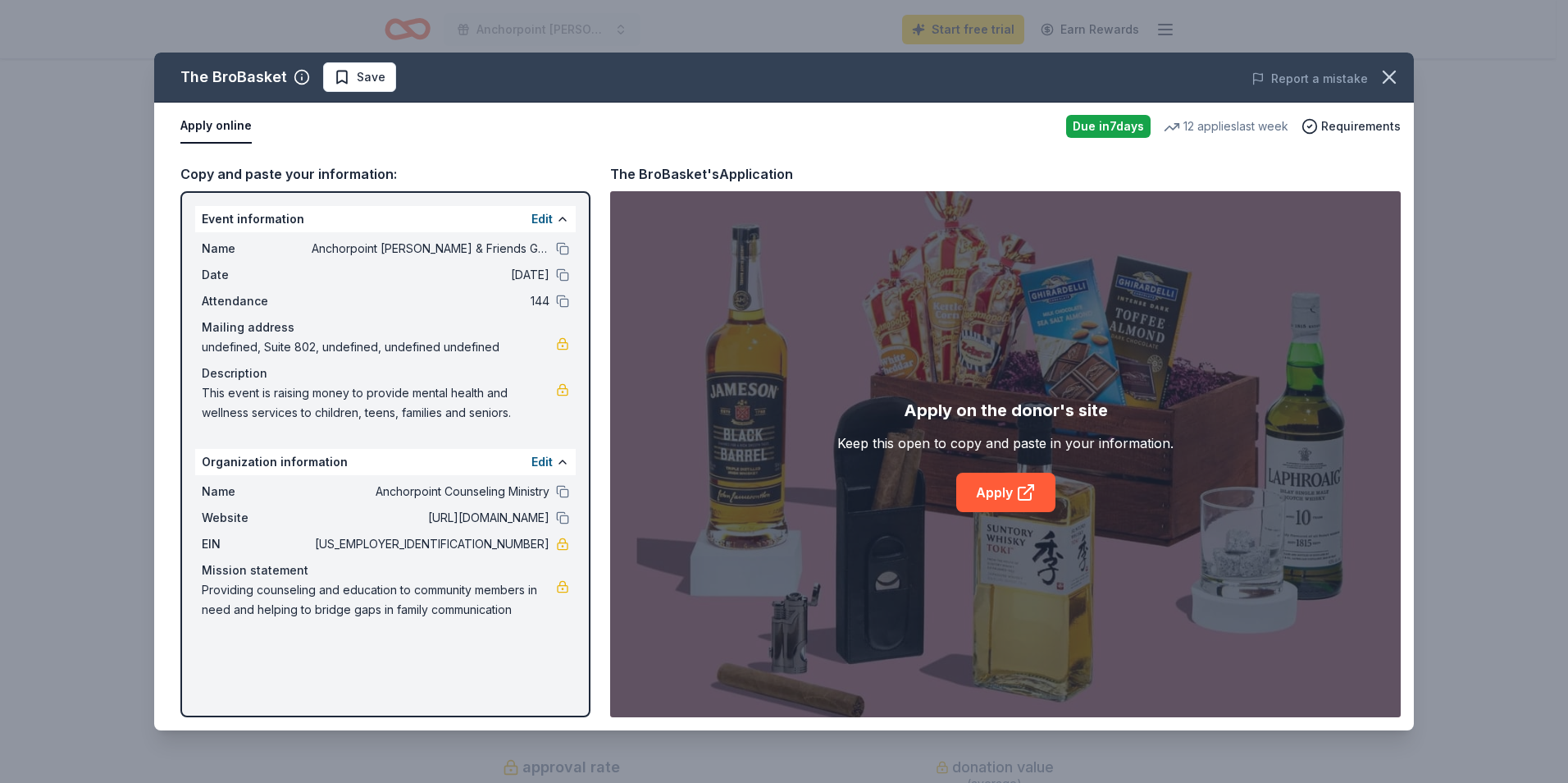
click at [236, 124] on button "Apply online" at bounding box center [216, 126] width 72 height 35
click at [979, 485] on link "Apply" at bounding box center [1005, 493] width 99 height 40
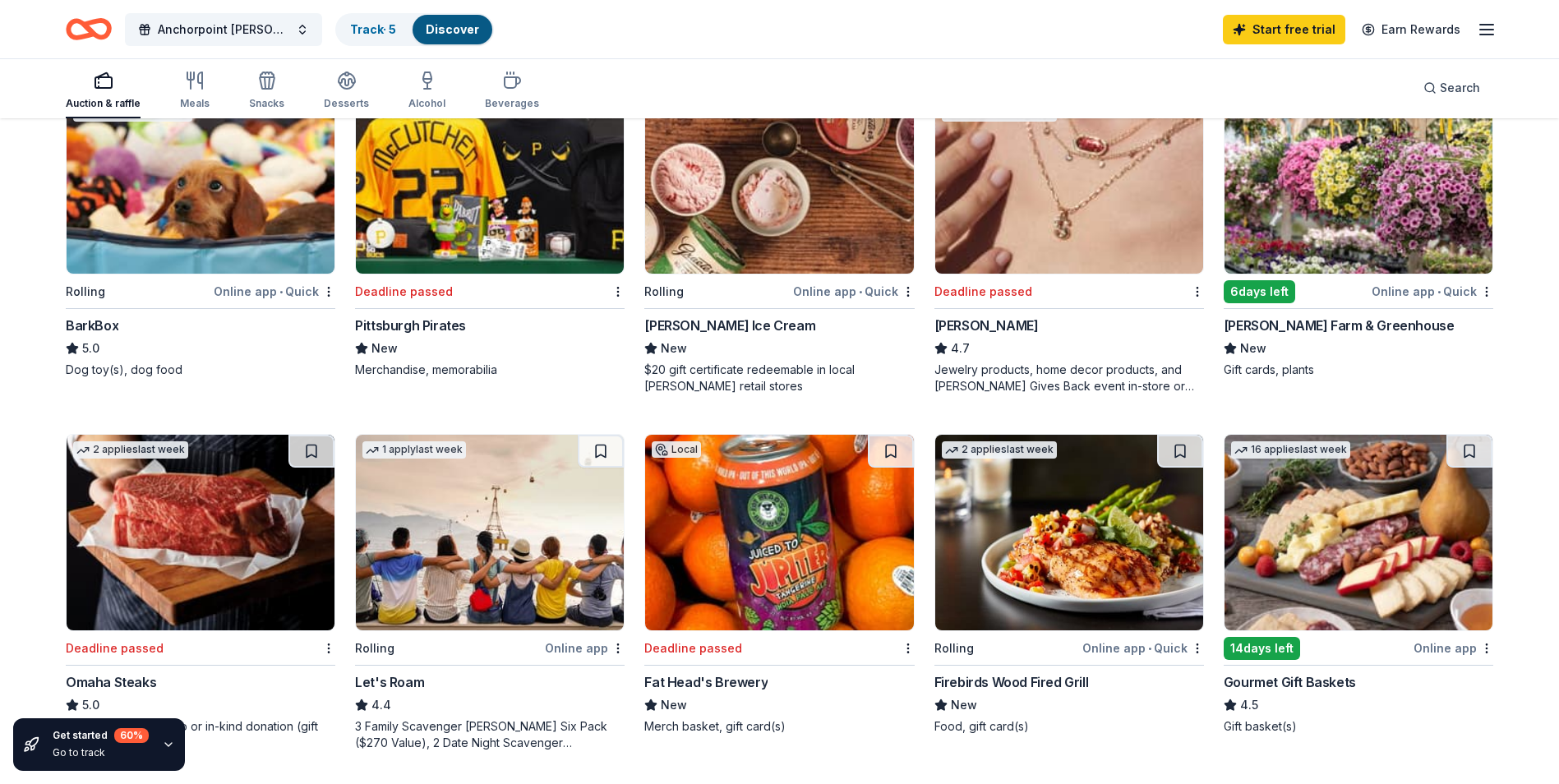
scroll to position [657, 0]
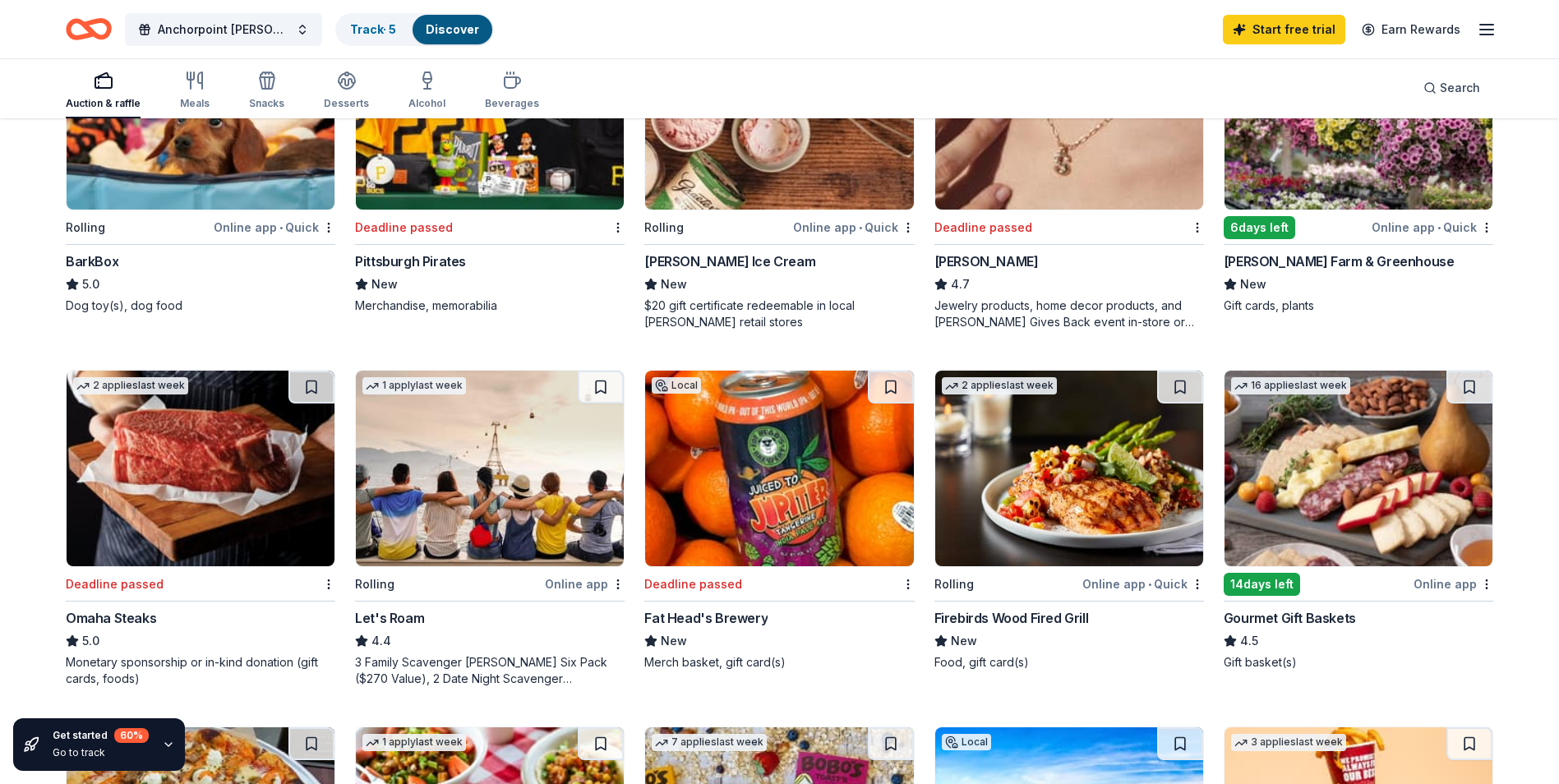
click at [568, 573] on div "Online app" at bounding box center [585, 583] width 80 height 21
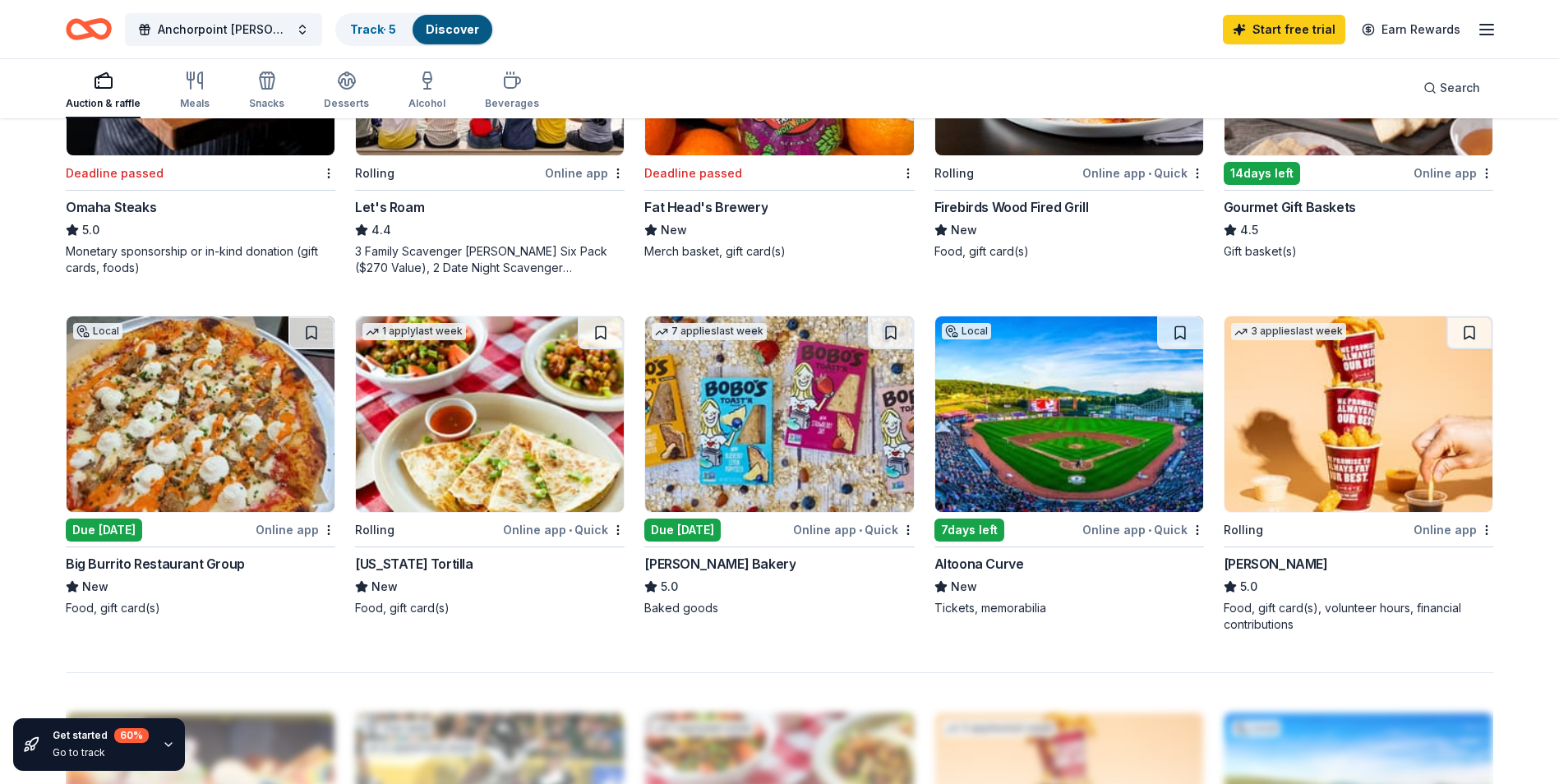
scroll to position [1151, 0]
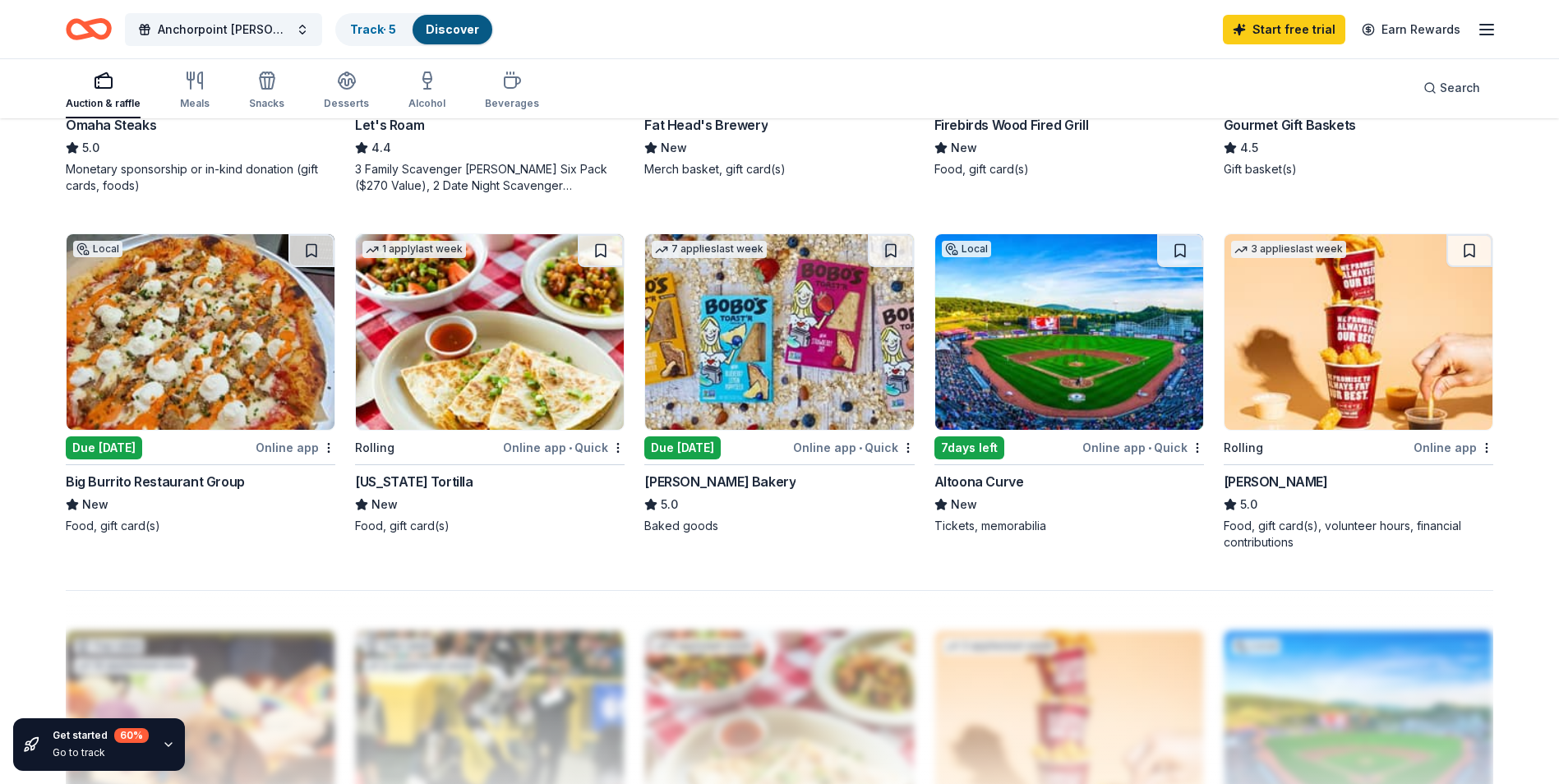
click at [1434, 437] on div "Online app" at bounding box center [1454, 448] width 80 height 21
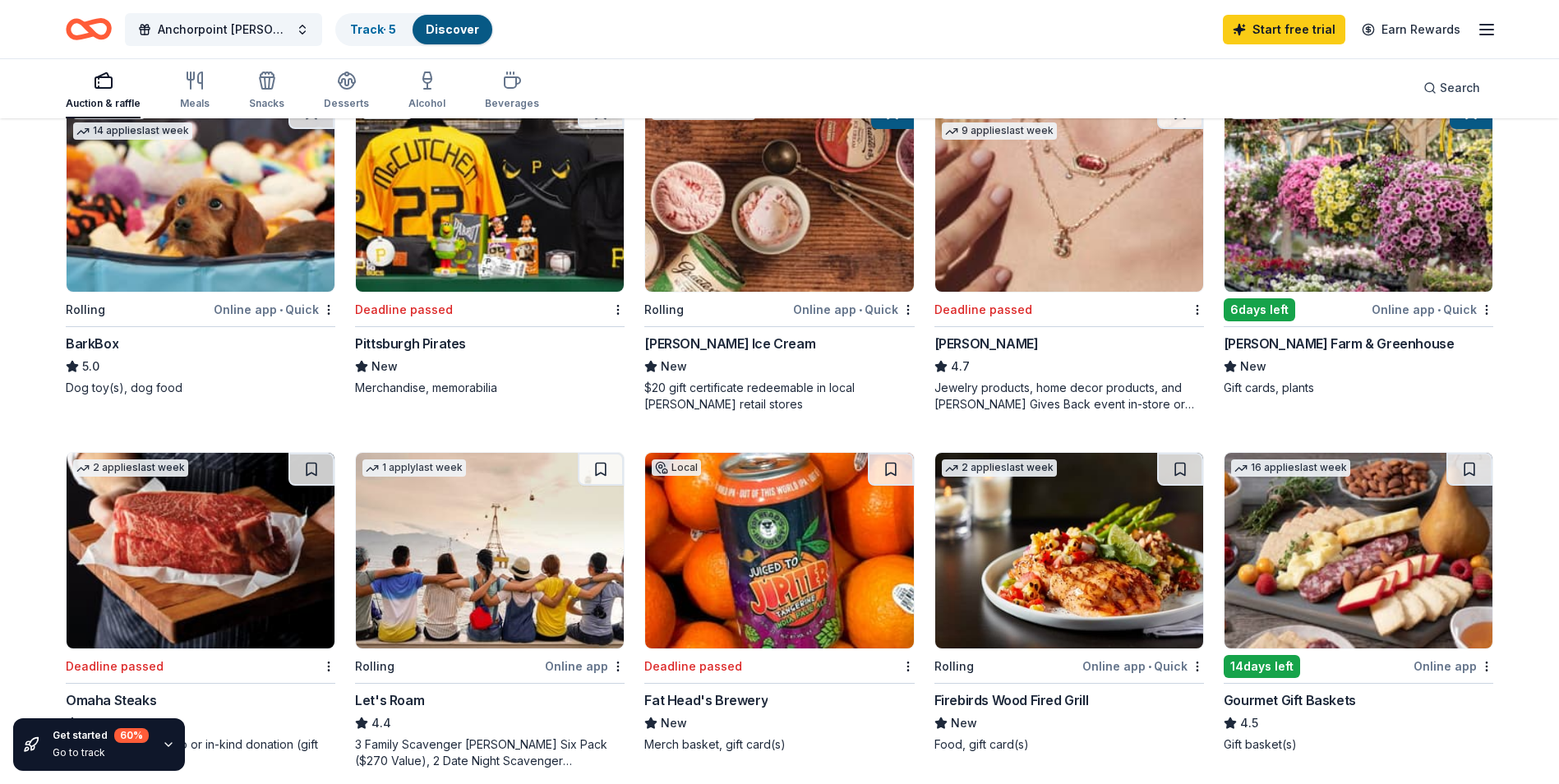
scroll to position [493, 0]
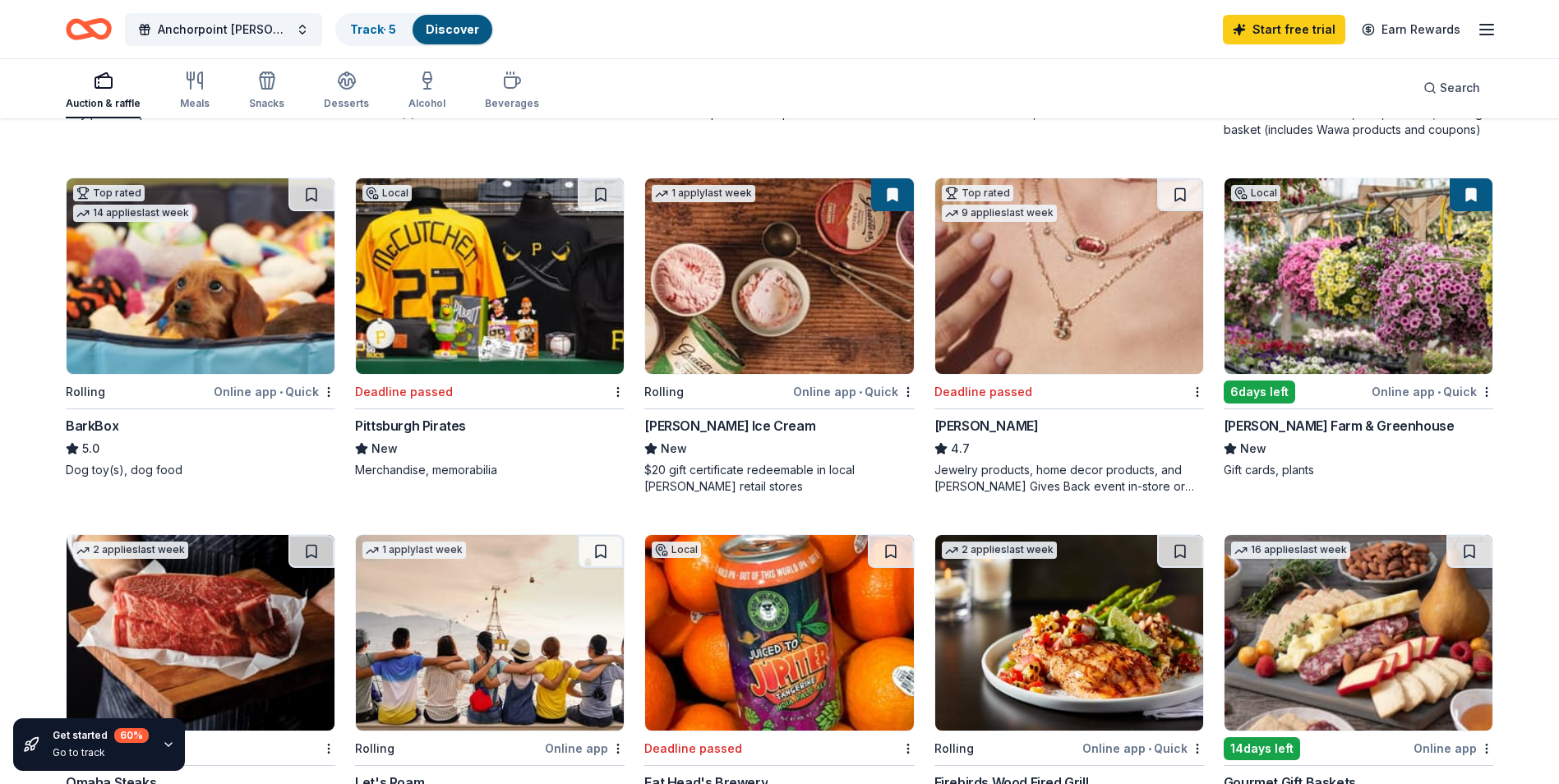
click at [249, 381] on div "Online app • Quick" at bounding box center [274, 392] width 122 height 21
click at [369, 27] on link "Track · 5" at bounding box center [373, 29] width 46 height 14
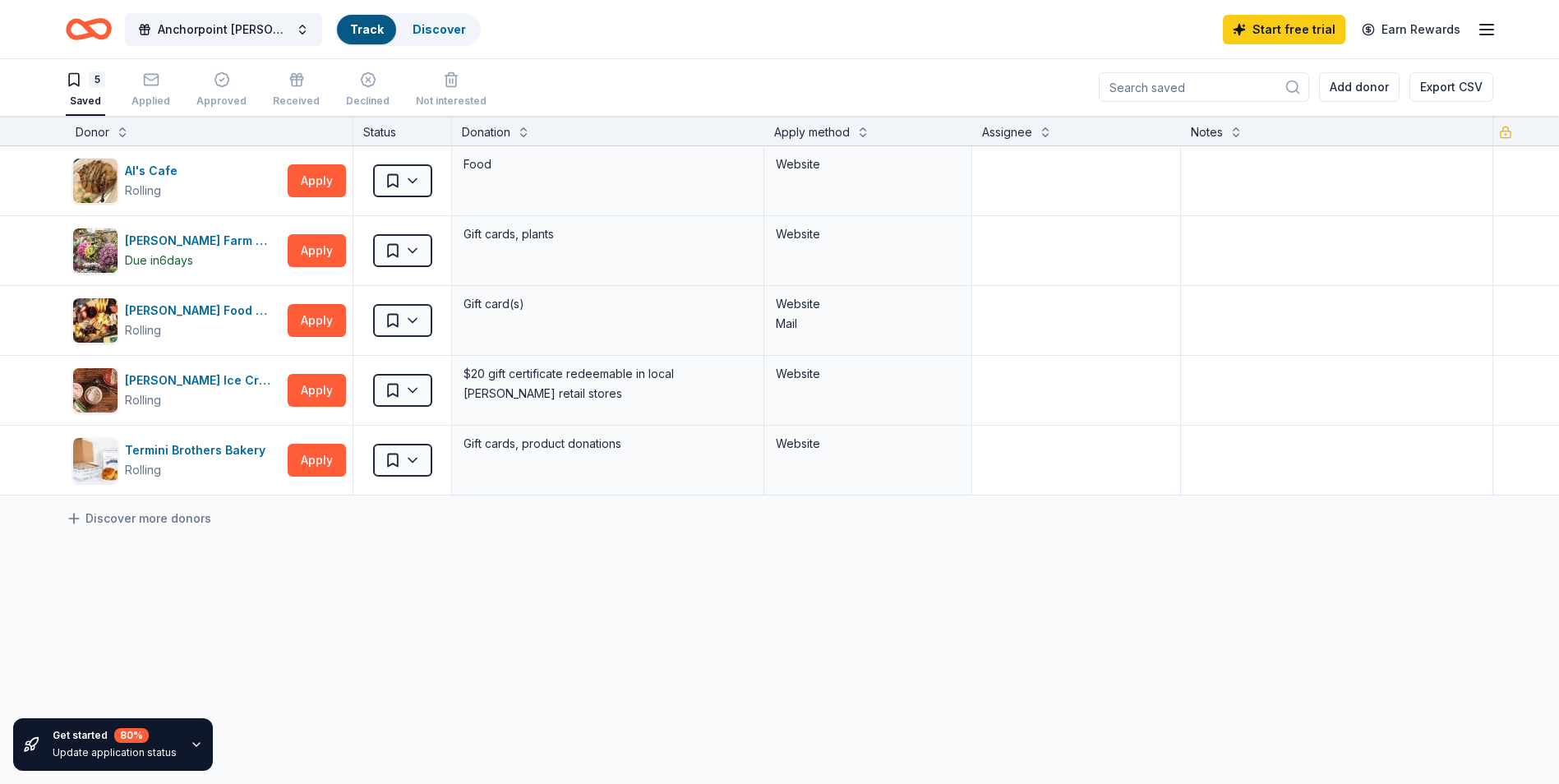
scroll to position [1, 0]
click at [309, 248] on button "Apply" at bounding box center [316, 251] width 58 height 33
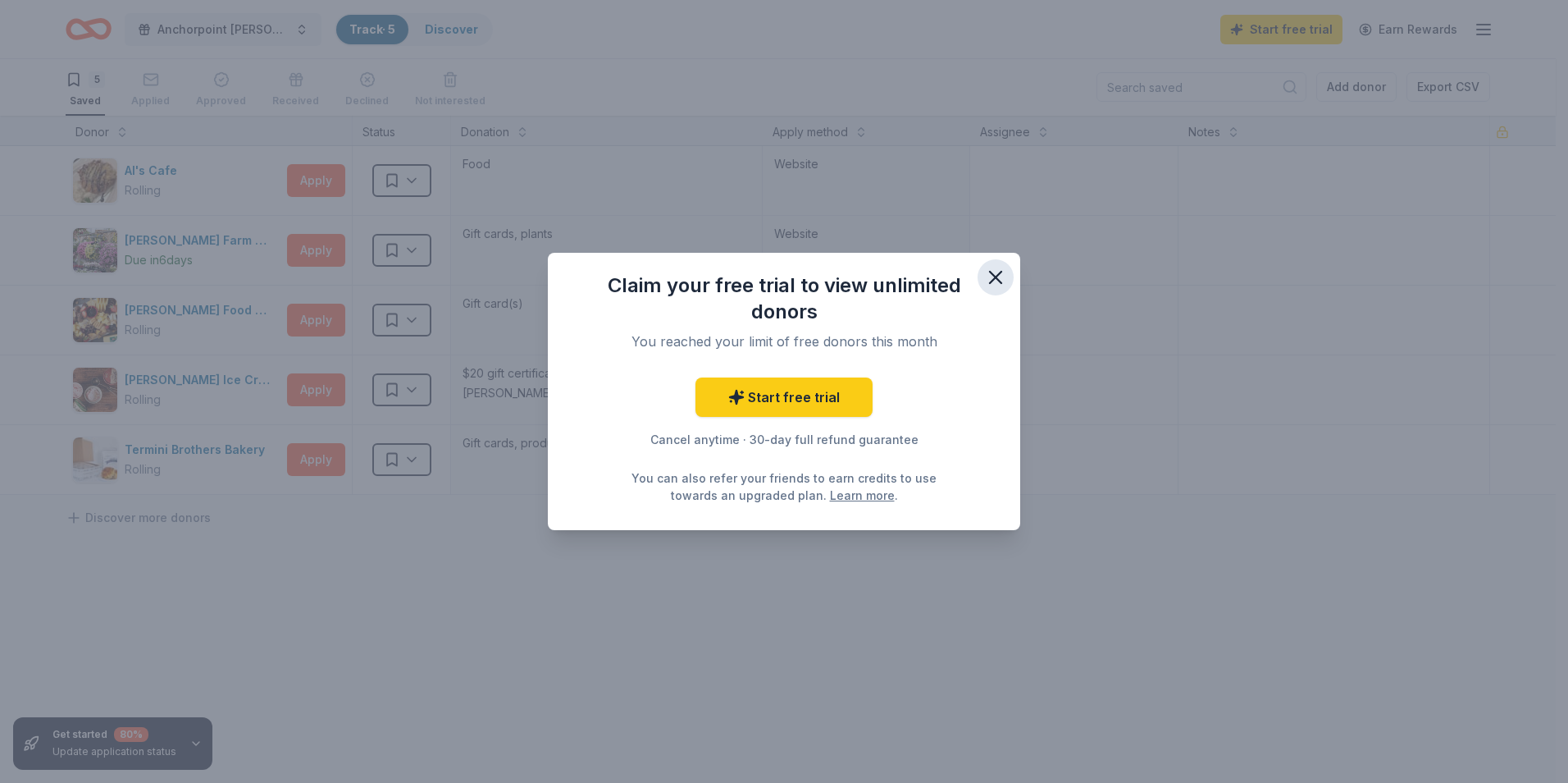
click at [992, 274] on icon "button" at bounding box center [995, 277] width 11 height 11
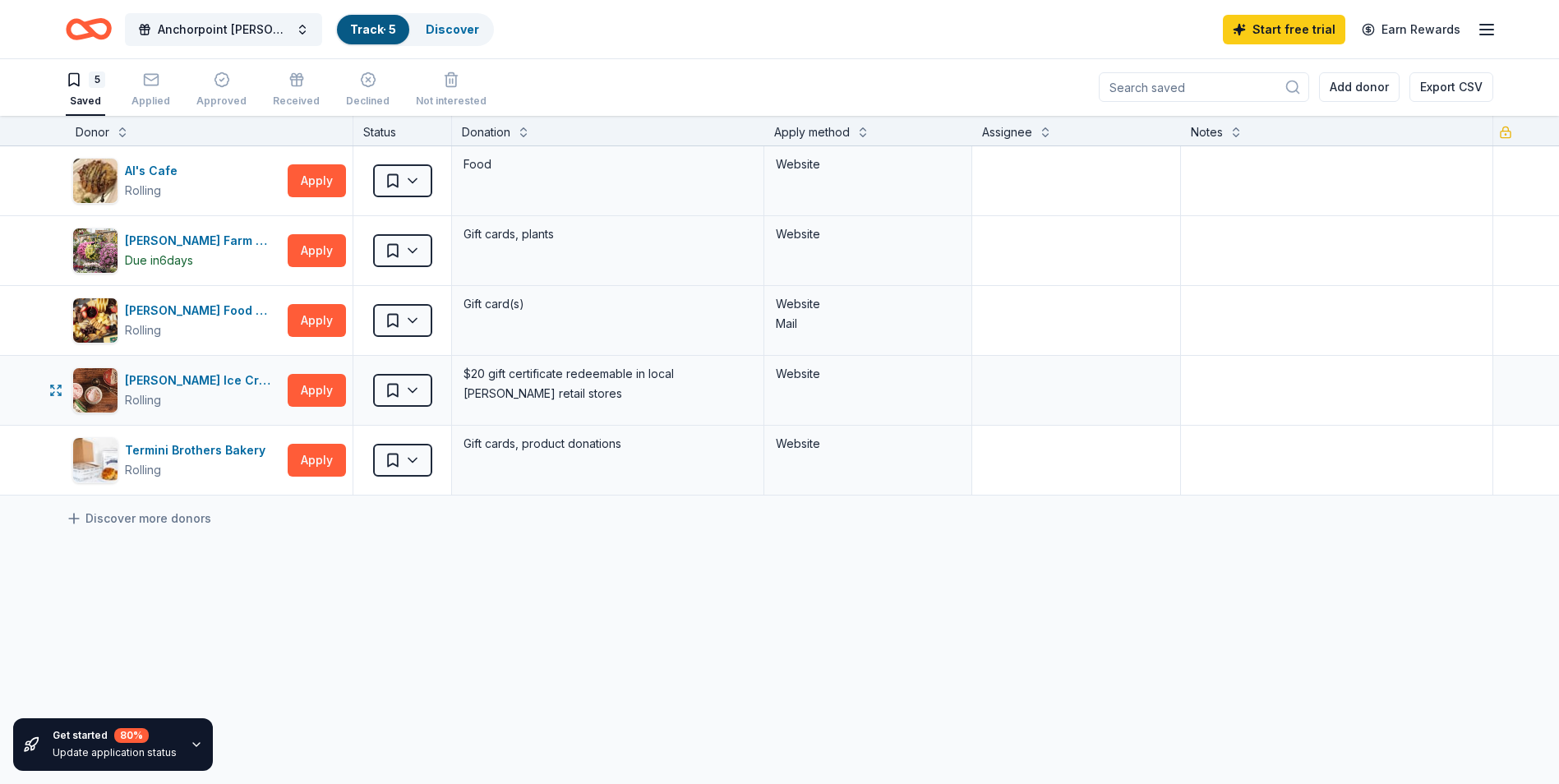
scroll to position [0, 0]
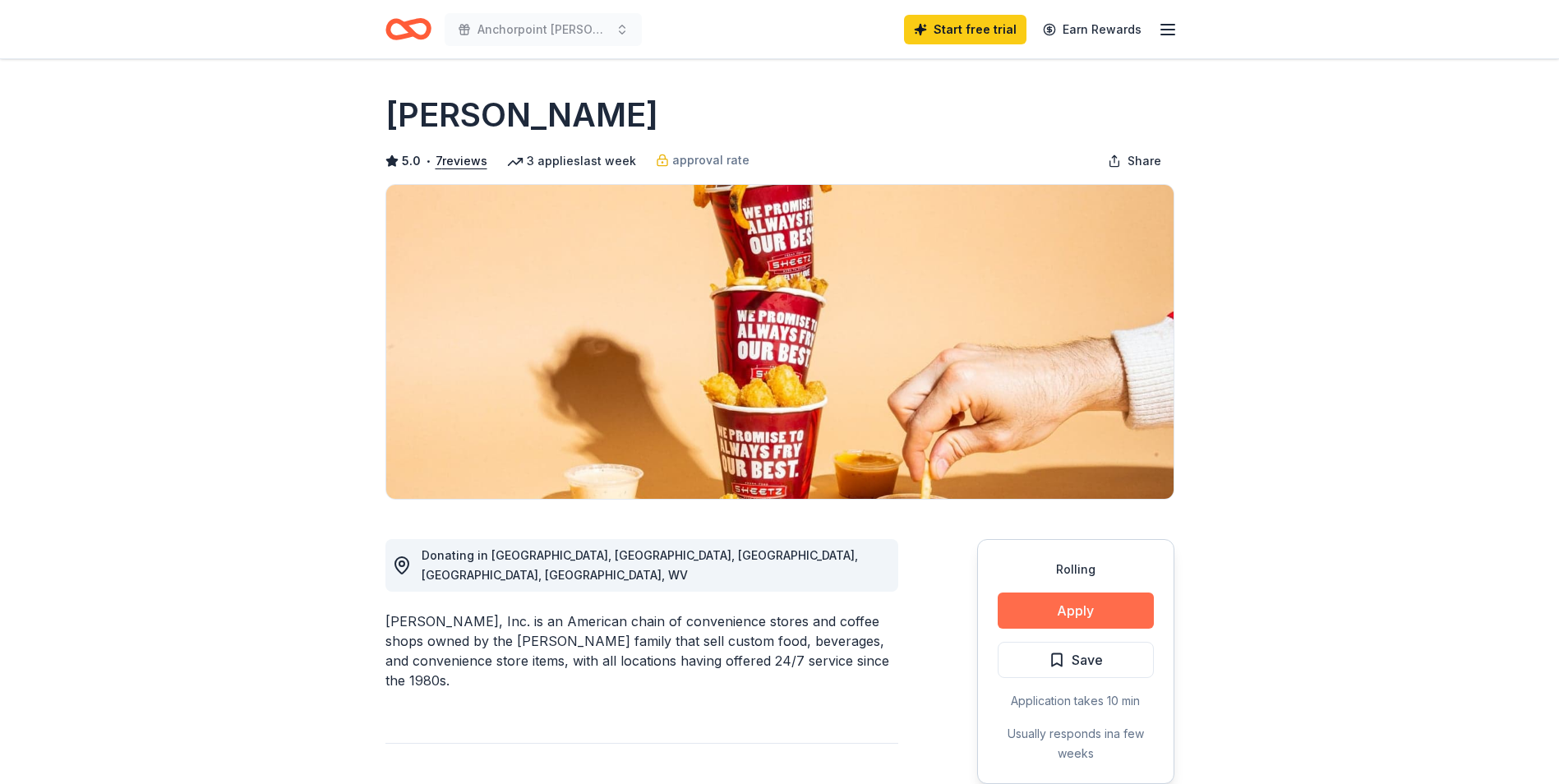
click at [1089, 606] on button "Apply" at bounding box center [1076, 610] width 157 height 36
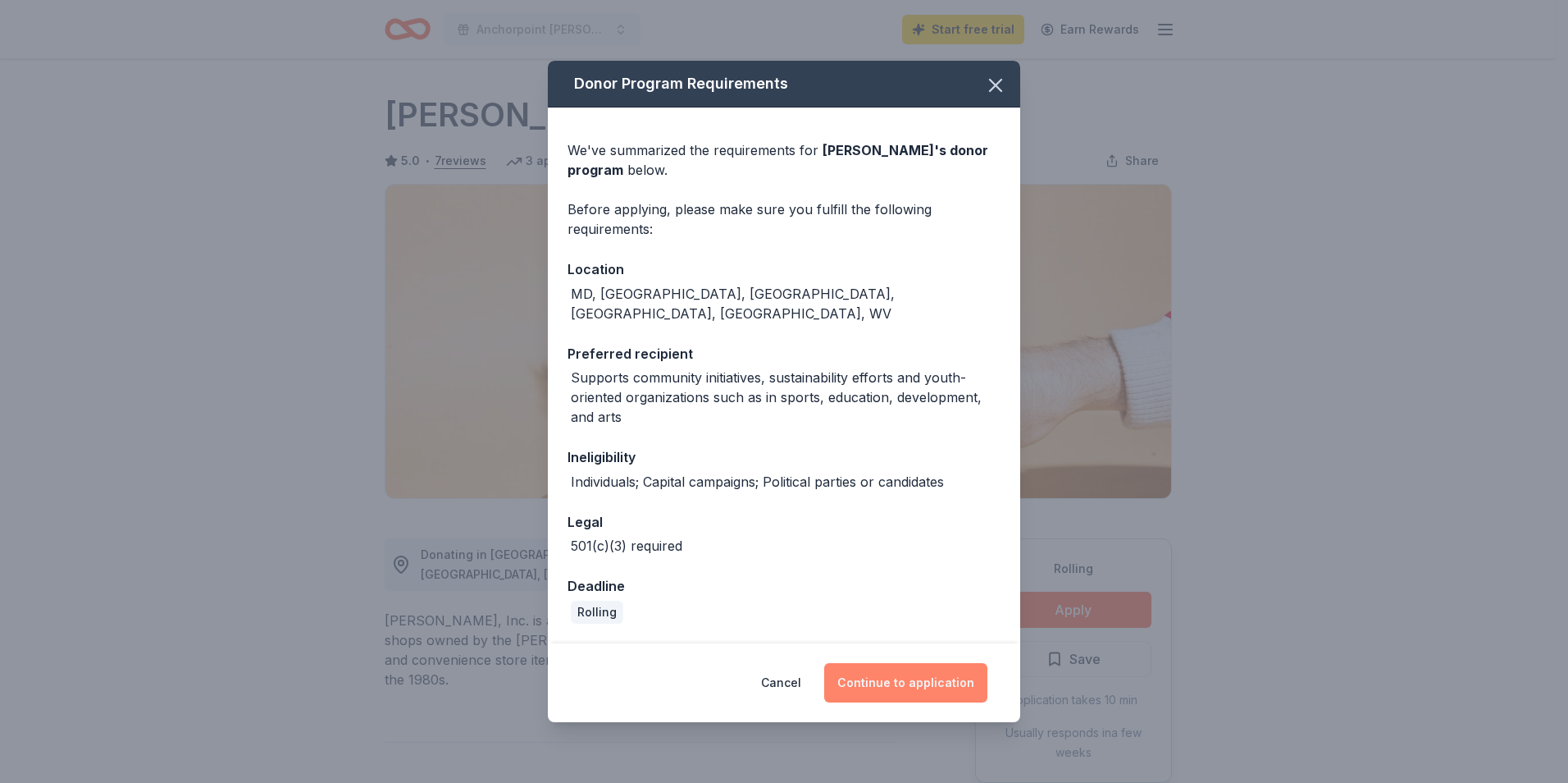
click at [903, 663] on button "Continue to application" at bounding box center [905, 683] width 163 height 40
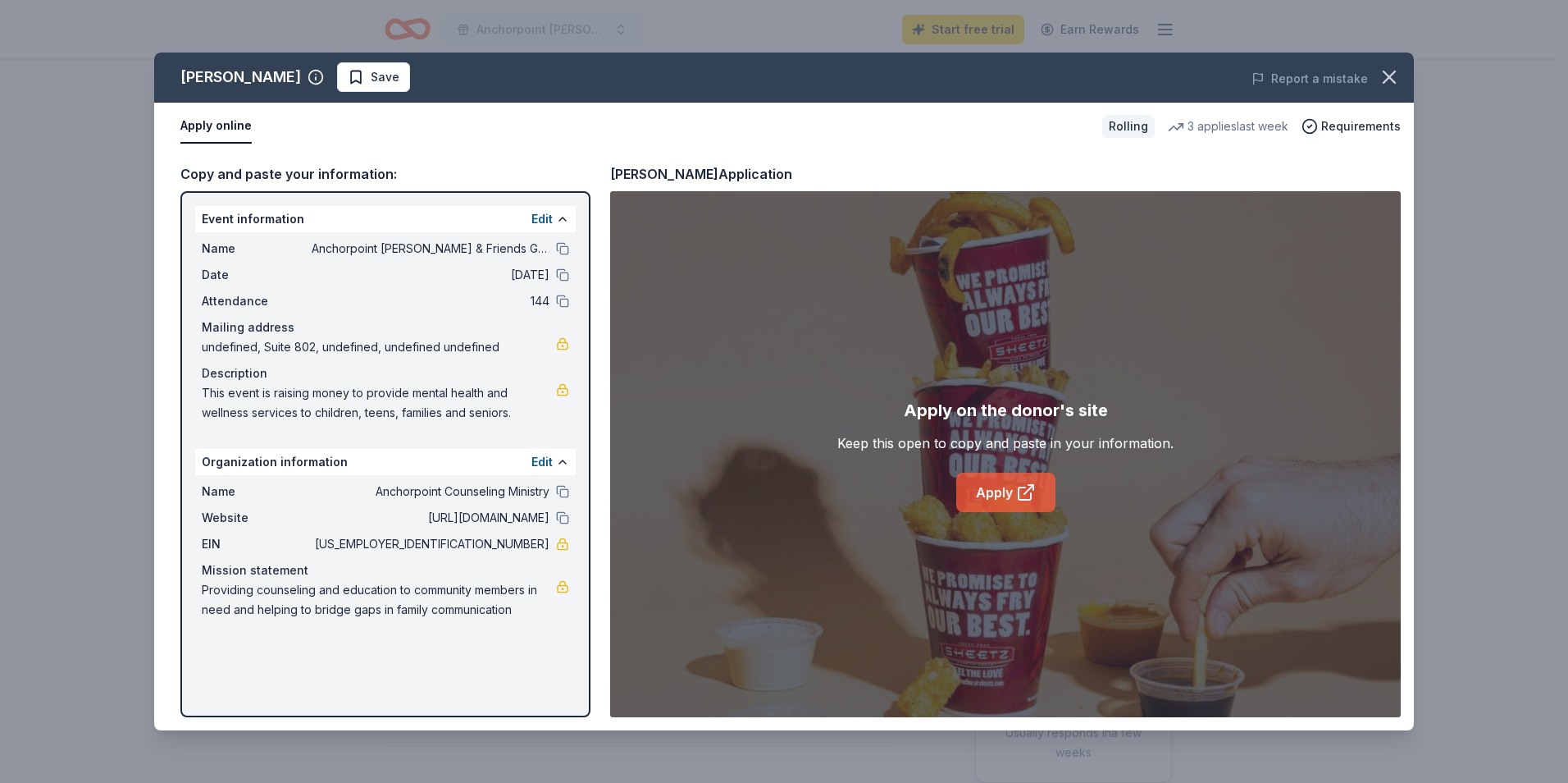
click at [979, 483] on link "Apply" at bounding box center [1005, 493] width 99 height 40
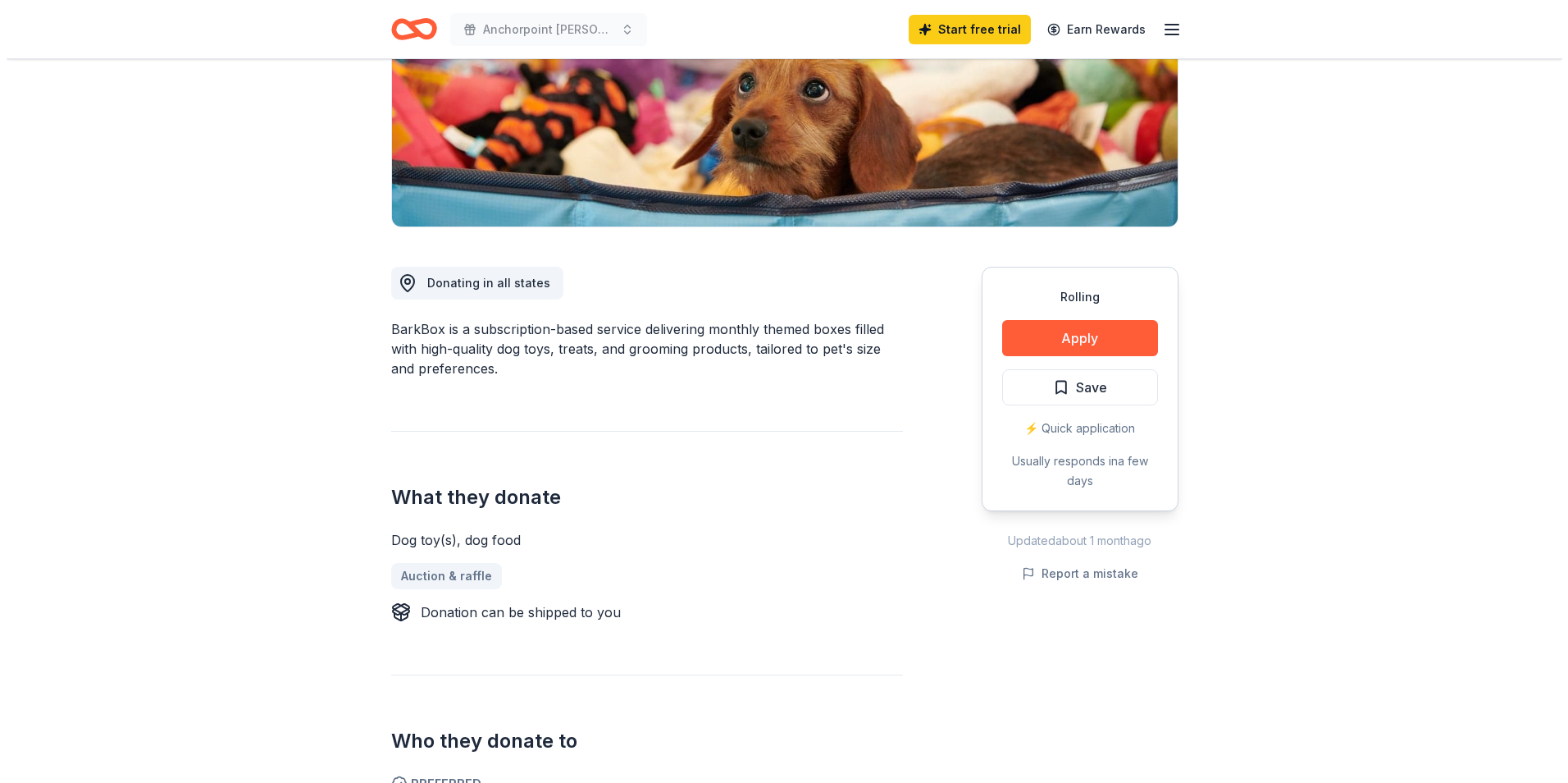
scroll to position [328, 0]
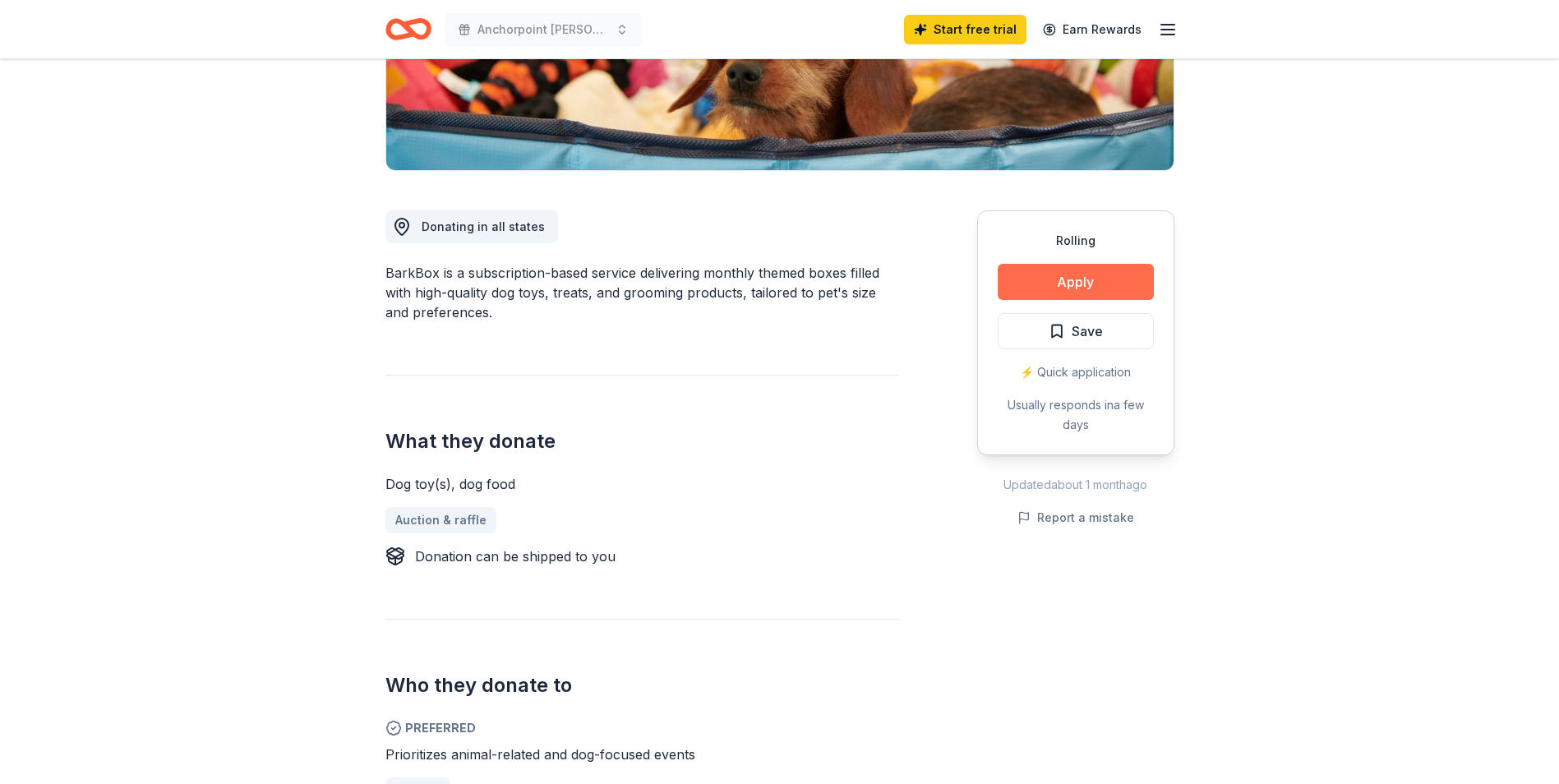
click at [1068, 274] on button "Apply" at bounding box center [1076, 282] width 157 height 36
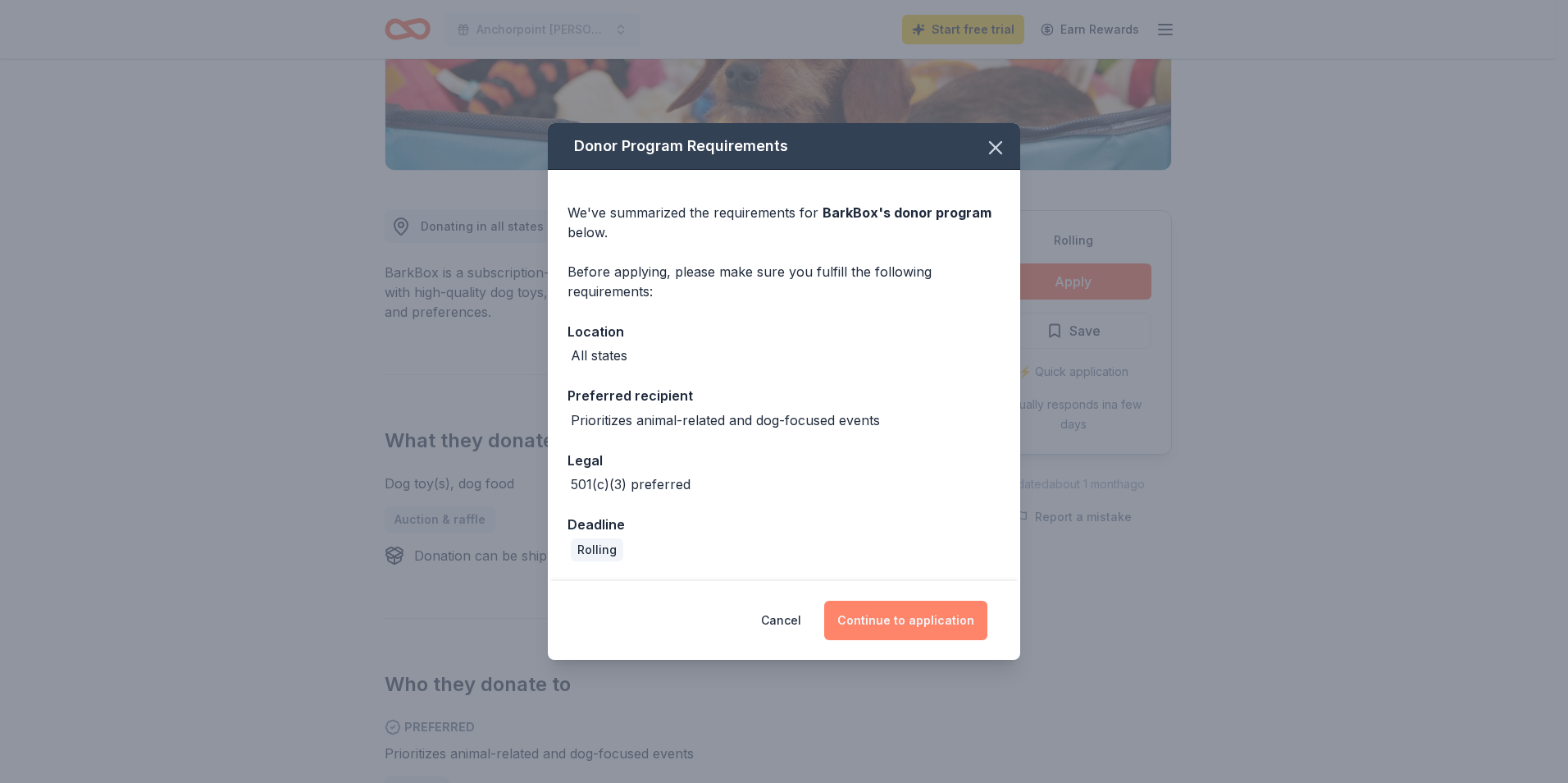
click at [923, 622] on button "Continue to application" at bounding box center [905, 621] width 163 height 40
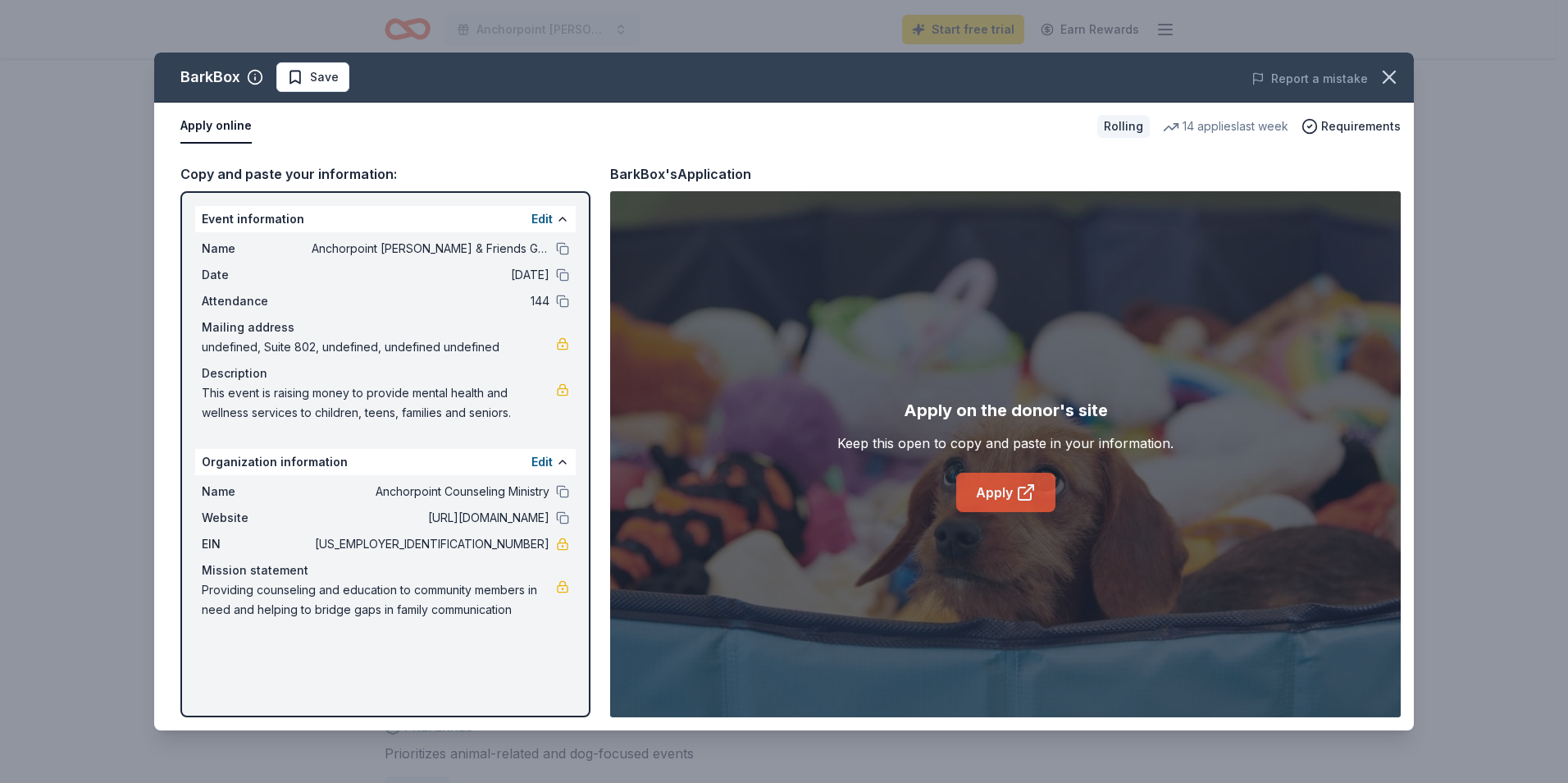
click at [988, 499] on link "Apply" at bounding box center [1005, 493] width 99 height 40
